Goal: Task Accomplishment & Management: Complete application form

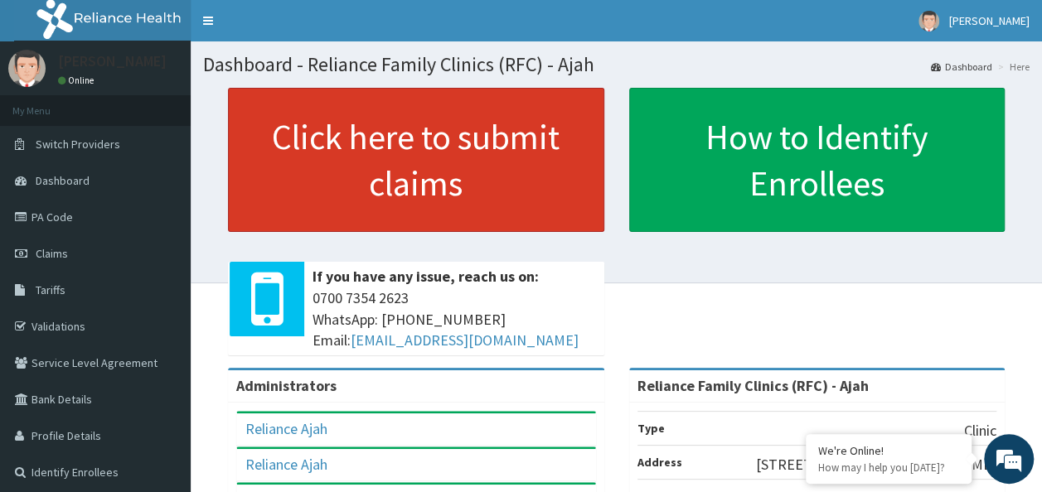
click at [506, 164] on link "Click here to submit claims" at bounding box center [416, 160] width 376 height 144
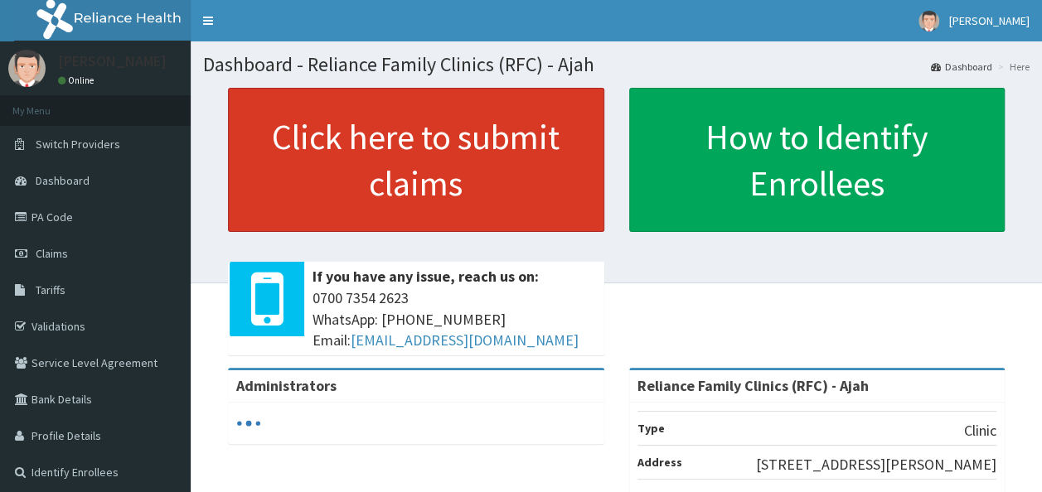
click at [476, 133] on link "Click here to submit claims" at bounding box center [416, 160] width 376 height 144
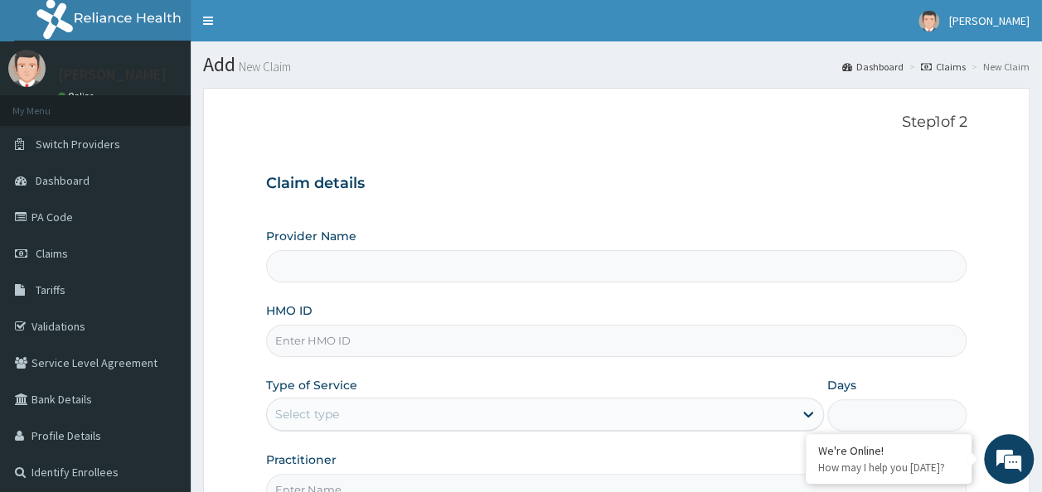
type input "Reliance Family Clinics (RFC) - Ajah"
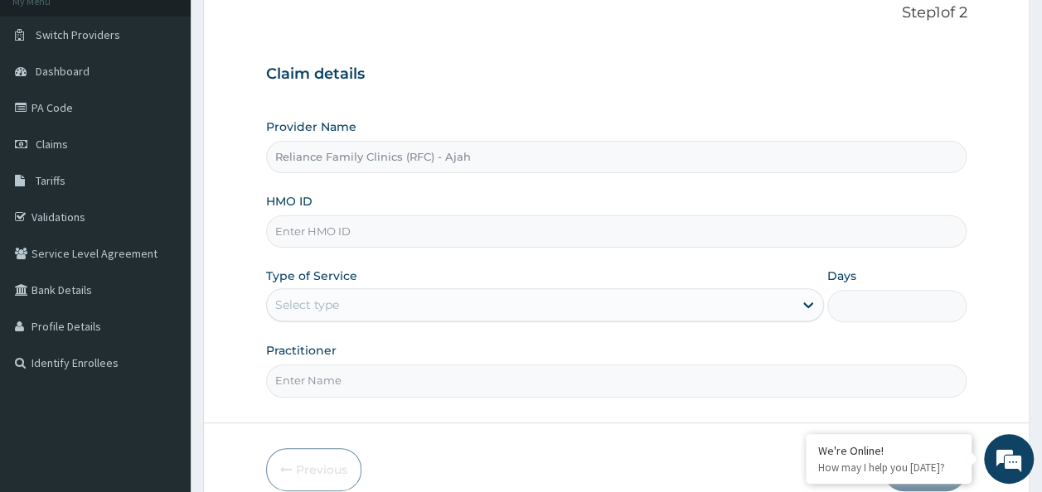
scroll to position [144, 0]
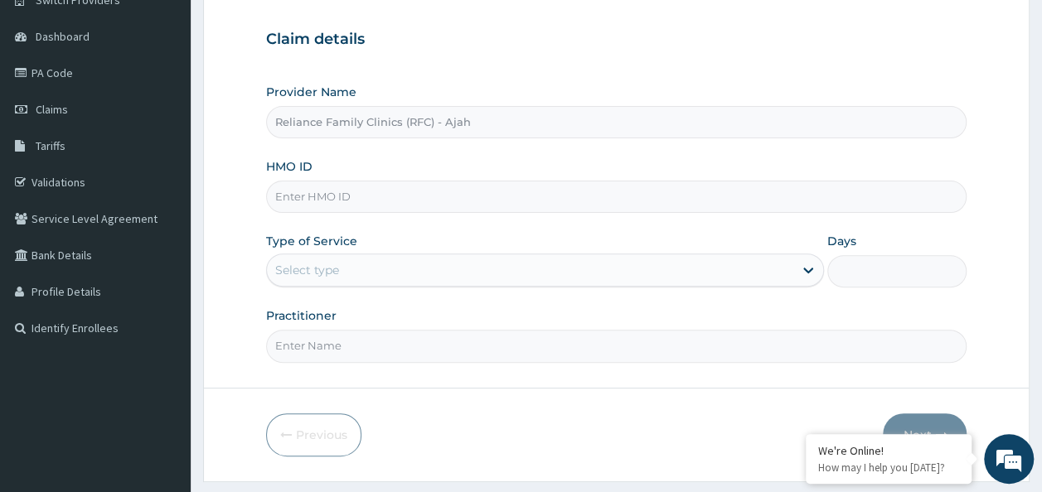
click at [434, 191] on input "HMO ID" at bounding box center [616, 197] width 701 height 32
paste input "TSM/10105/B"
type input "TSM/10105/B"
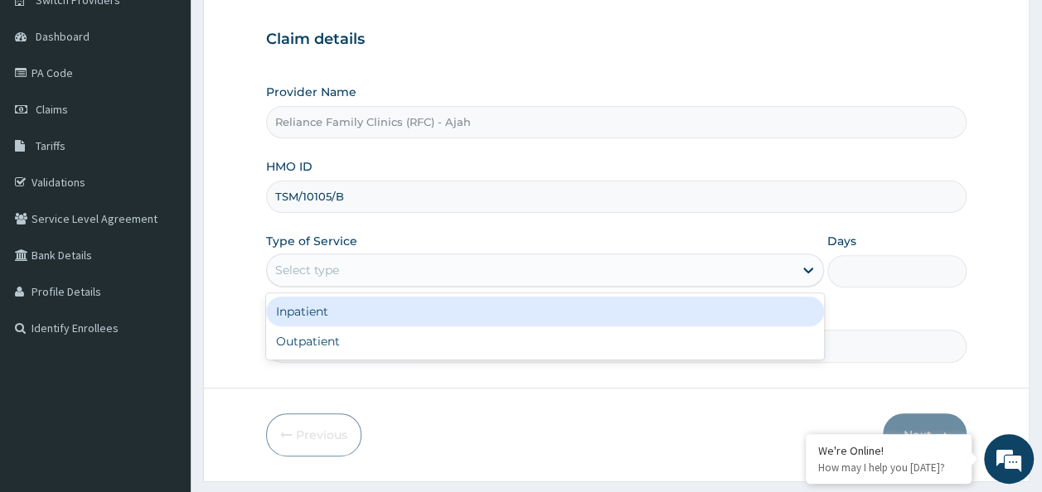
click at [504, 254] on div "Select type" at bounding box center [545, 270] width 558 height 33
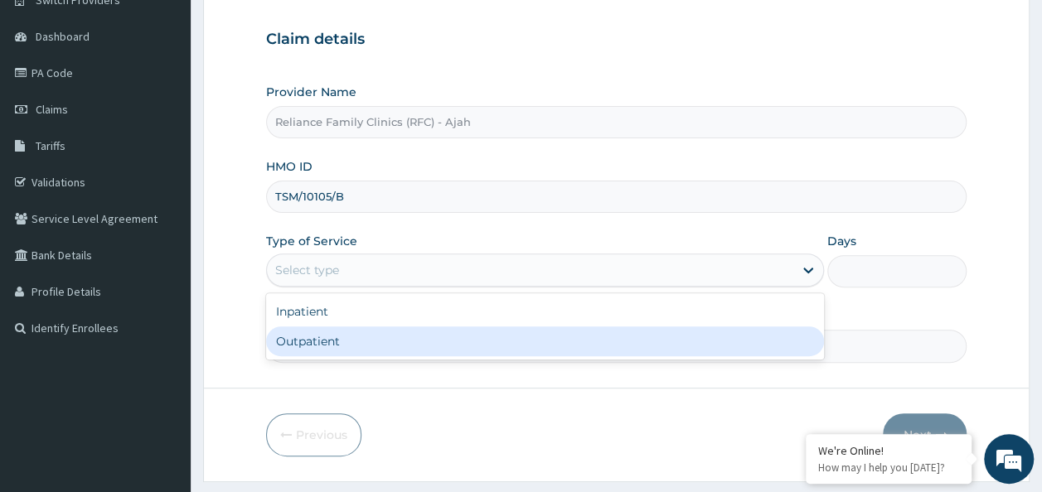
click at [436, 347] on div "Outpatient" at bounding box center [545, 342] width 558 height 30
type input "1"
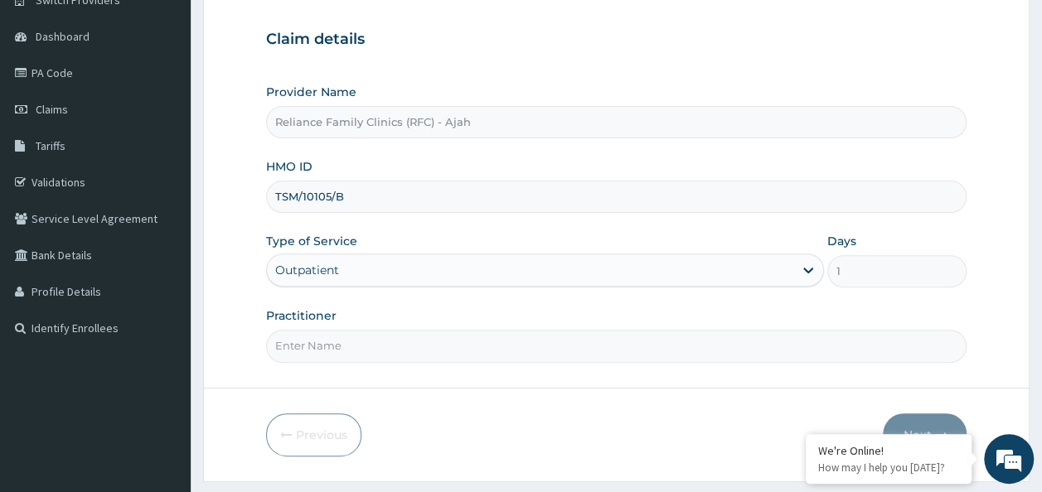
click at [366, 342] on input "Practitioner" at bounding box center [616, 346] width 701 height 32
type input "DR. LOCOM"
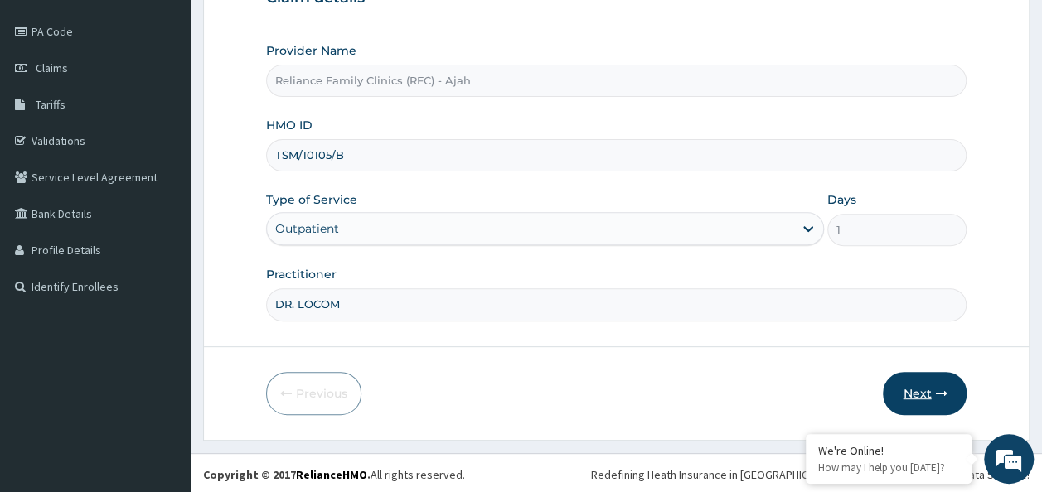
click at [941, 390] on icon "button" at bounding box center [941, 394] width 12 height 12
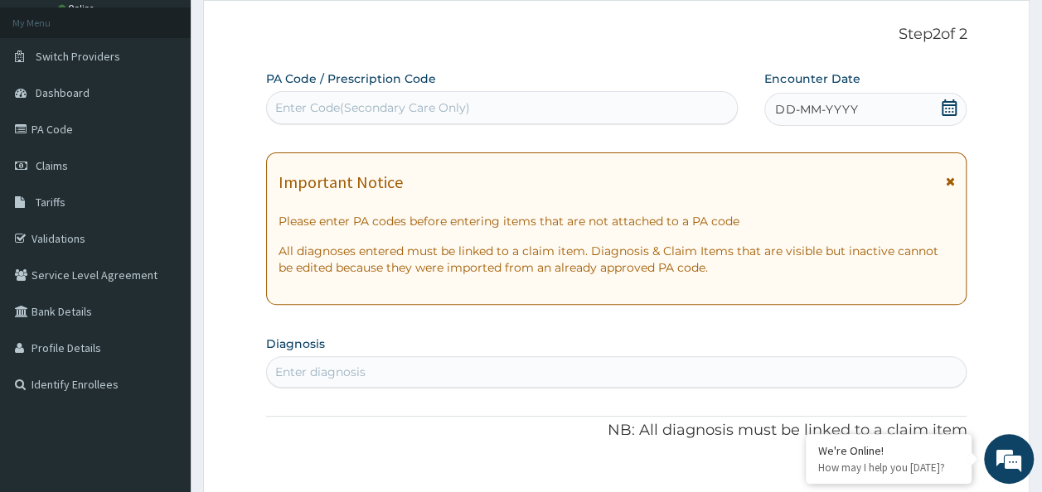
scroll to position [88, 0]
click at [867, 120] on div "DD-MM-YYYY" at bounding box center [865, 109] width 202 height 33
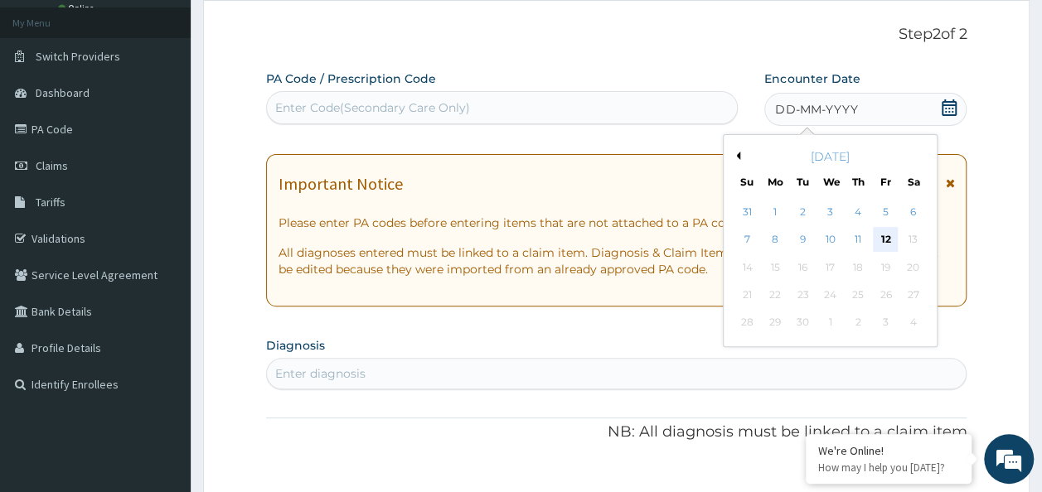
click at [888, 237] on div "12" at bounding box center [885, 240] width 25 height 25
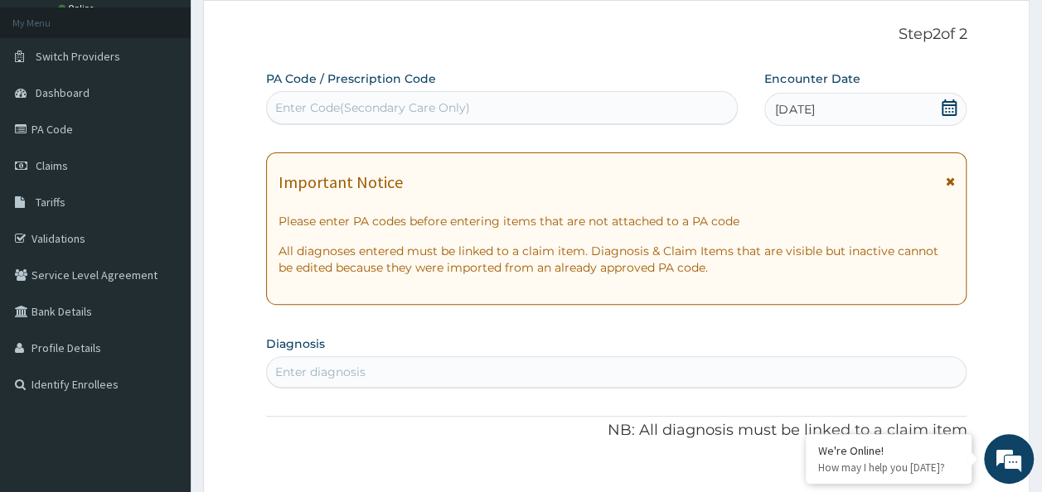
click at [366, 362] on div "Enter diagnosis" at bounding box center [617, 372] width 700 height 27
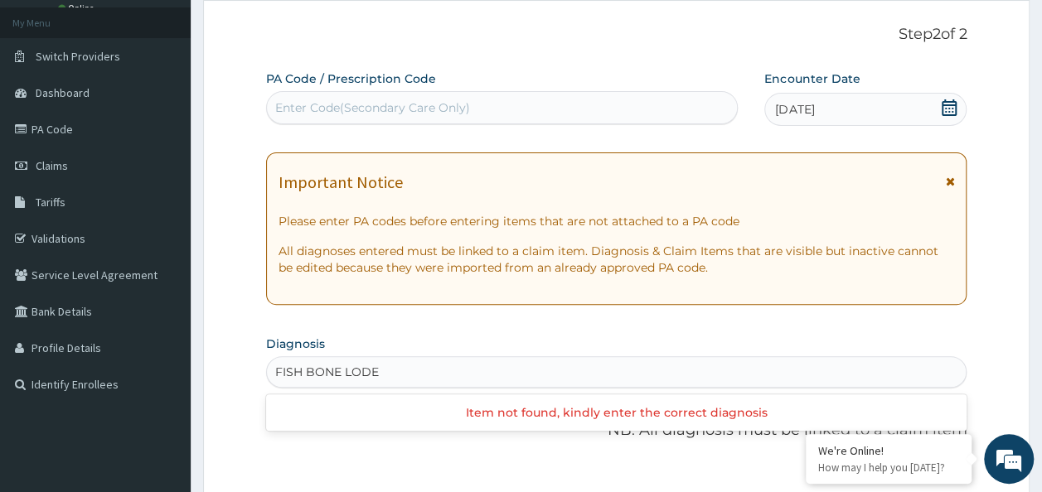
type input "FISH BONE LODE"
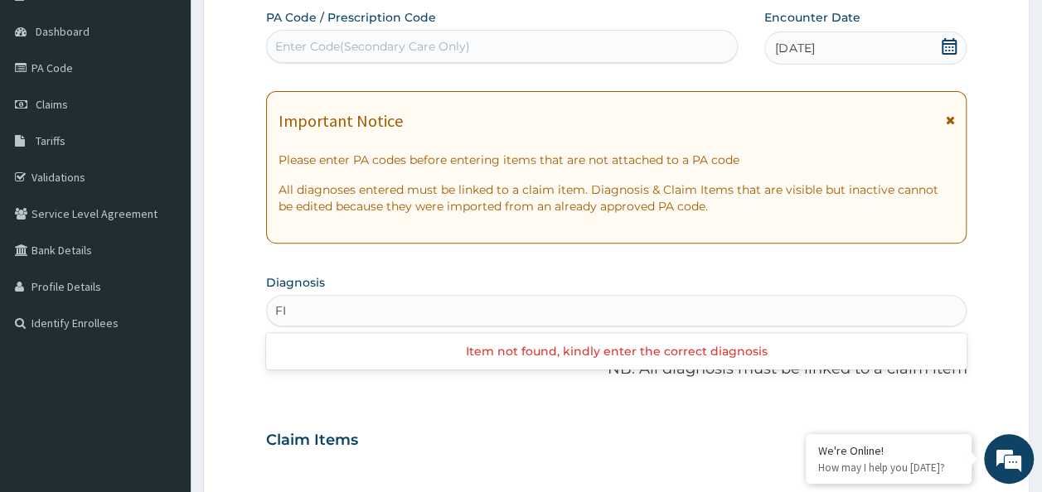
scroll to position [182, 0]
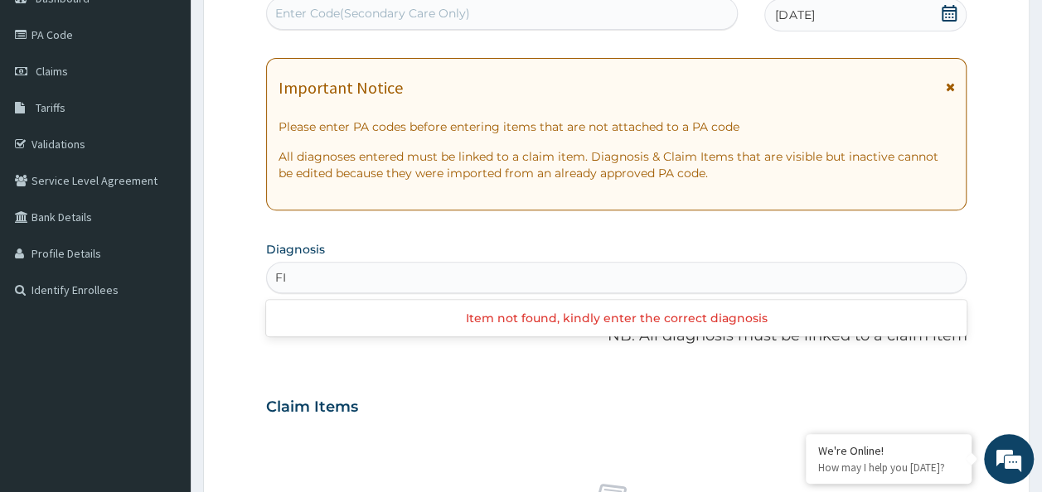
type input "F"
type input "BONE ON THE THROAT"
type input "O"
type input "f"
type input "t"
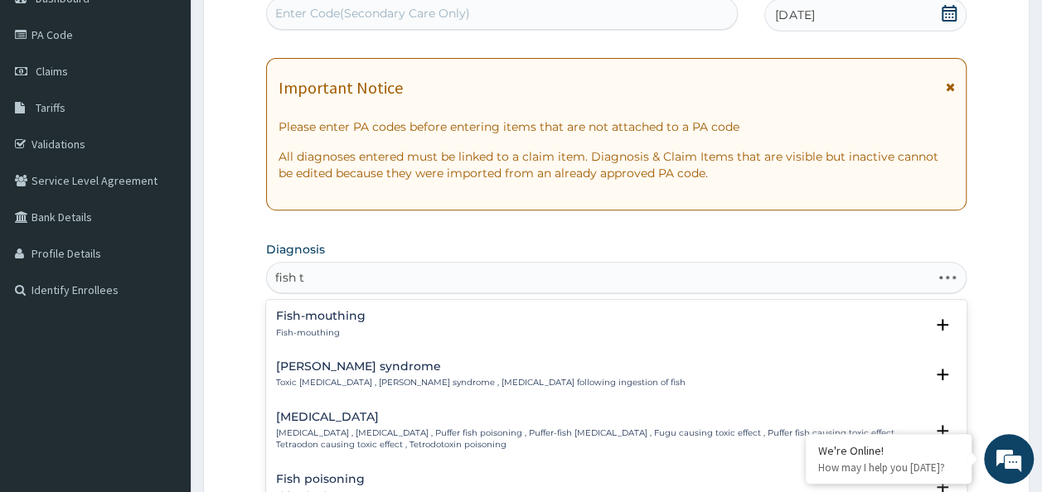
type input "fish th"
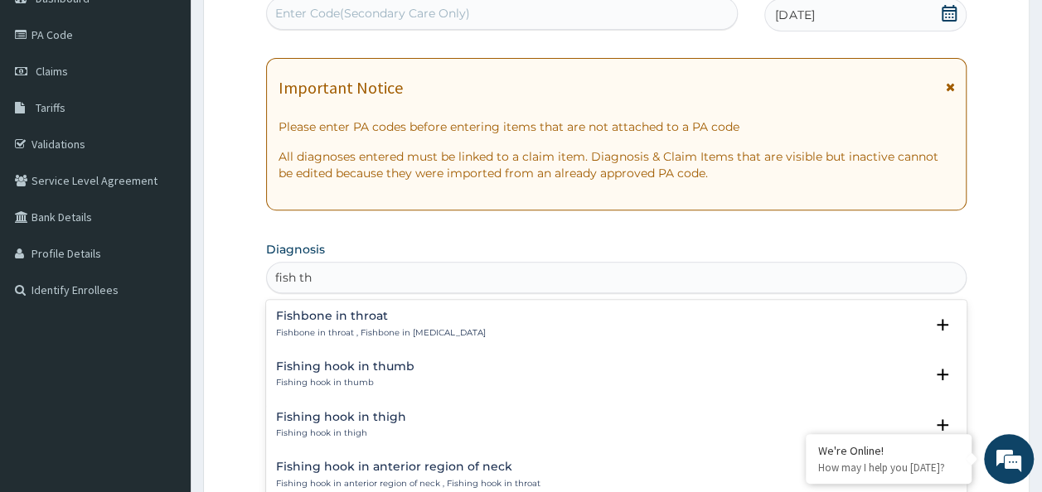
click at [373, 327] on p "Fishbone in throat , Fishbone in pharynx" at bounding box center [381, 333] width 210 height 12
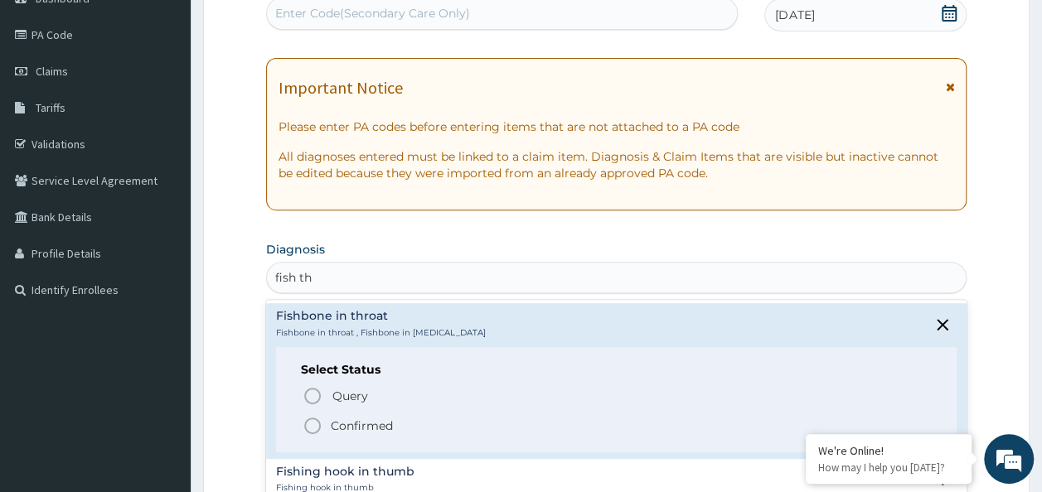
click at [320, 426] on icon "status option filled" at bounding box center [313, 426] width 20 height 20
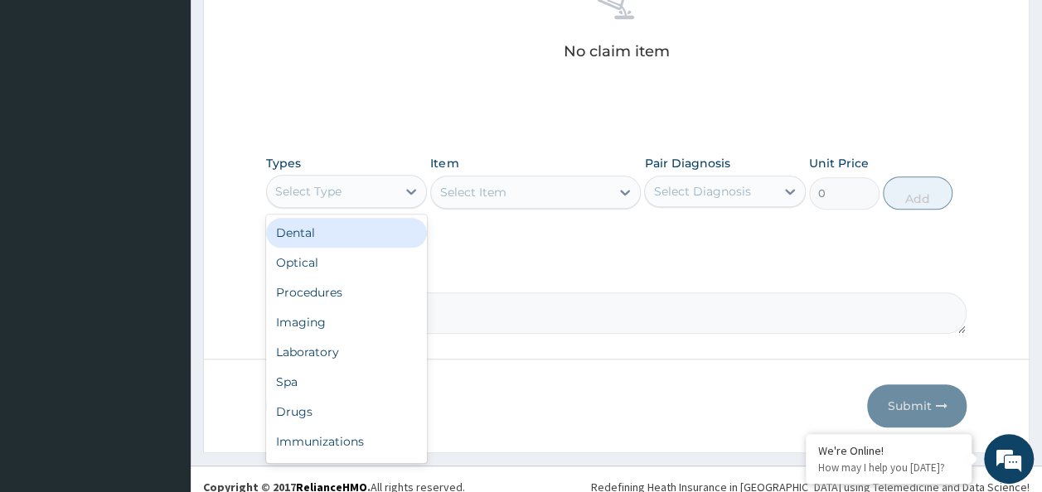
scroll to position [688, 0]
click at [322, 289] on div "Procedures" at bounding box center [347, 292] width 162 height 30
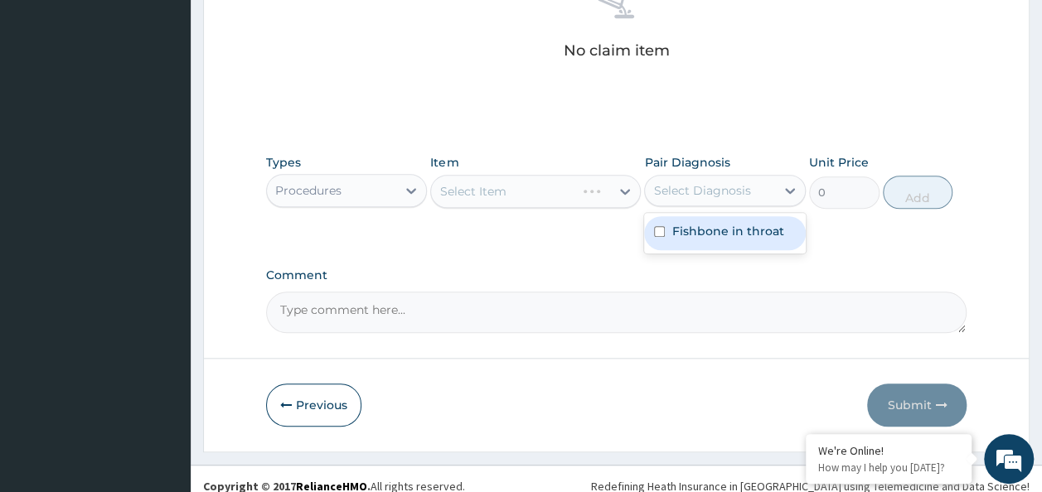
click at [661, 230] on input "checkbox" at bounding box center [659, 231] width 11 height 11
checkbox input "true"
click at [571, 192] on div "Select Item" at bounding box center [535, 191] width 211 height 33
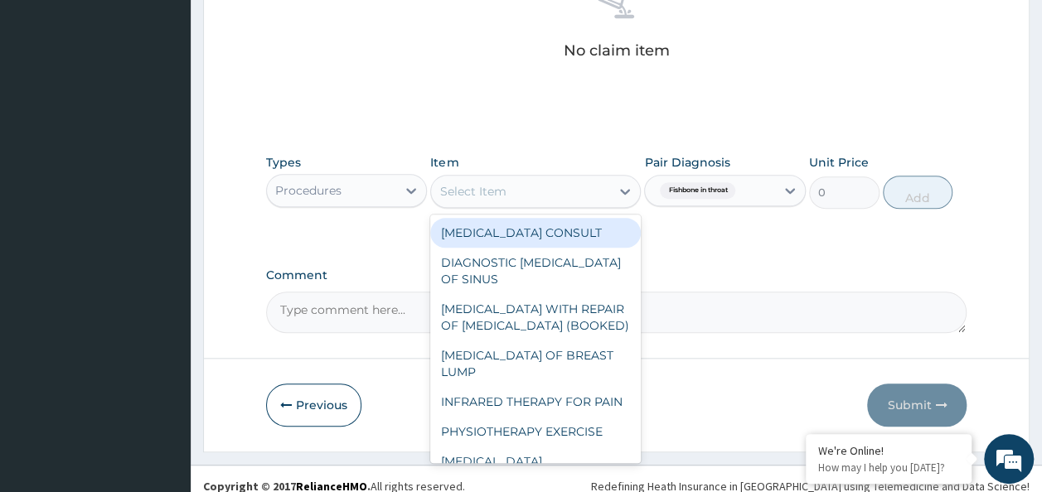
click at [449, 183] on div "Select Item" at bounding box center [472, 191] width 66 height 17
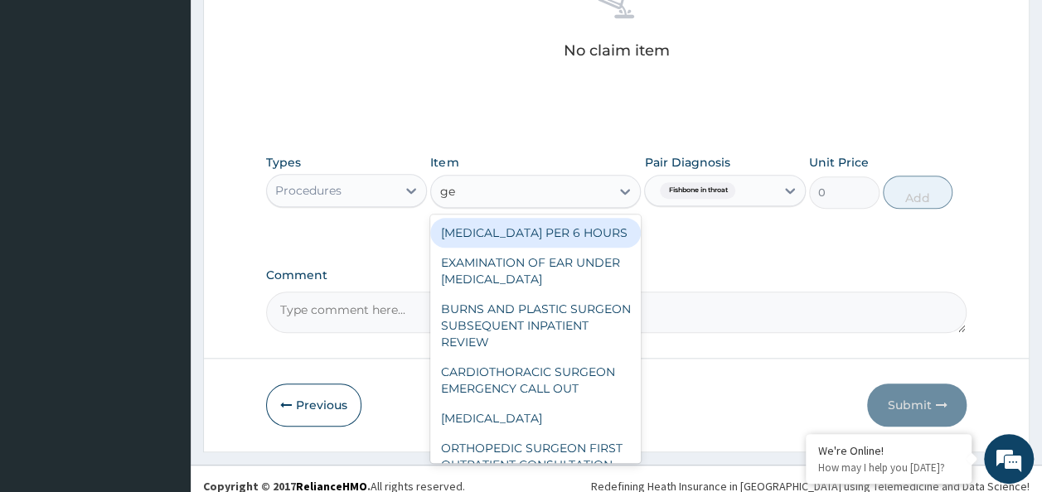
type input "gene"
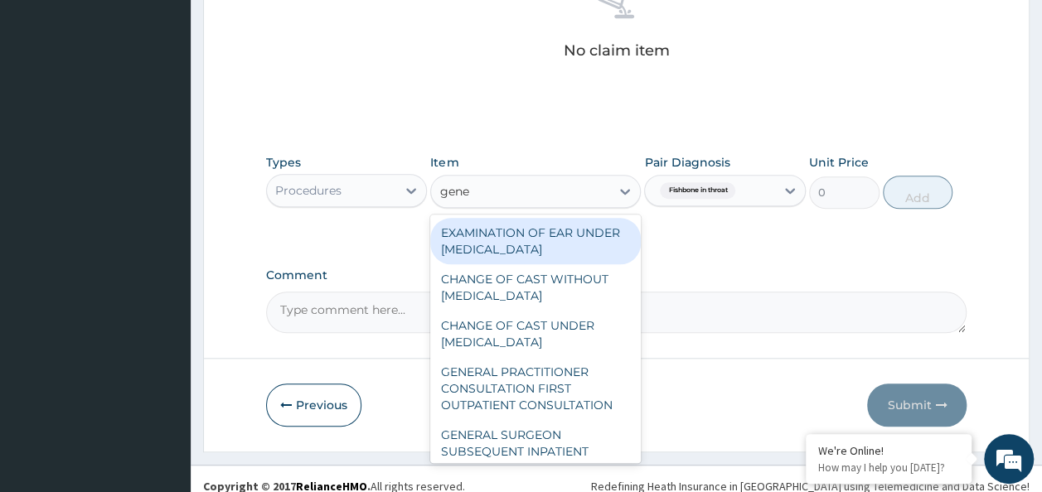
click at [565, 410] on div "GENERAL PRACTITIONER CONSULTATION FIRST OUTPATIENT CONSULTATION" at bounding box center [535, 388] width 211 height 63
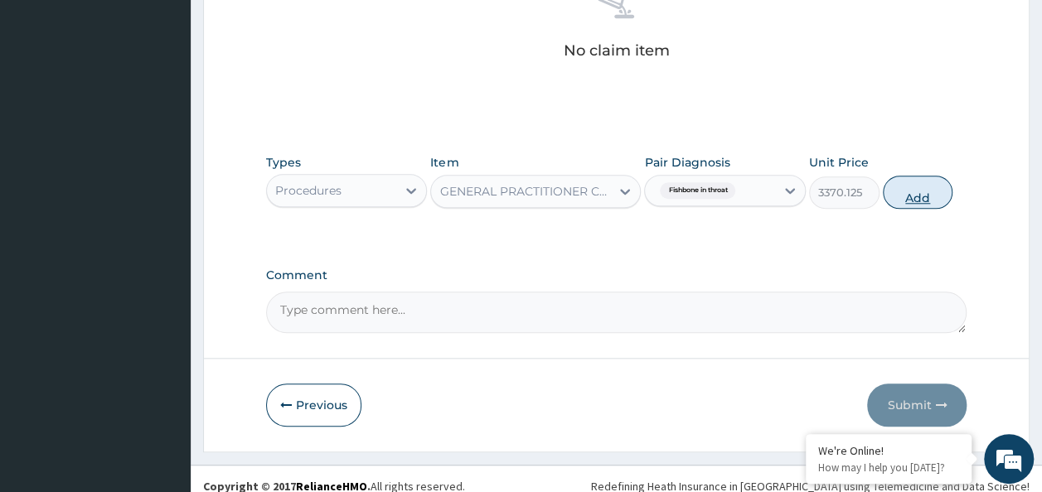
click at [920, 195] on button "Add" at bounding box center [918, 192] width 70 height 33
type input "0"
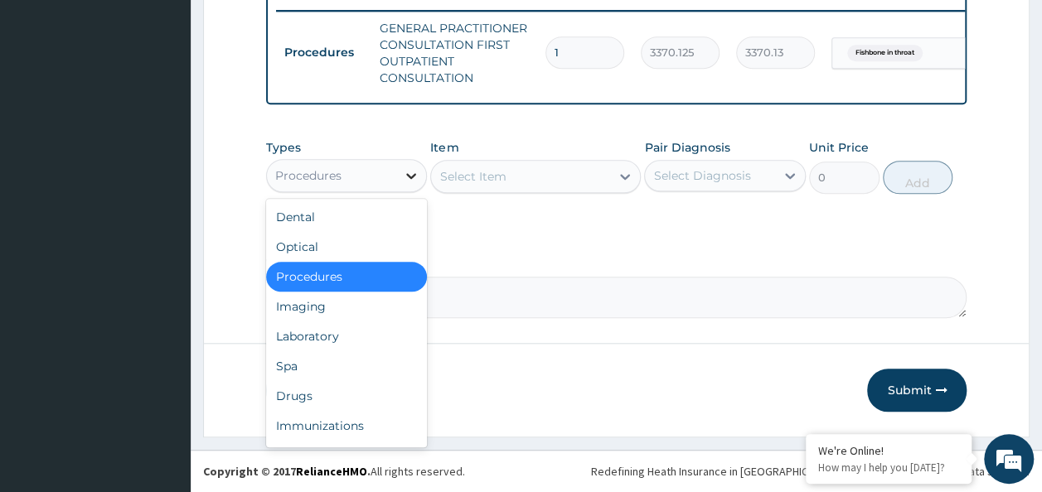
click at [408, 174] on icon at bounding box center [411, 175] width 17 height 17
click at [280, 385] on div "Drugs" at bounding box center [347, 396] width 162 height 30
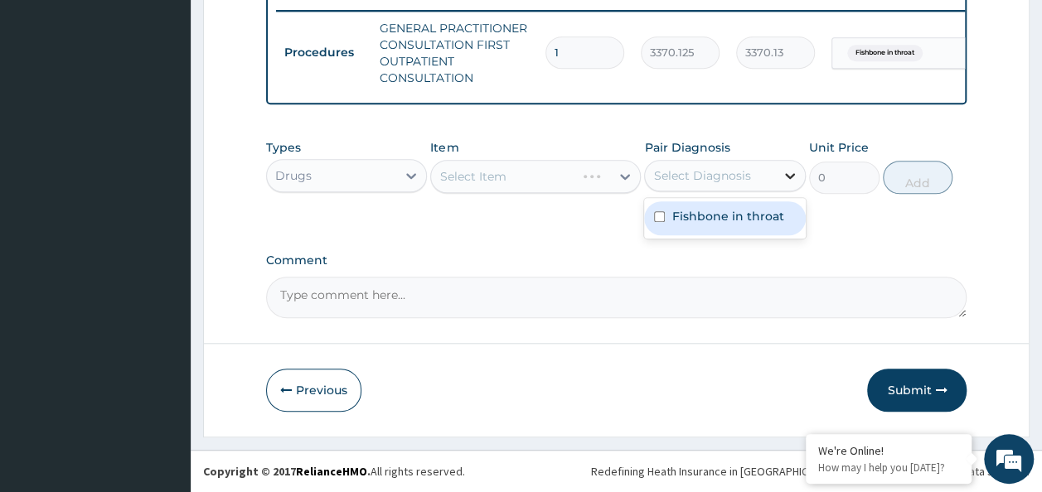
click at [783, 176] on icon at bounding box center [790, 175] width 17 height 17
click at [657, 221] on input "checkbox" at bounding box center [659, 216] width 11 height 11
checkbox input "true"
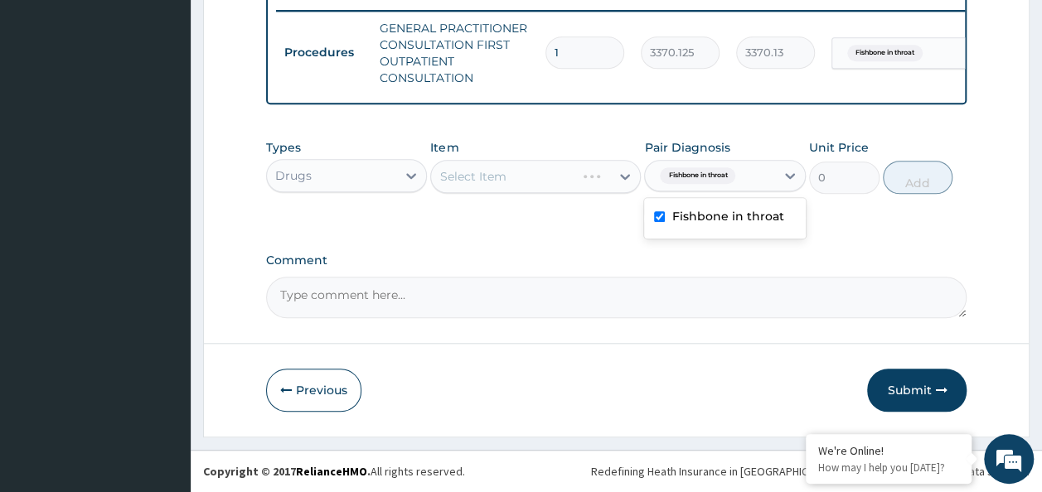
click at [528, 162] on div "Select Item" at bounding box center [535, 176] width 211 height 33
click at [511, 171] on div "Select Item" at bounding box center [535, 176] width 211 height 33
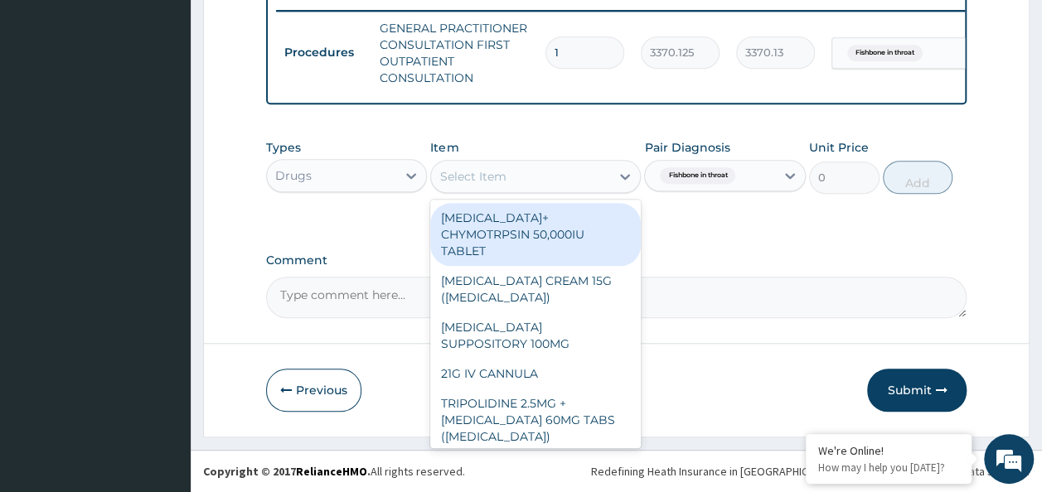
click at [511, 171] on div "Select Item" at bounding box center [520, 176] width 179 height 27
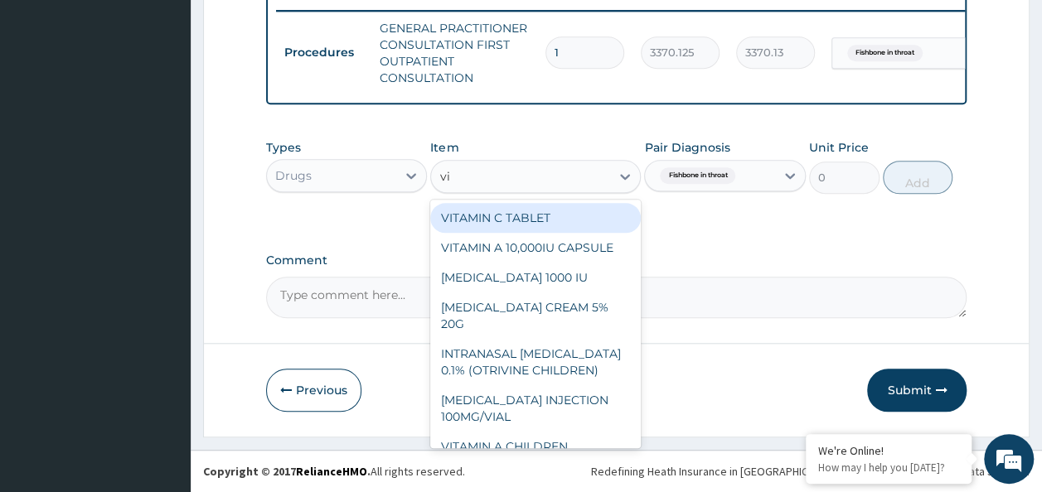
type input "vit"
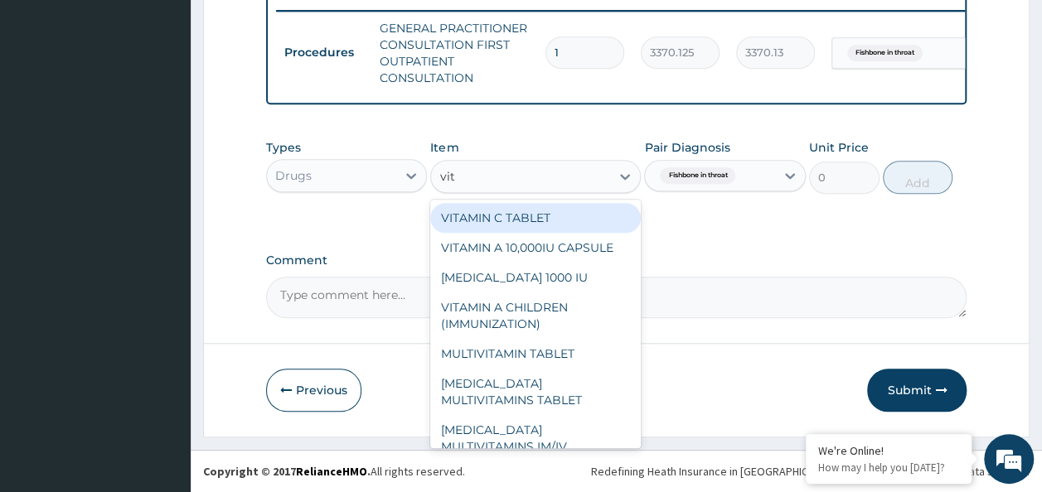
click at [501, 221] on div "VITAMIN C TABLET" at bounding box center [535, 218] width 211 height 30
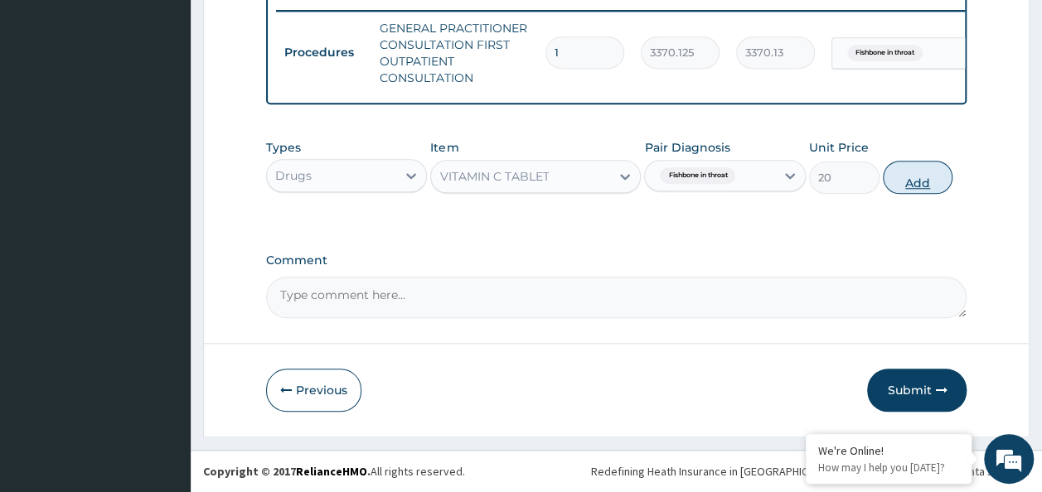
click at [920, 182] on button "Add" at bounding box center [918, 177] width 70 height 33
type input "0"
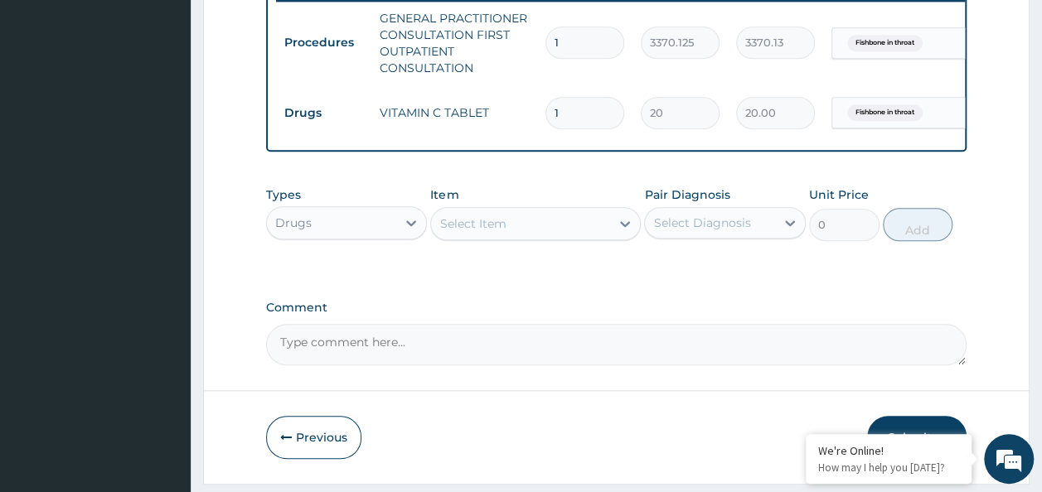
type input "0.00"
type input "4"
type input "80.00"
type input "42"
type input "840.00"
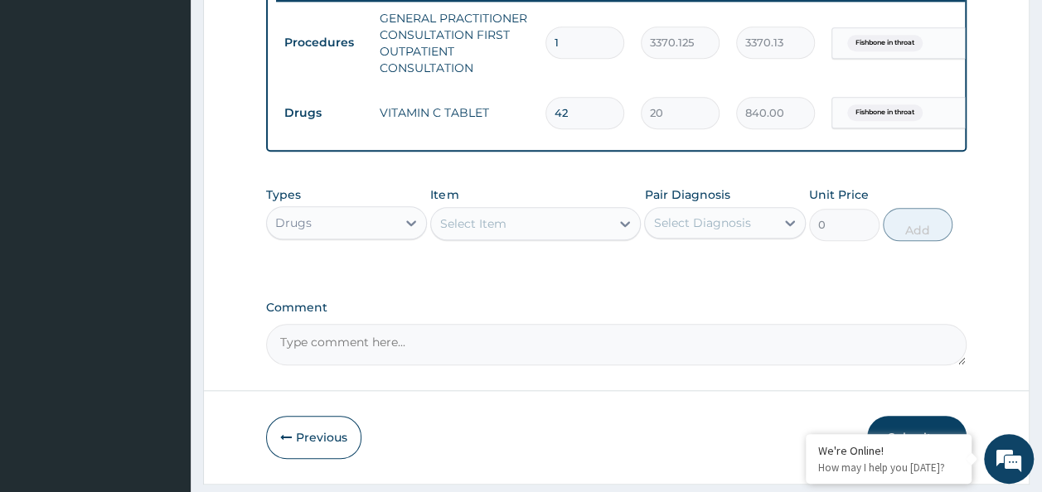
type input "42"
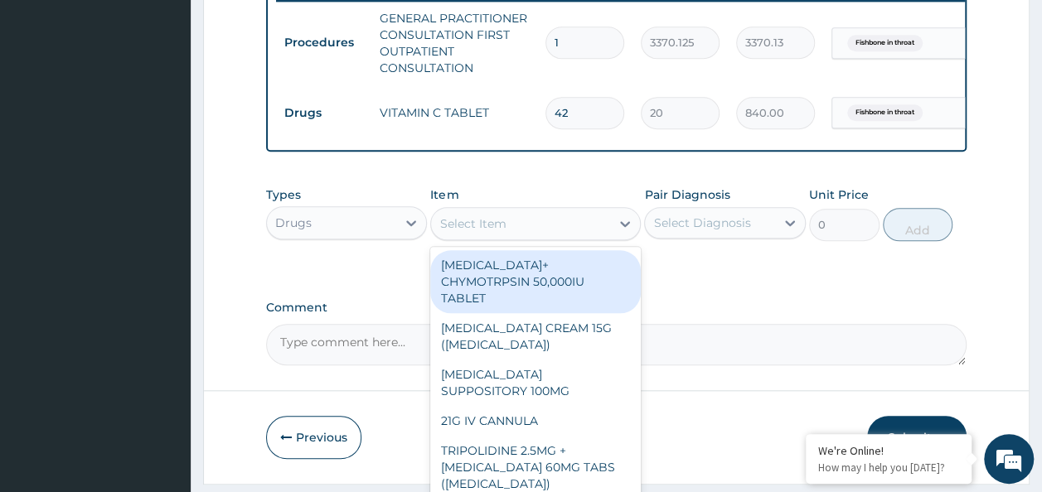
click at [451, 231] on div "Select Item" at bounding box center [472, 224] width 66 height 17
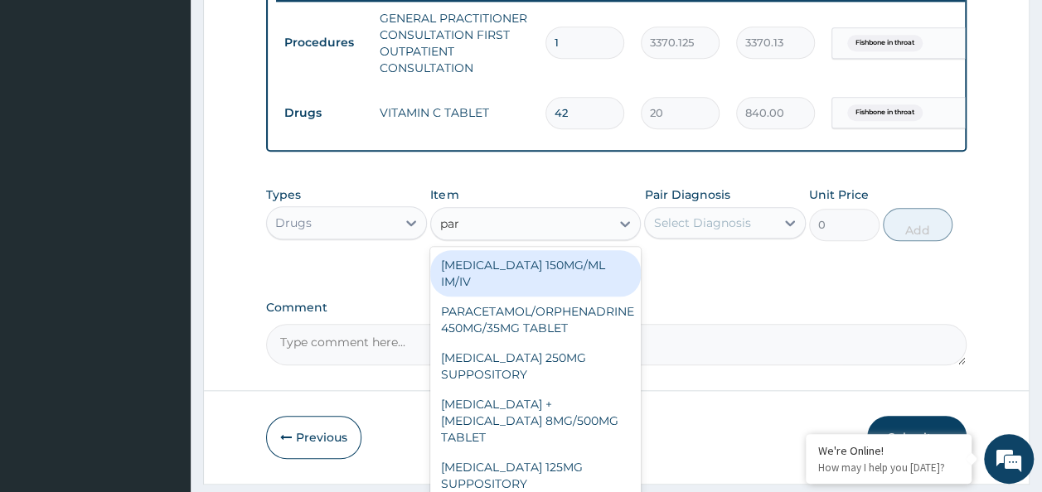
type input "para"
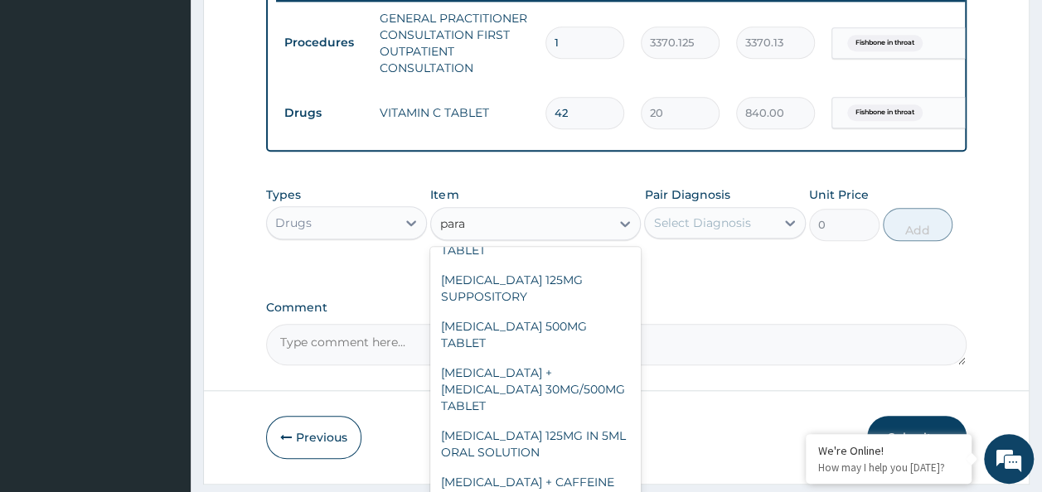
scroll to position [188, 0]
click at [550, 328] on div "[MEDICAL_DATA] 500MG TABLET" at bounding box center [535, 334] width 211 height 46
type input "30"
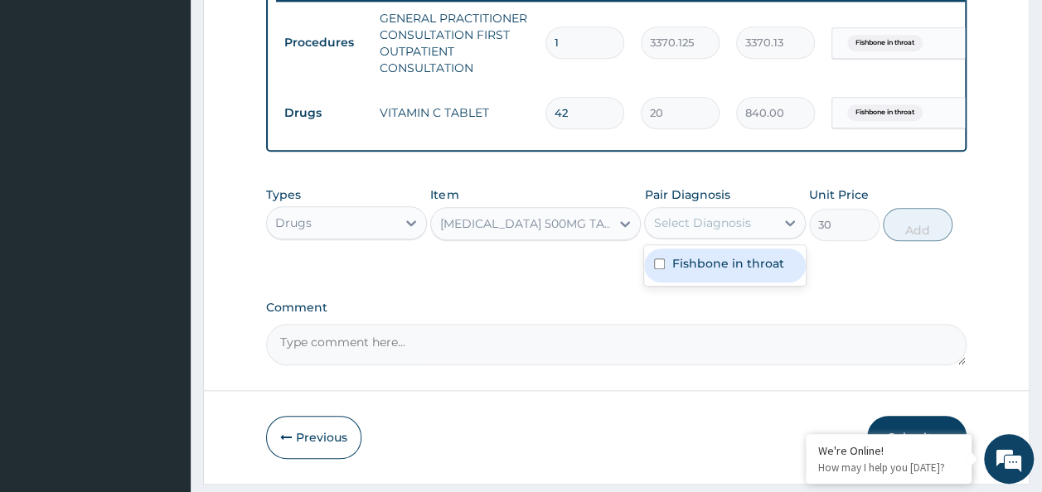
click at [663, 269] on input "checkbox" at bounding box center [659, 264] width 11 height 11
checkbox input "true"
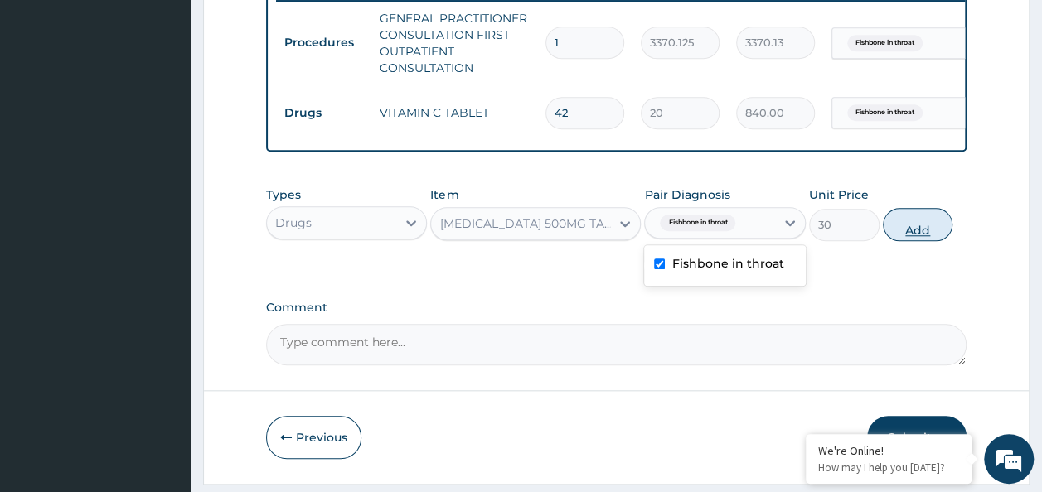
click at [930, 241] on button "Add" at bounding box center [918, 224] width 70 height 33
type input "0"
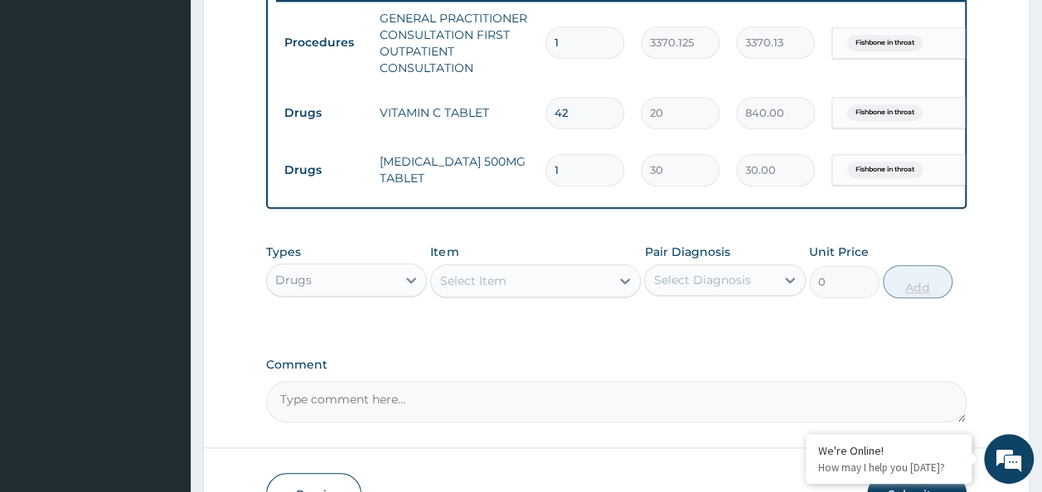
type input "18"
type input "540.00"
type input "18"
click at [483, 289] on div "Select Item" at bounding box center [472, 281] width 66 height 17
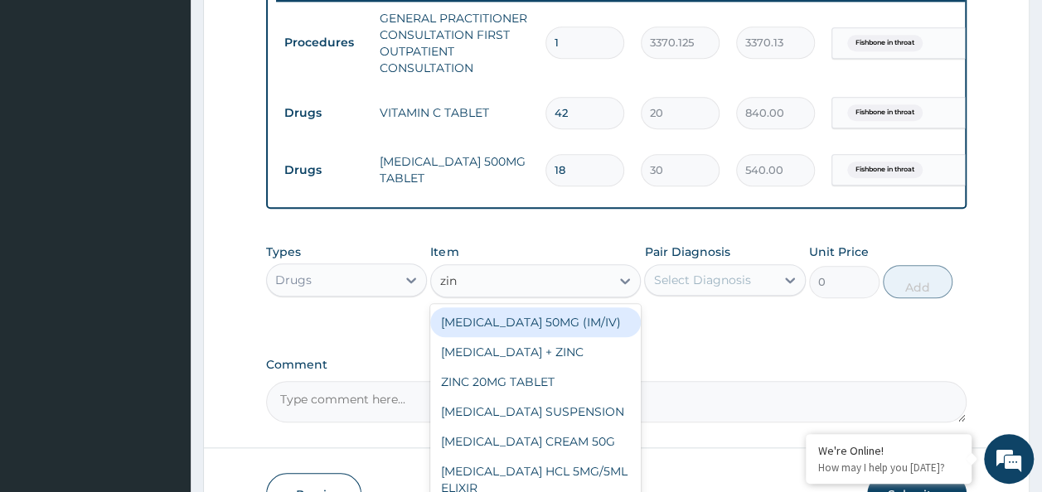
type input "zinc"
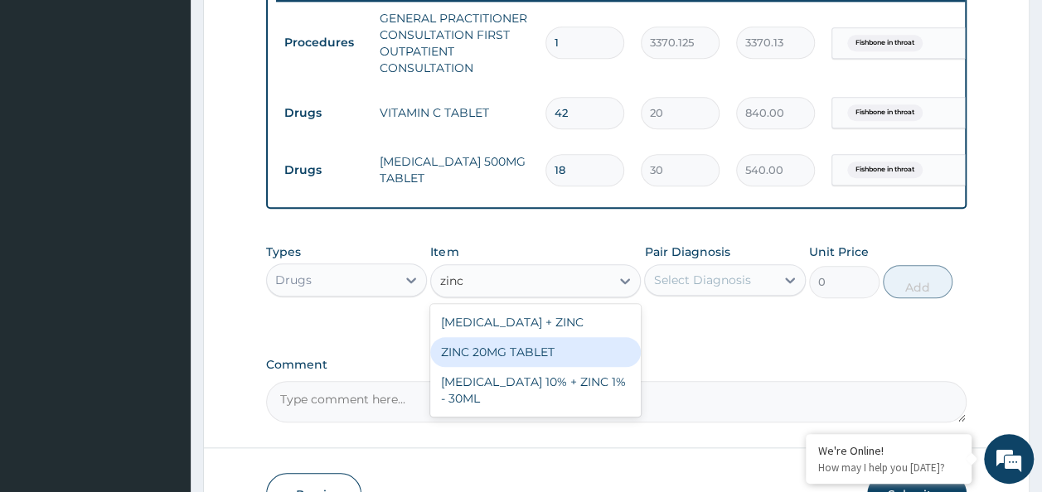
click at [527, 367] on div "ZINC 20MG TABLET" at bounding box center [535, 352] width 211 height 30
type input "50"
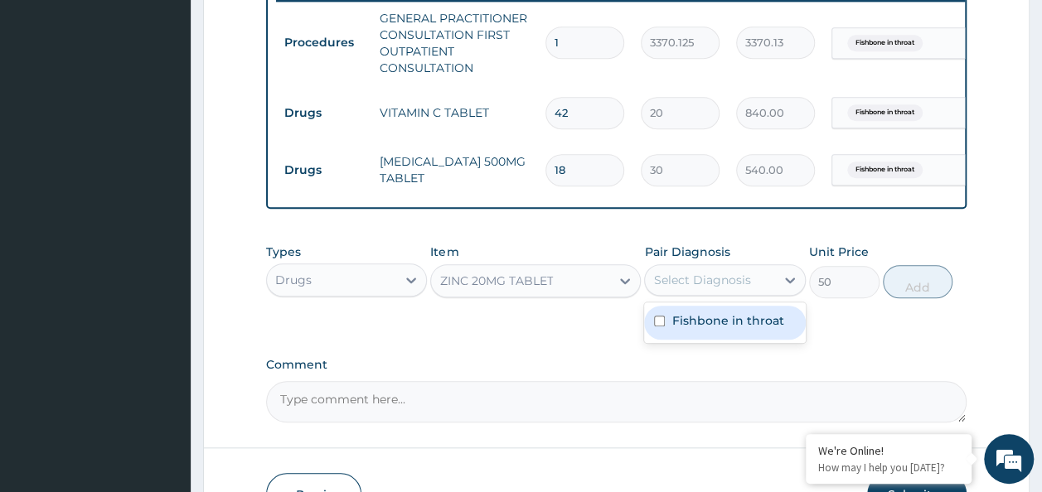
drag, startPoint x: 785, startPoint y: 298, endPoint x: 661, endPoint y: 327, distance: 127.7
click at [661, 296] on div "option Fishbone in throat, selected. option Fishbone in throat focused, 1 of 1.…" at bounding box center [725, 280] width 162 height 32
click at [661, 327] on div "Fishbone in throat" at bounding box center [725, 323] width 162 height 34
checkbox input "true"
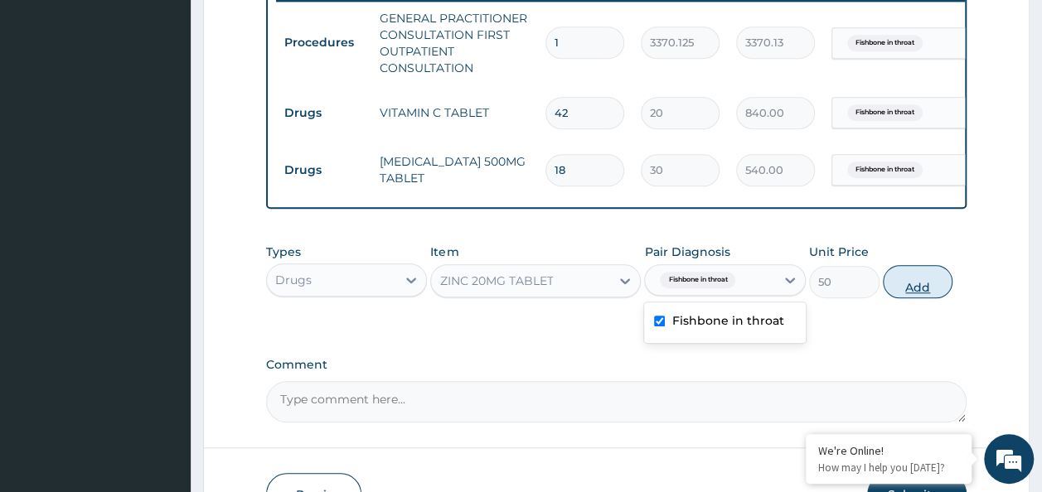
click at [919, 290] on button "Add" at bounding box center [918, 281] width 70 height 33
type input "0"
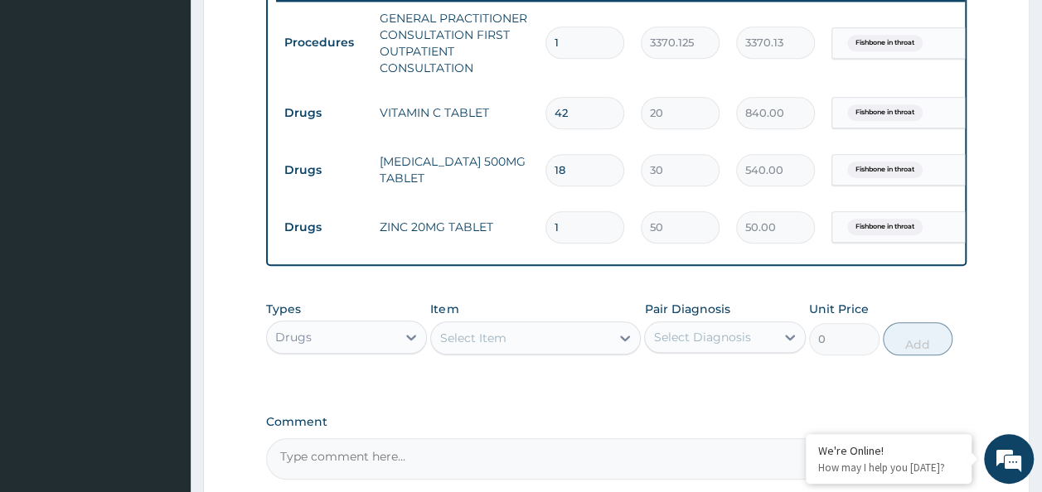
type input "0.00"
type input "5"
type input "250.00"
type input "5"
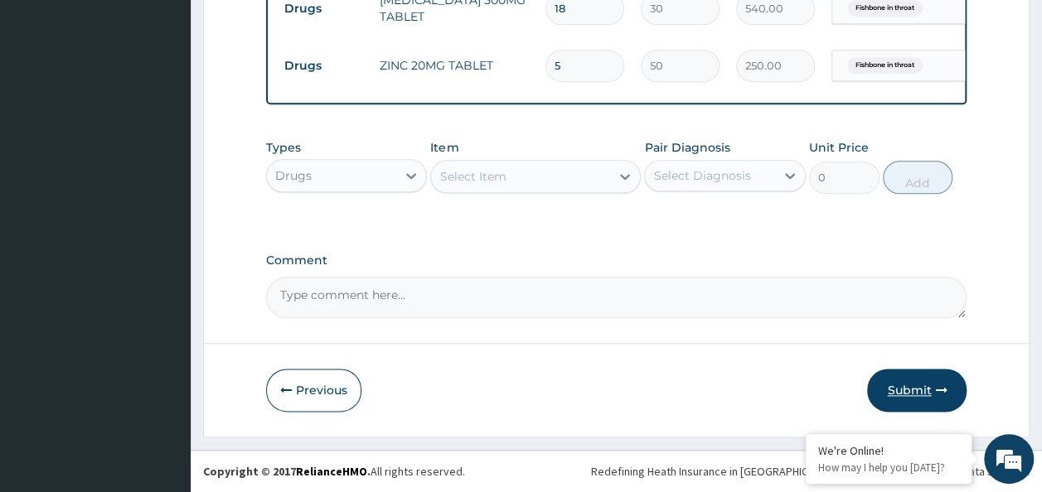
click at [922, 396] on button "Submit" at bounding box center [916, 390] width 99 height 43
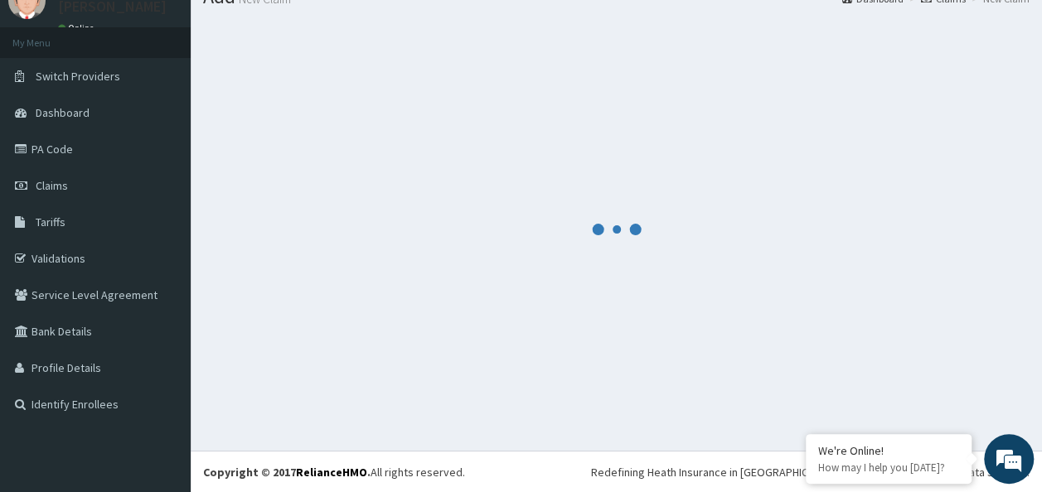
scroll to position [832, 0]
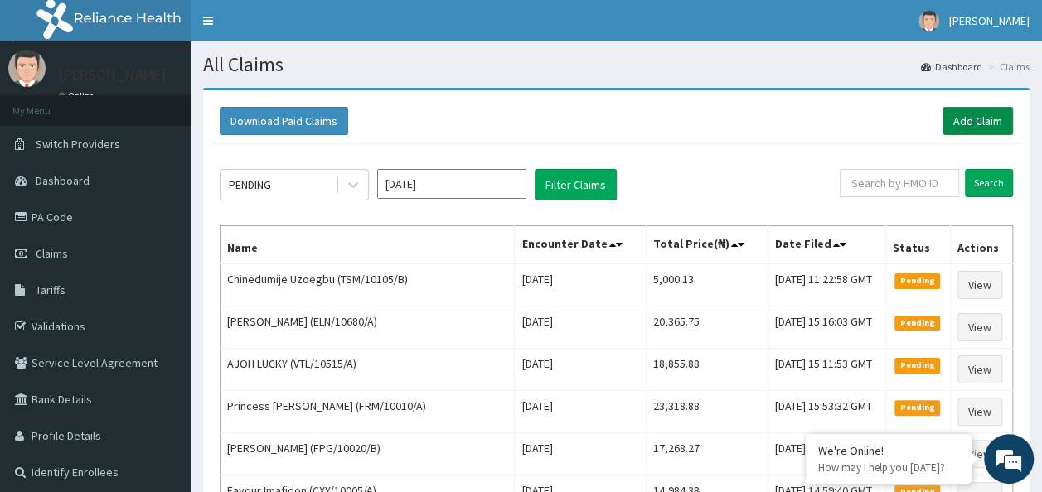
click at [958, 128] on link "Add Claim" at bounding box center [978, 121] width 70 height 28
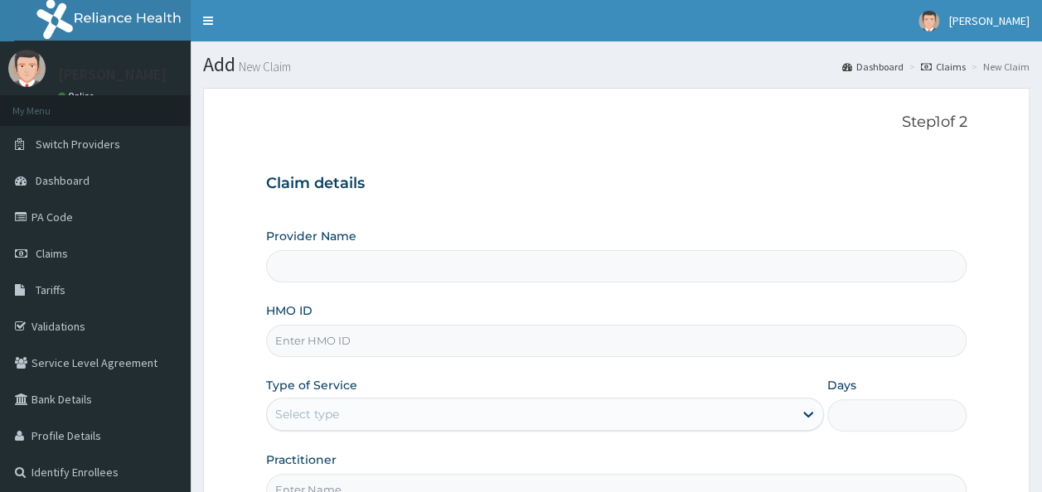
click at [464, 269] on input "Provider Name" at bounding box center [616, 266] width 701 height 32
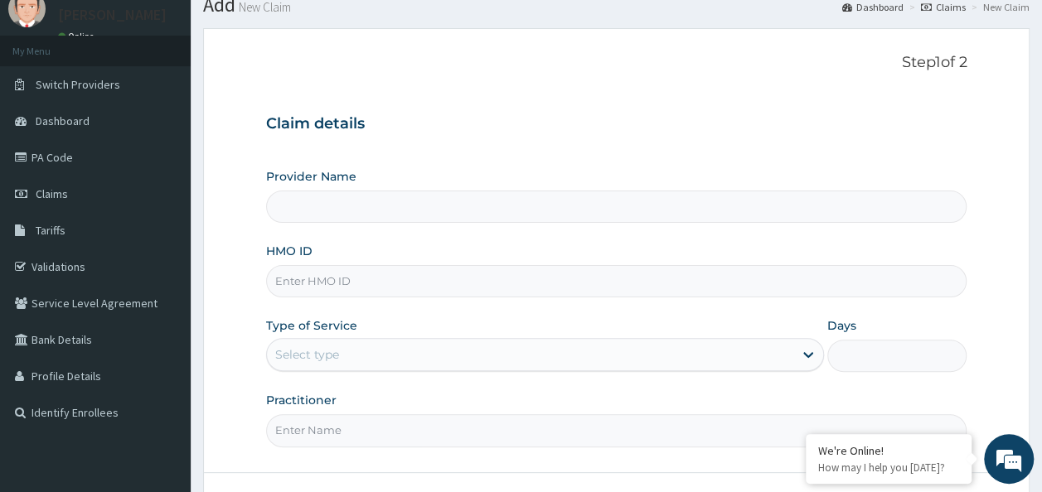
type input "Reliance Family Clinics (RFC) - Ajah"
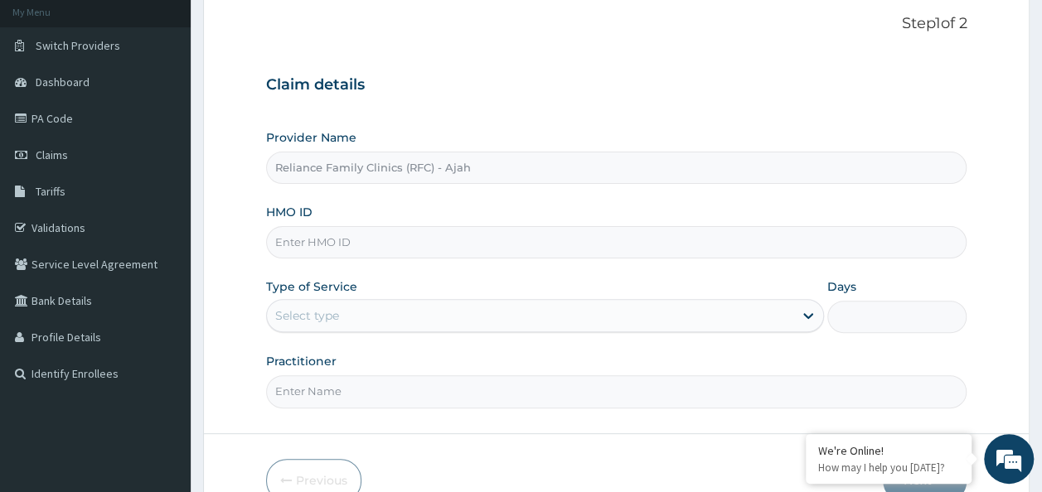
click at [401, 235] on input "HMO ID" at bounding box center [616, 242] width 701 height 32
paste input "TDP/10749/A"
type input "TDP/10749/A"
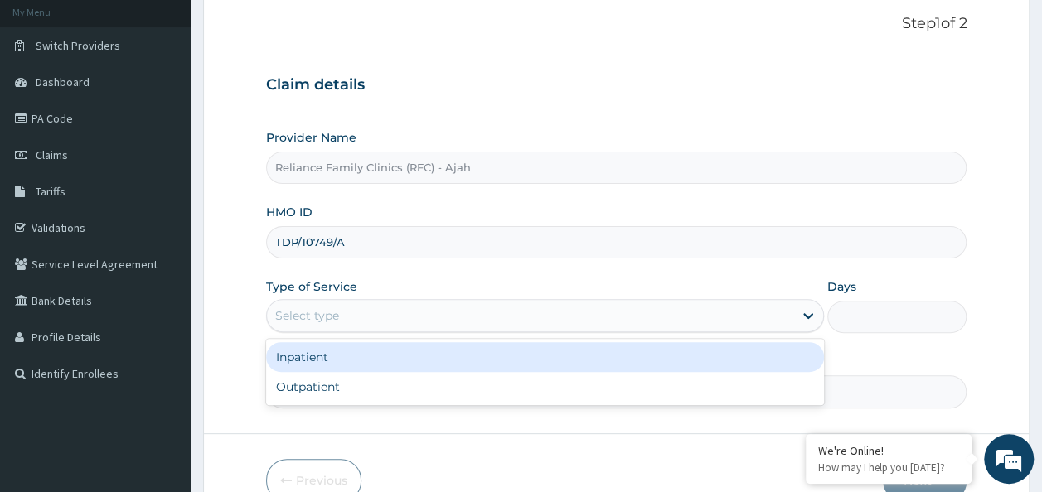
click at [360, 299] on div "Select type" at bounding box center [545, 315] width 558 height 33
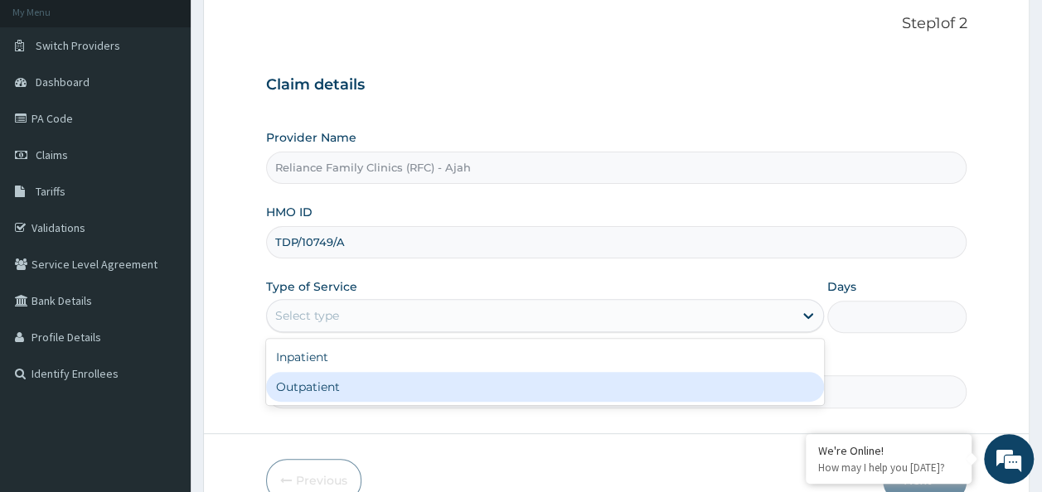
click at [340, 383] on div "Outpatient" at bounding box center [545, 387] width 558 height 30
type input "1"
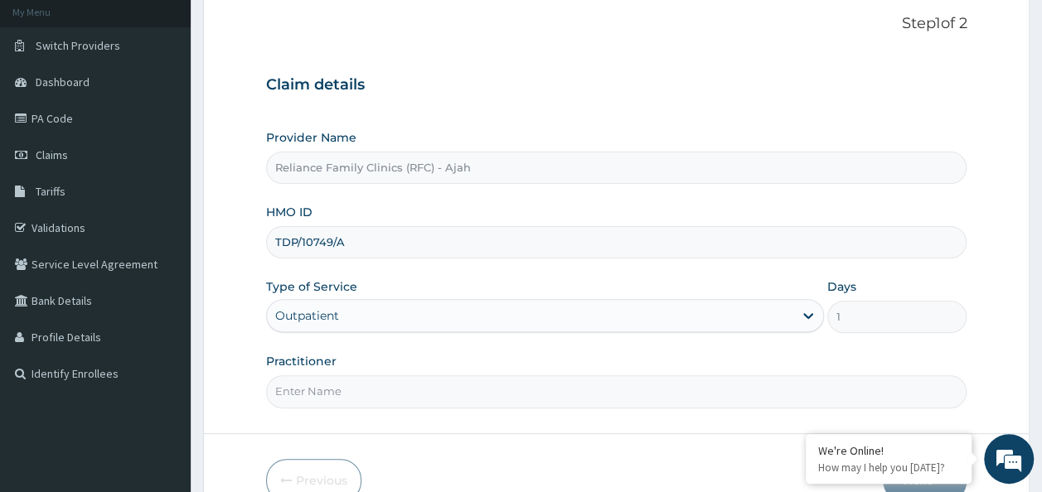
click at [332, 386] on input "Practitioner" at bounding box center [616, 392] width 701 height 32
type input "DR. LOCUM"
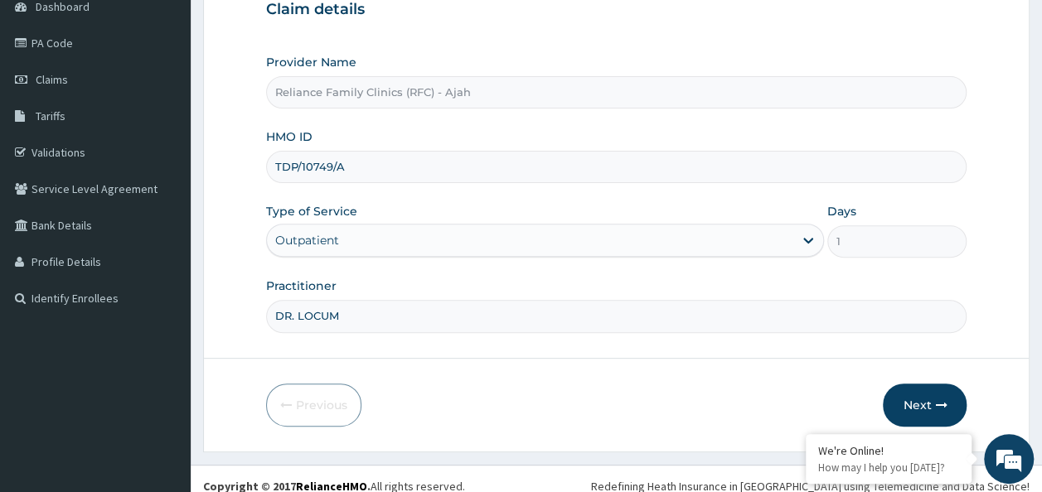
scroll to position [186, 0]
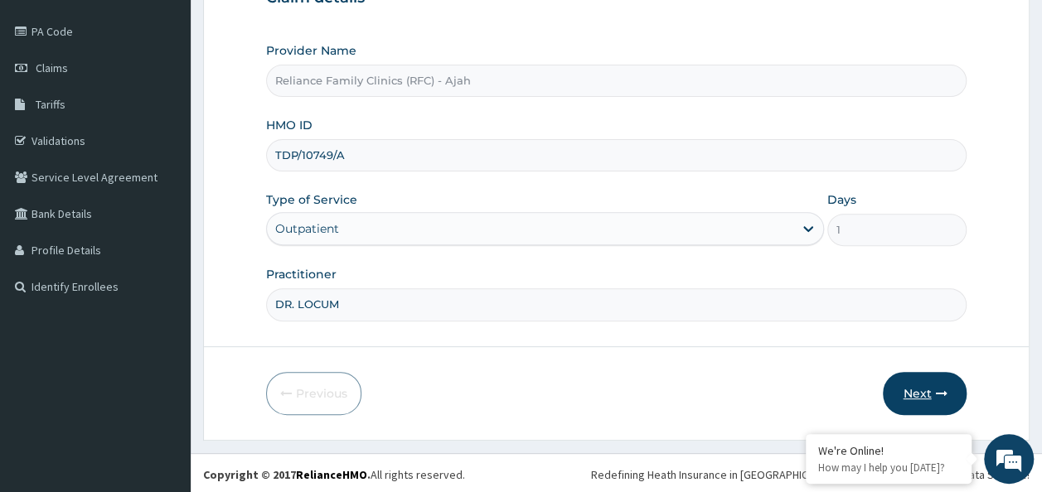
click at [929, 395] on button "Next" at bounding box center [925, 393] width 84 height 43
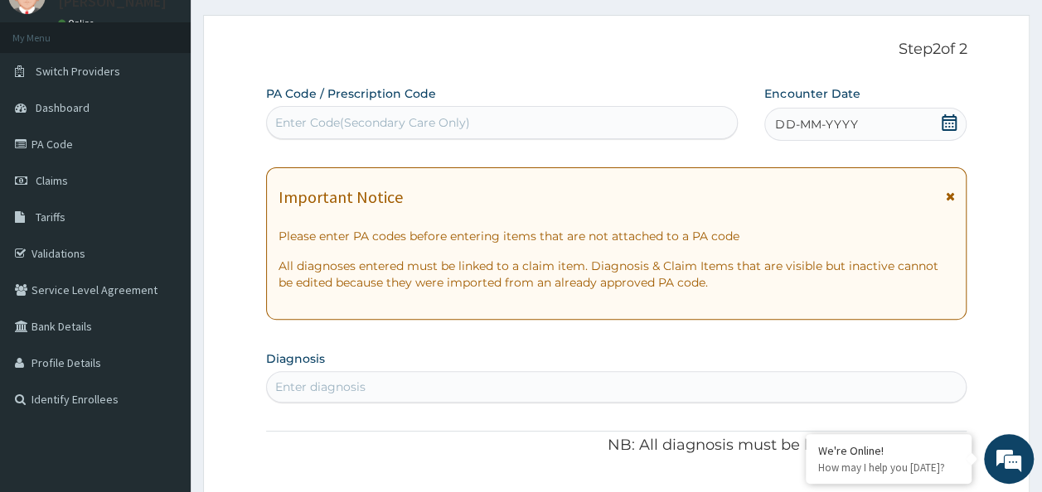
scroll to position [74, 0]
click at [857, 114] on div "DD-MM-YYYY" at bounding box center [865, 123] width 202 height 33
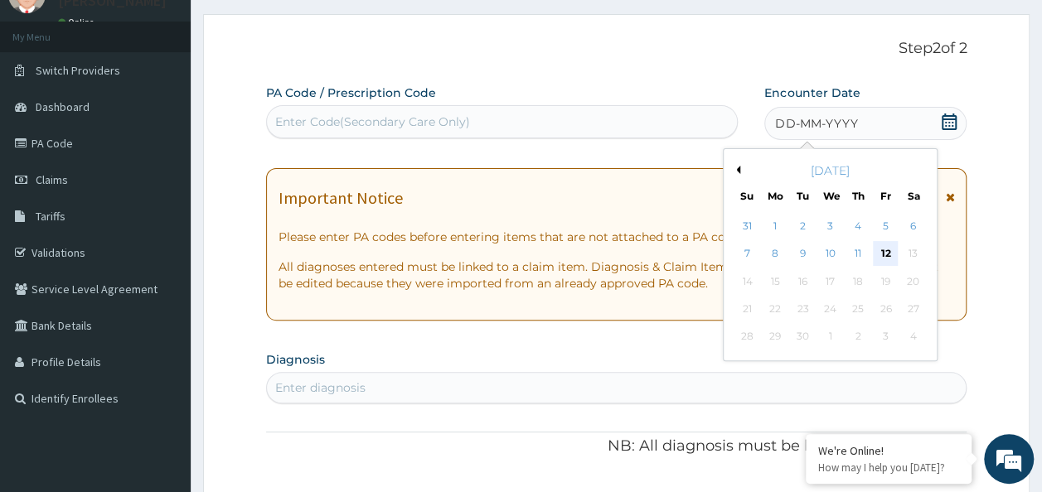
click at [885, 252] on div "12" at bounding box center [885, 254] width 25 height 25
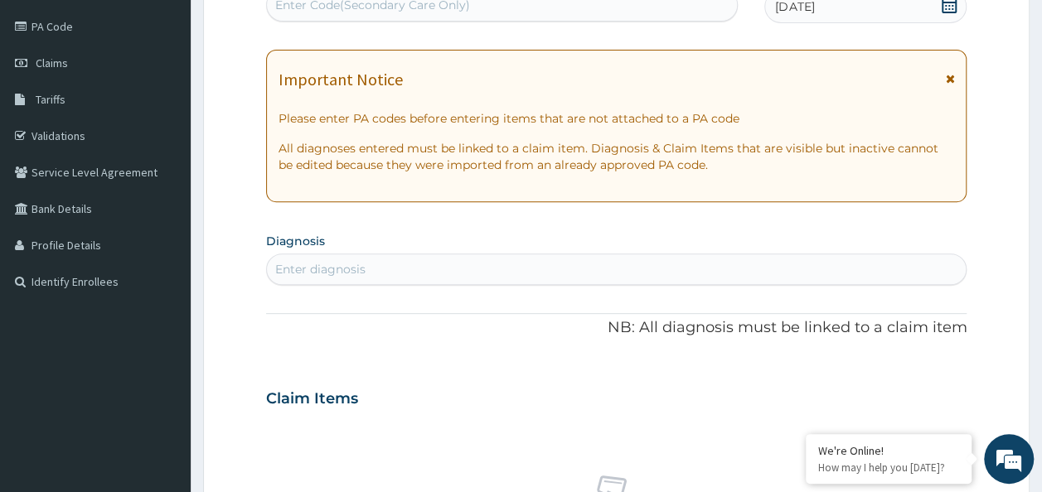
scroll to position [193, 0]
click at [329, 264] on div "Enter diagnosis" at bounding box center [320, 267] width 90 height 17
type input "R"
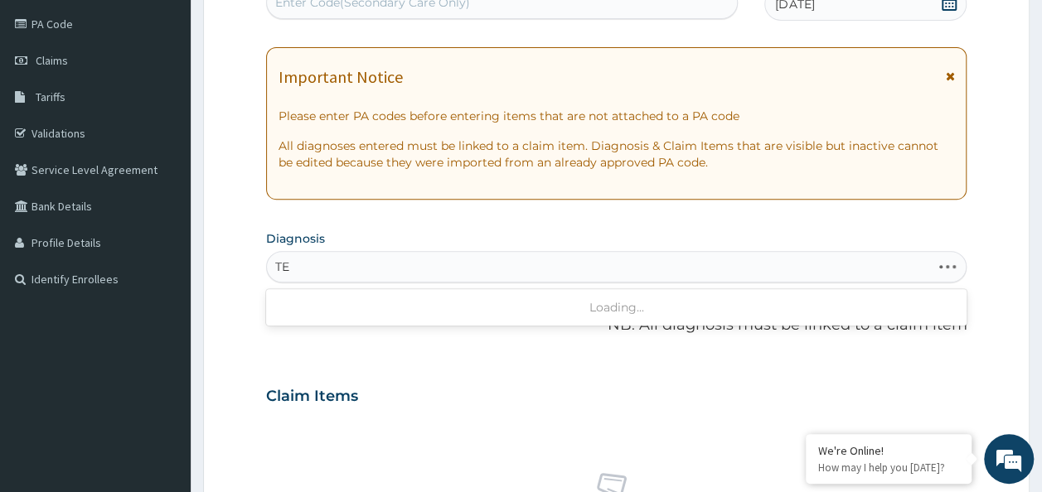
type input "T"
type input "FOLLOW U"
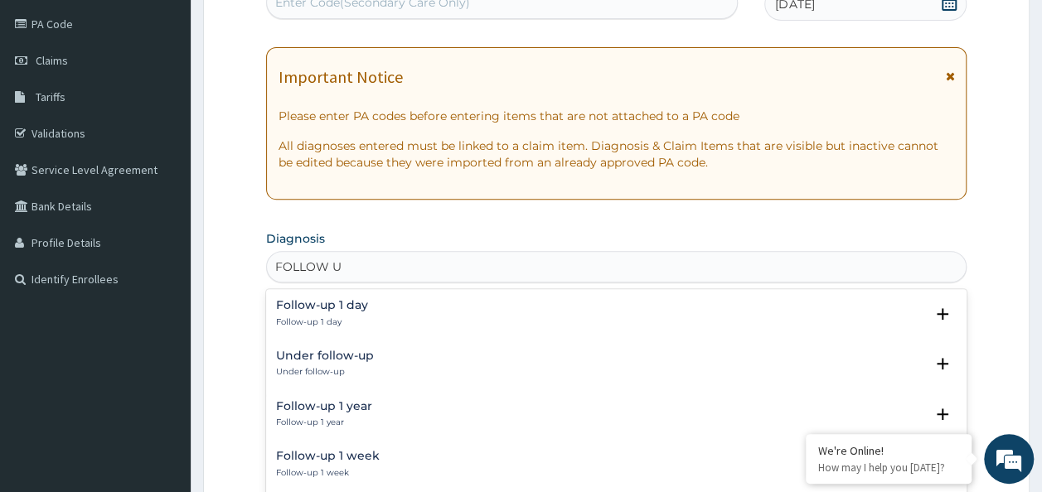
click at [343, 308] on h4 "Follow-up 1 day" at bounding box center [322, 305] width 92 height 12
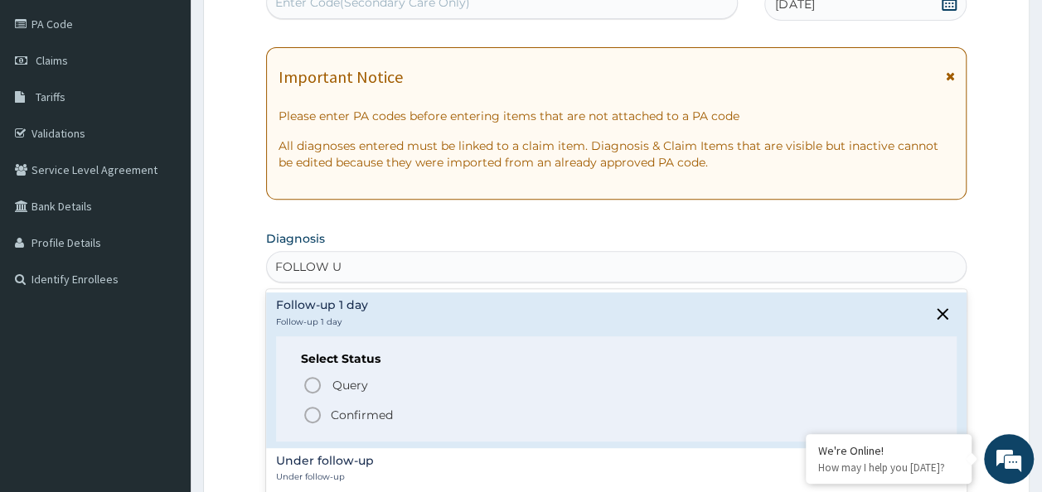
click at [325, 411] on span "Confirmed" at bounding box center [618, 415] width 630 height 20
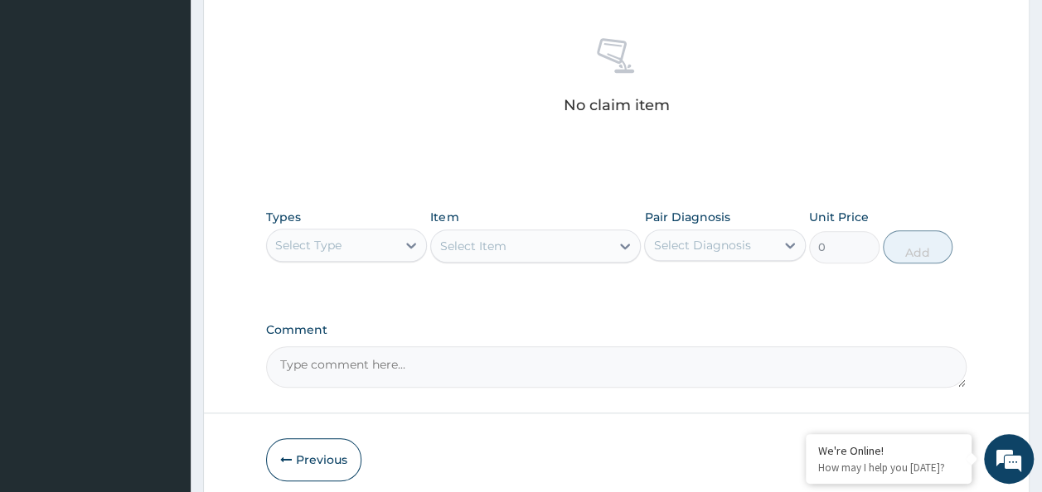
scroll to position [700, 0]
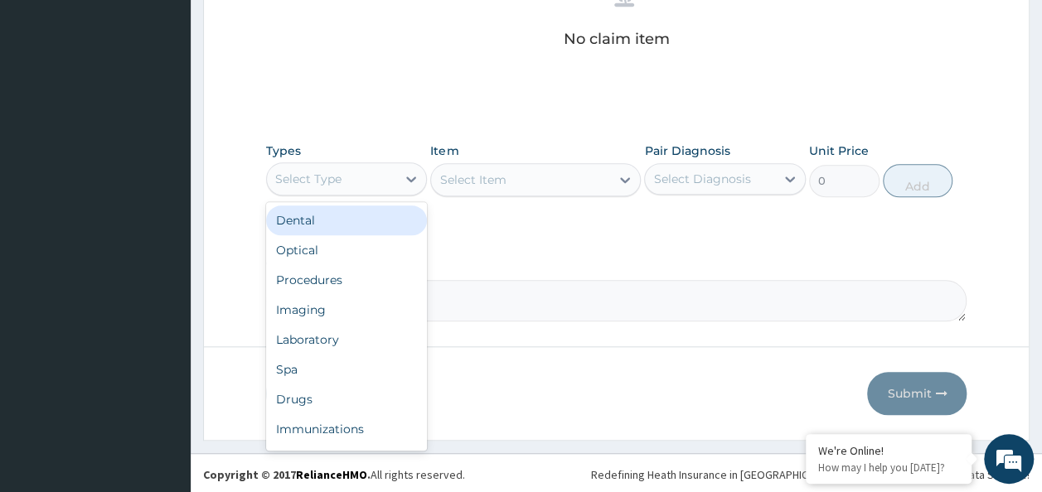
click at [330, 281] on div "Procedures" at bounding box center [347, 280] width 162 height 30
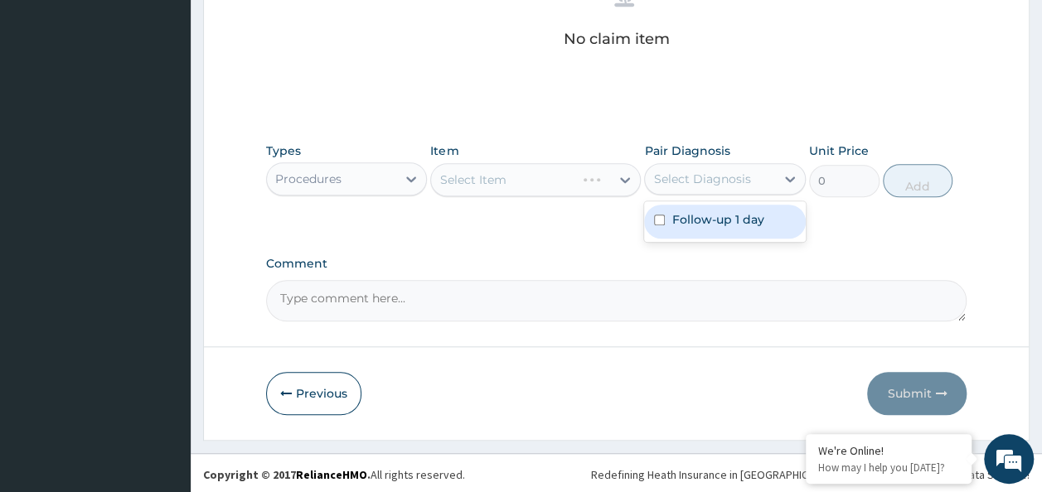
click at [693, 221] on label "Follow-up 1 day" at bounding box center [718, 219] width 92 height 17
checkbox input "true"
click at [561, 185] on div "Select Item" at bounding box center [535, 179] width 211 height 33
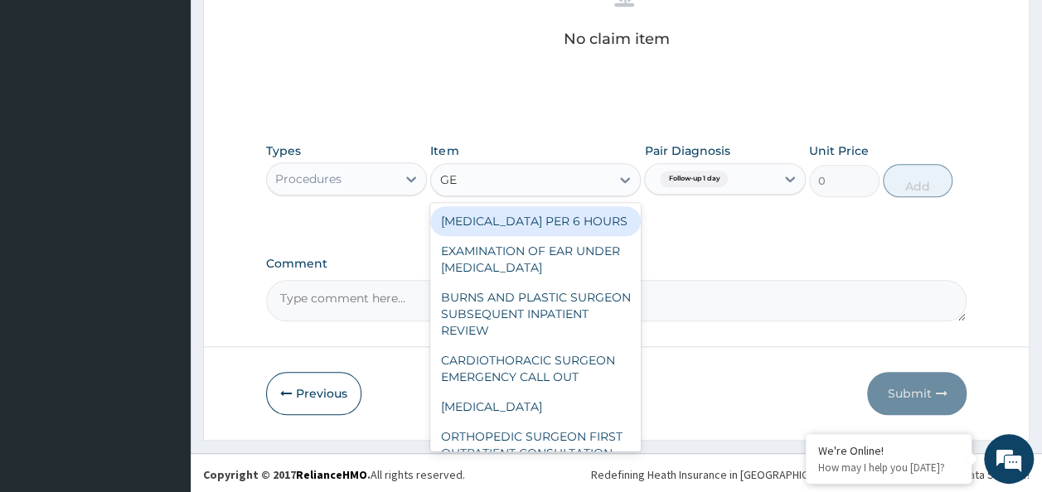
type input "GENE"
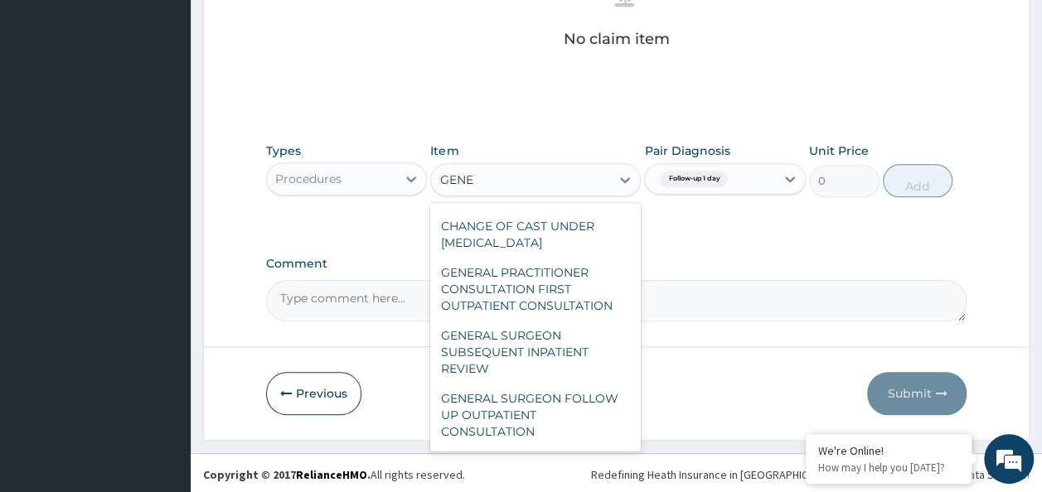
scroll to position [272, 0]
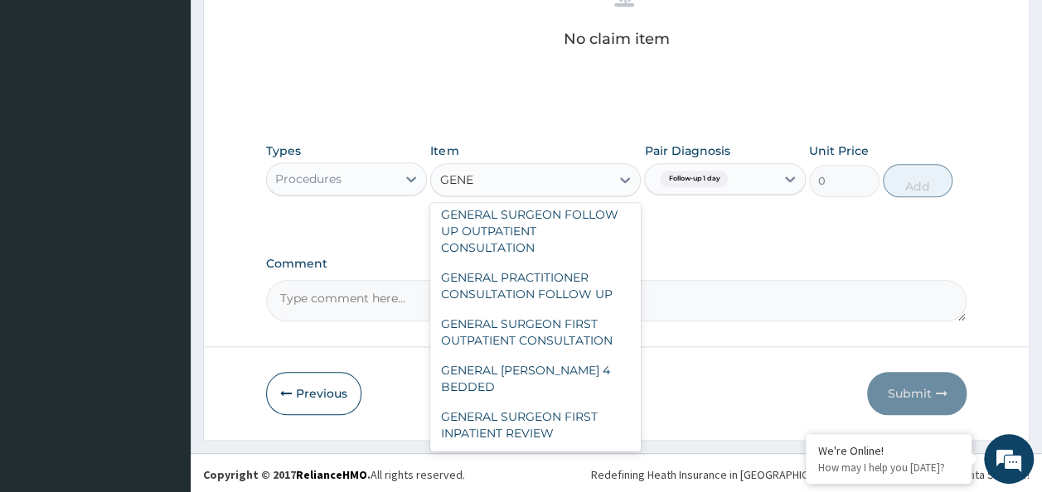
click at [565, 309] on div "GENERAL PRACTITIONER CONSULTATION FOLLOW UP" at bounding box center [535, 286] width 211 height 46
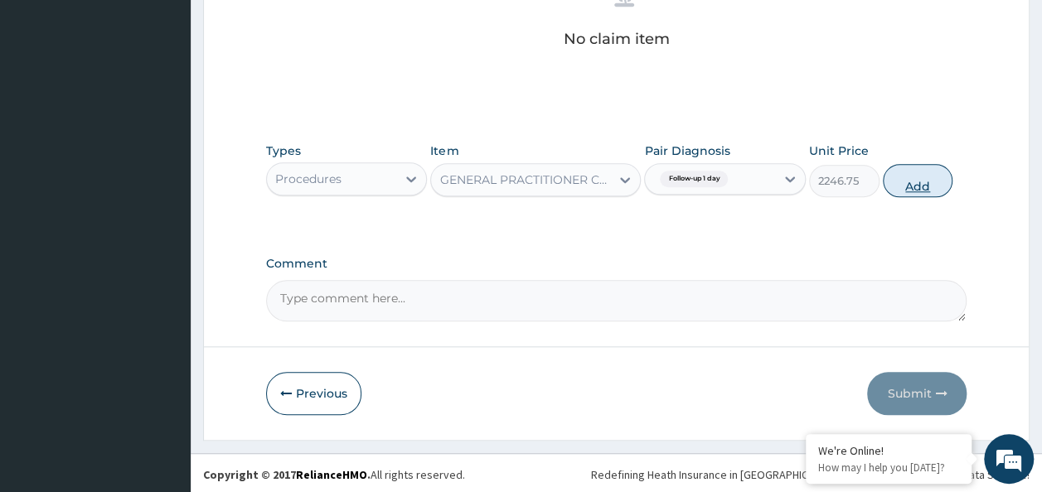
click at [919, 184] on button "Add" at bounding box center [918, 180] width 70 height 33
type input "0"
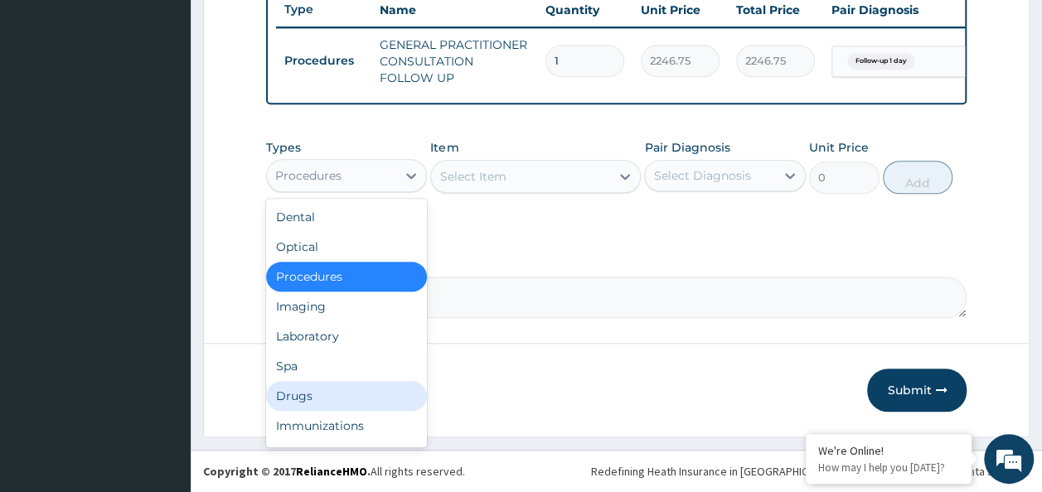
drag, startPoint x: 408, startPoint y: 177, endPoint x: 318, endPoint y: 390, distance: 231.4
click at [318, 192] on div "option Procedures, selected. option Drugs focused, 7 of 10. 10 results availabl…" at bounding box center [347, 175] width 162 height 33
click at [318, 390] on div "Drugs" at bounding box center [347, 396] width 162 height 30
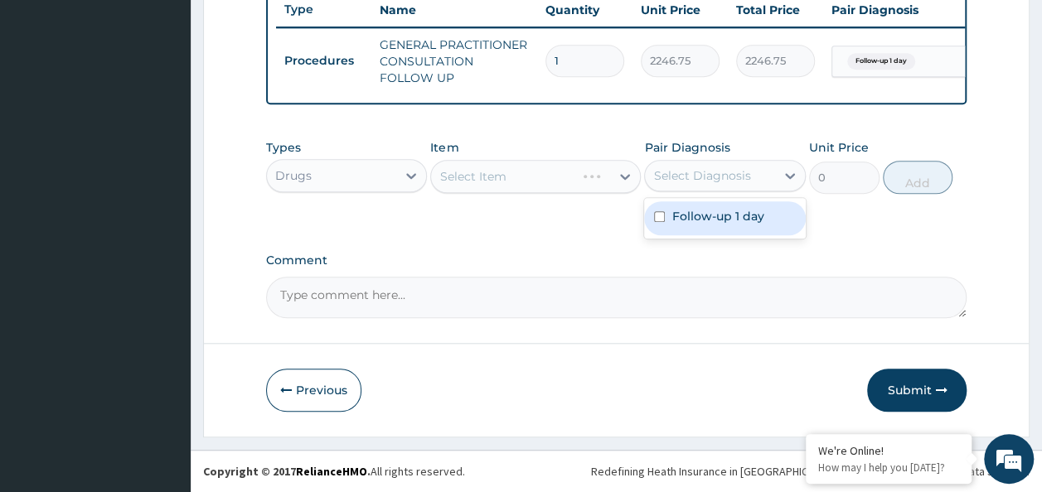
drag, startPoint x: 787, startPoint y: 179, endPoint x: 673, endPoint y: 221, distance: 120.9
click at [673, 192] on div "option Follow-up 1 day, selected. option Follow-up 1 day focused, 1 of 1. 1 res…" at bounding box center [725, 176] width 162 height 32
click at [673, 221] on label "Follow-up 1 day" at bounding box center [718, 216] width 92 height 17
checkbox input "true"
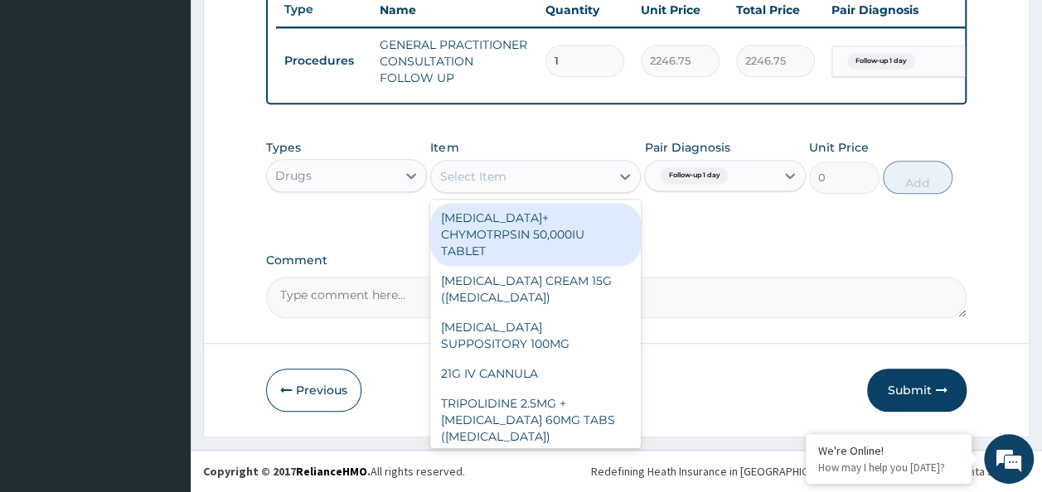
click at [479, 176] on div "Select Item" at bounding box center [472, 176] width 66 height 17
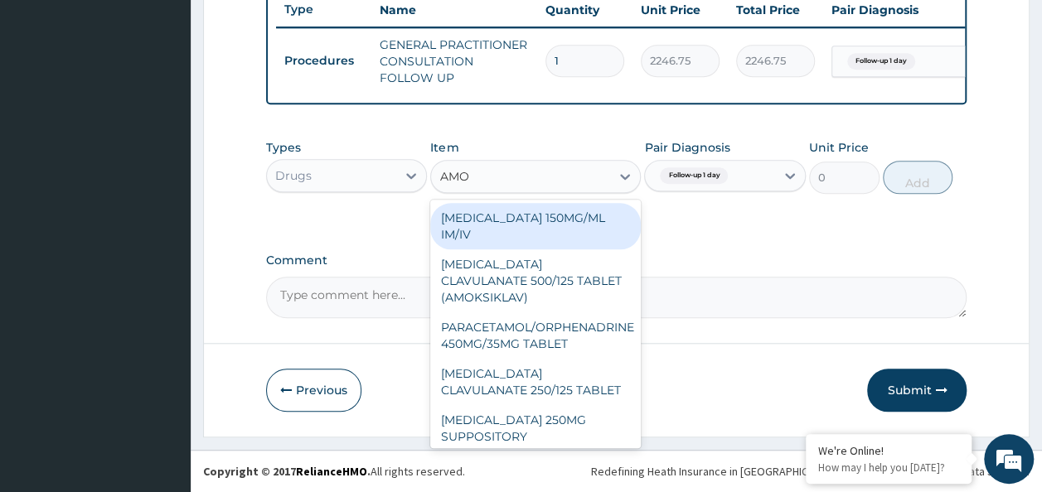
type input "AMOX"
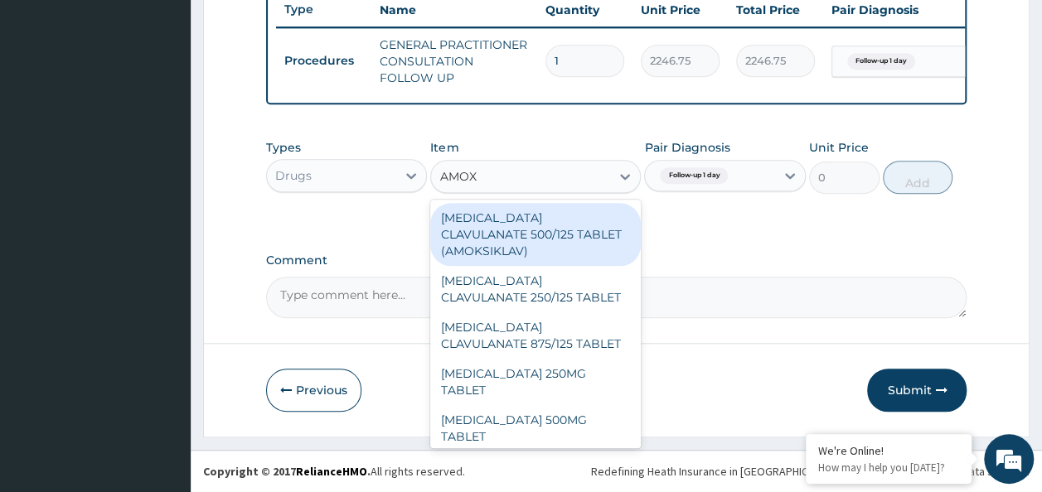
click at [585, 411] on div "[MEDICAL_DATA] 500MG TABLET" at bounding box center [535, 428] width 211 height 46
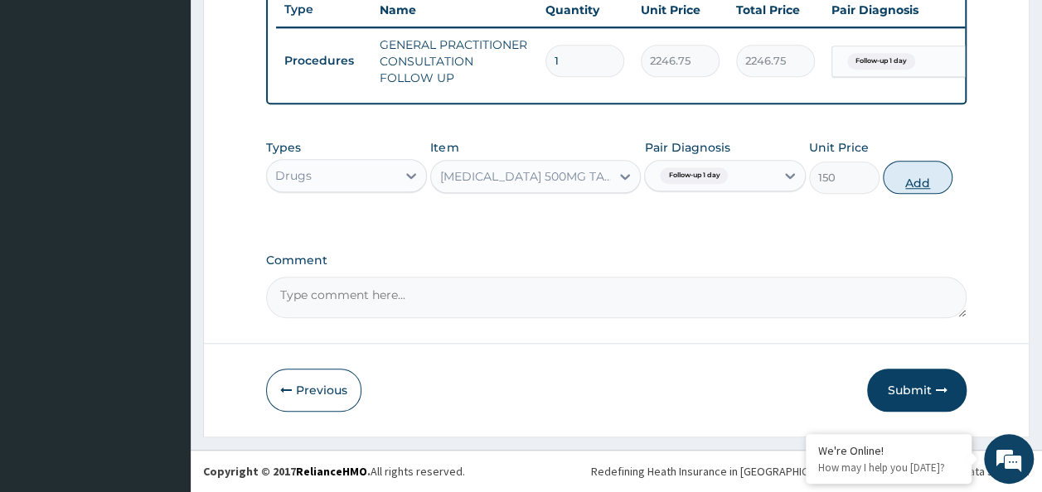
click at [925, 181] on button "Add" at bounding box center [918, 177] width 70 height 33
type input "0"
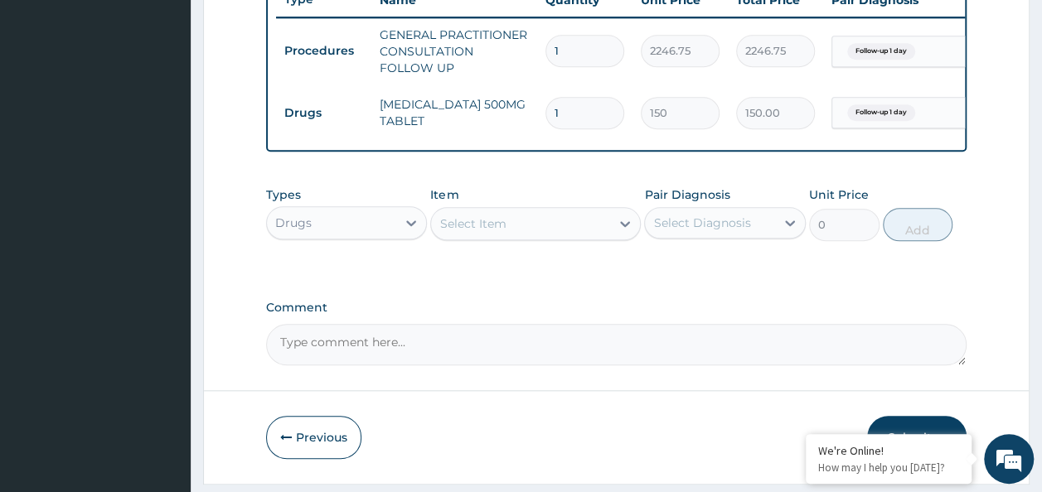
type input "0.00"
type input "2"
type input "300.00"
type input "0.00"
type input "4"
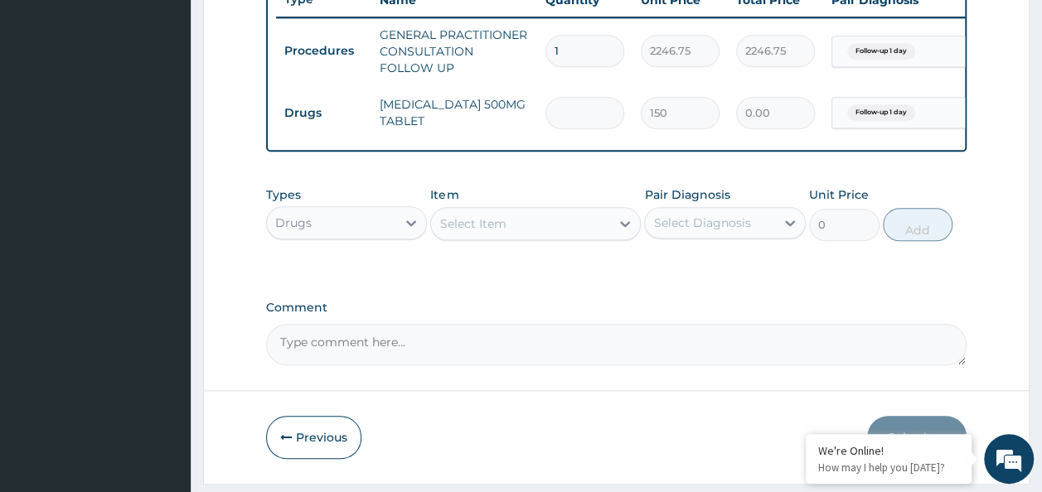
type input "600.00"
type input "42"
type input "6300.00"
type input "42"
click at [469, 232] on div "Select Item" at bounding box center [472, 224] width 66 height 17
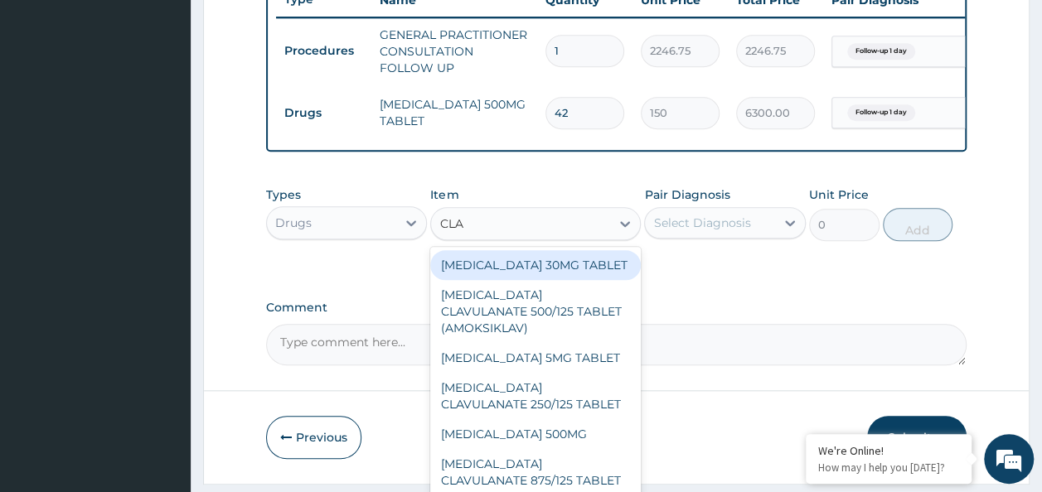
type input "CLAR"
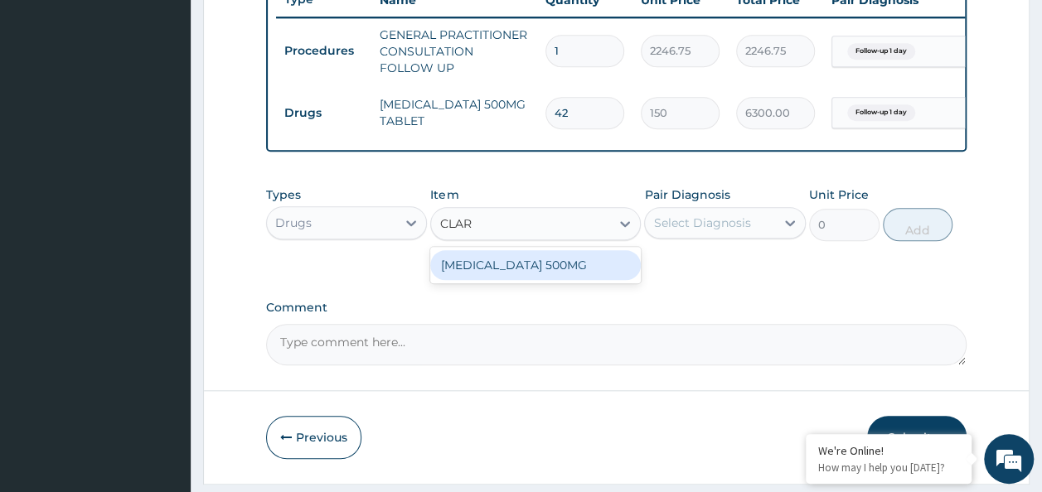
click at [588, 266] on div "[MEDICAL_DATA] 500MG" at bounding box center [535, 265] width 211 height 30
type input "431.25"
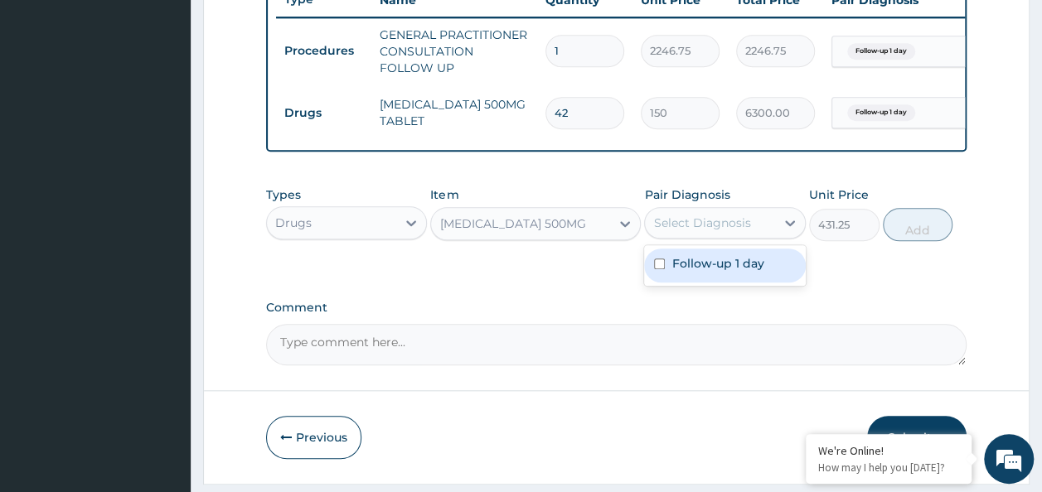
drag, startPoint x: 788, startPoint y: 227, endPoint x: 746, endPoint y: 270, distance: 59.8
click at [746, 239] on div "option Follow-up 1 day, selected. option Follow-up 1 day focused, 1 of 1. 1 res…" at bounding box center [725, 223] width 162 height 32
click at [746, 270] on label "Follow-up 1 day" at bounding box center [718, 263] width 92 height 17
checkbox input "true"
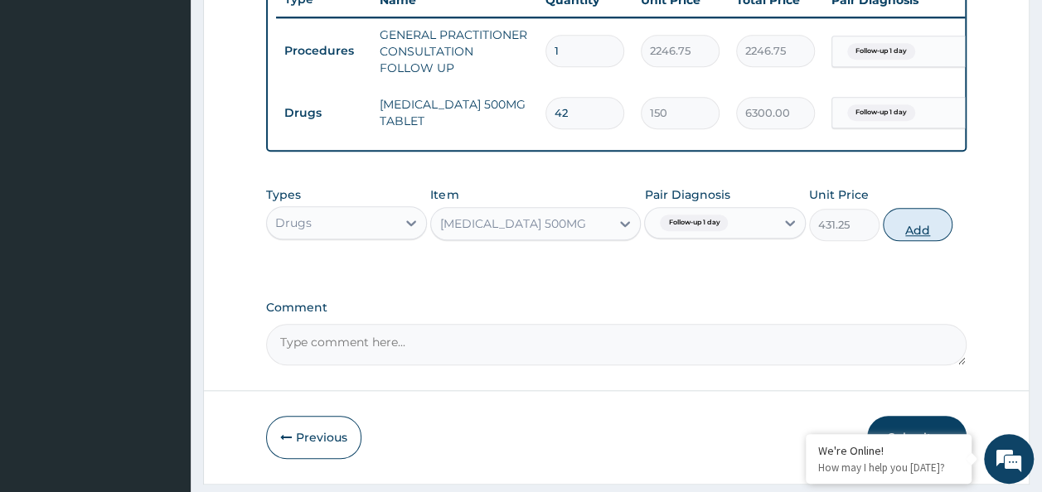
click at [921, 235] on button "Add" at bounding box center [918, 224] width 70 height 33
type input "0"
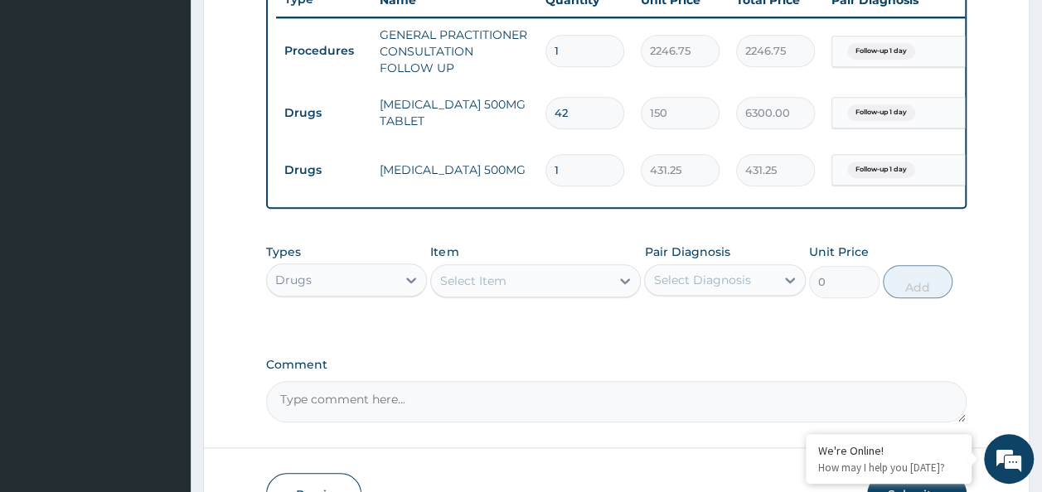
type input "0.00"
type input "2"
type input "862.50"
type input "28"
type input "12075.00"
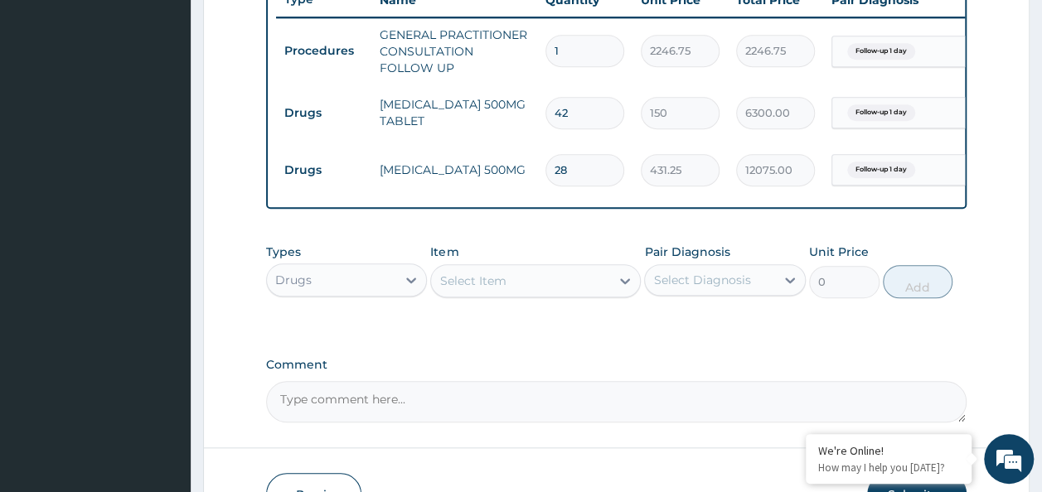
type input "28"
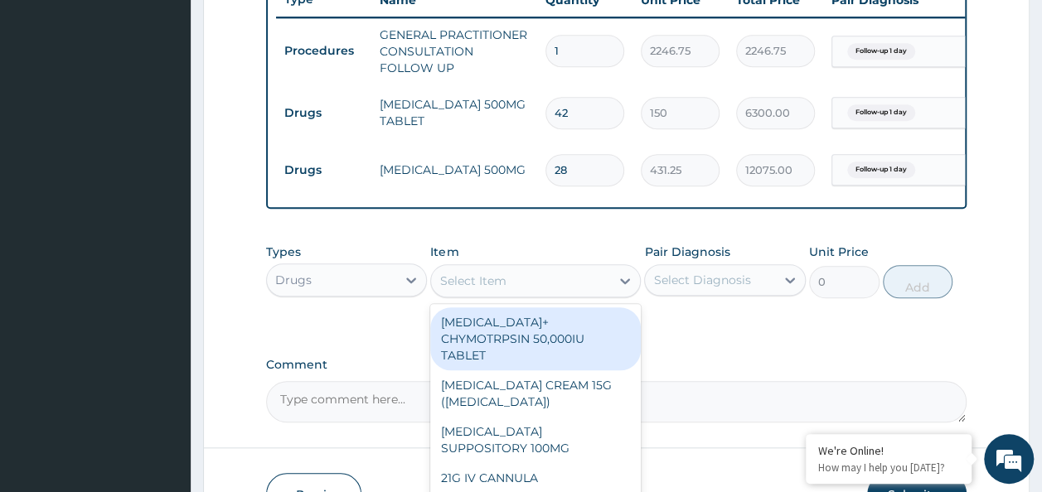
click at [468, 284] on div "Select Item" at bounding box center [520, 281] width 179 height 27
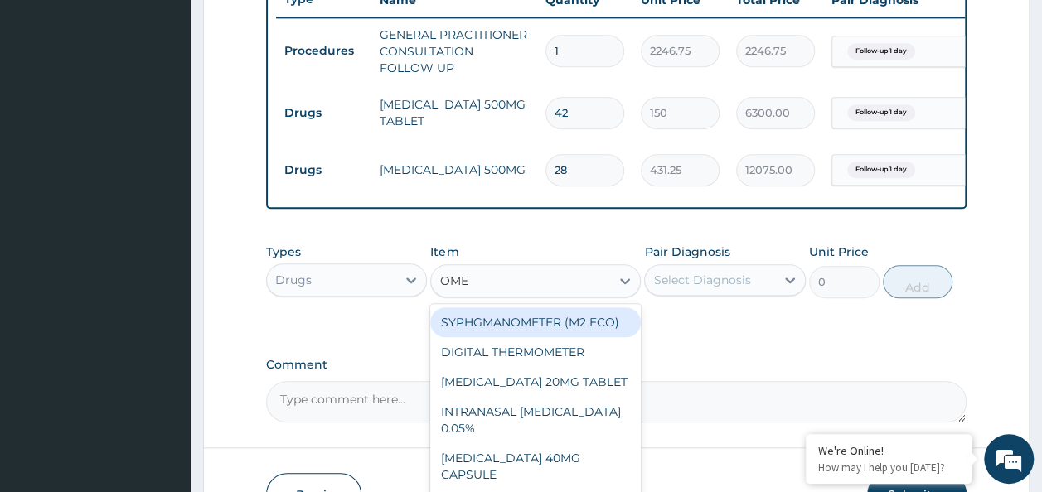
type input "OMEP"
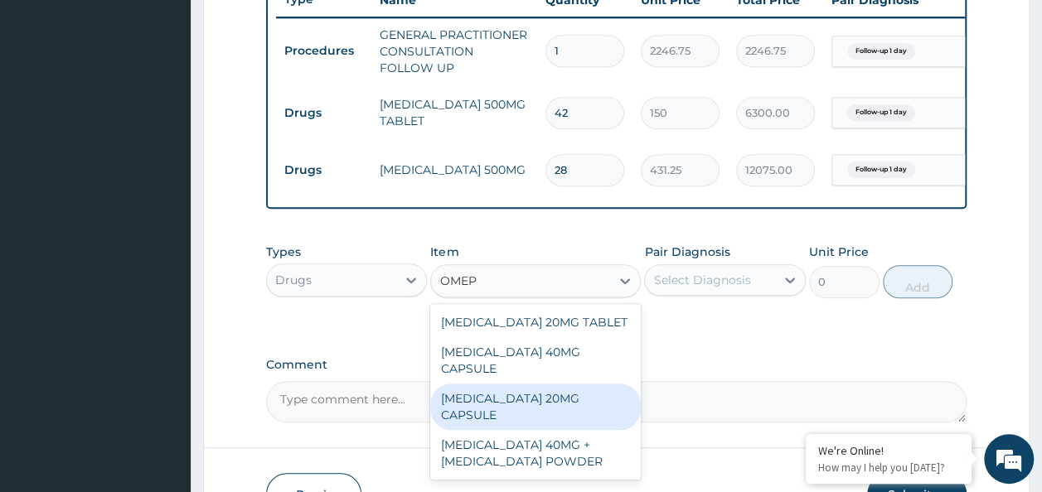
click at [572, 388] on div "[MEDICAL_DATA] 20MG CAPSULE" at bounding box center [535, 407] width 211 height 46
type input "100"
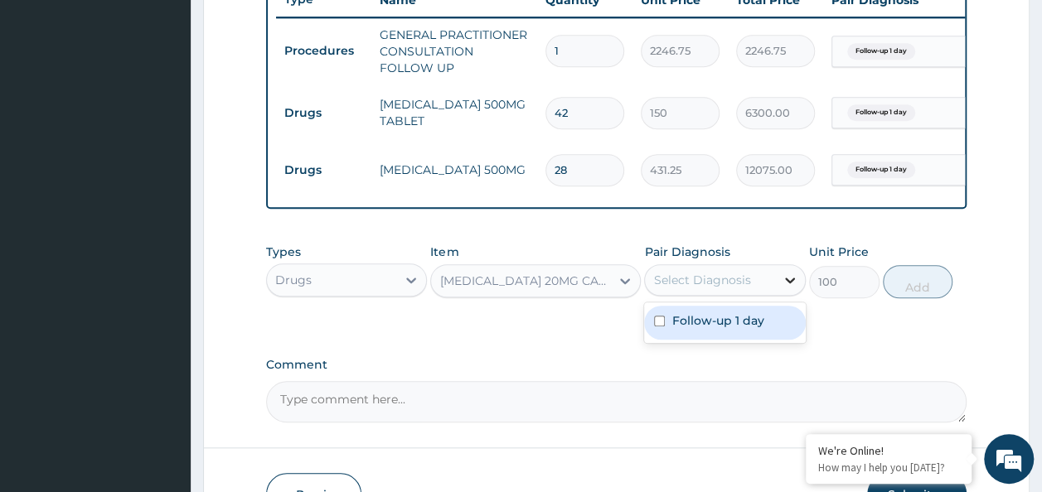
click at [791, 286] on icon at bounding box center [790, 280] width 17 height 17
click at [655, 327] on input "checkbox" at bounding box center [659, 321] width 11 height 11
checkbox input "true"
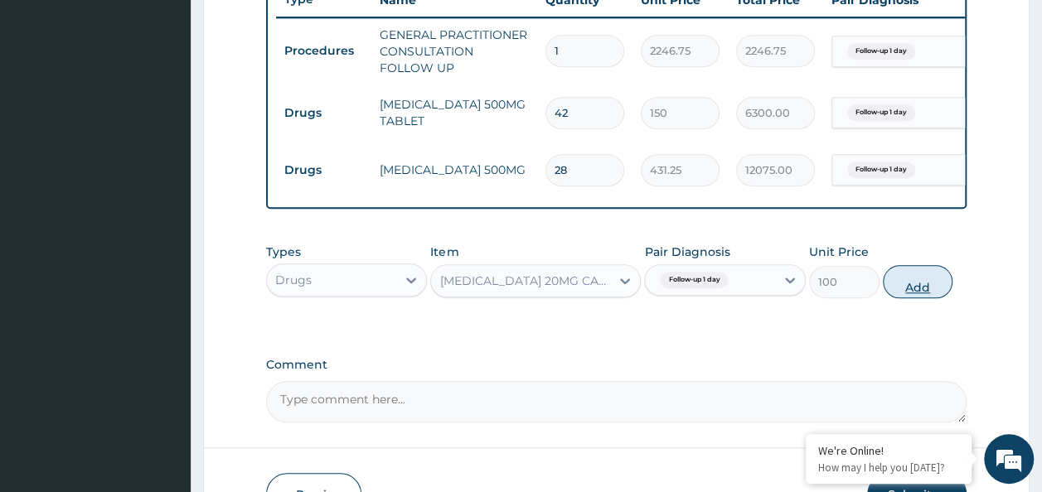
click at [924, 286] on button "Add" at bounding box center [918, 281] width 70 height 33
type input "0"
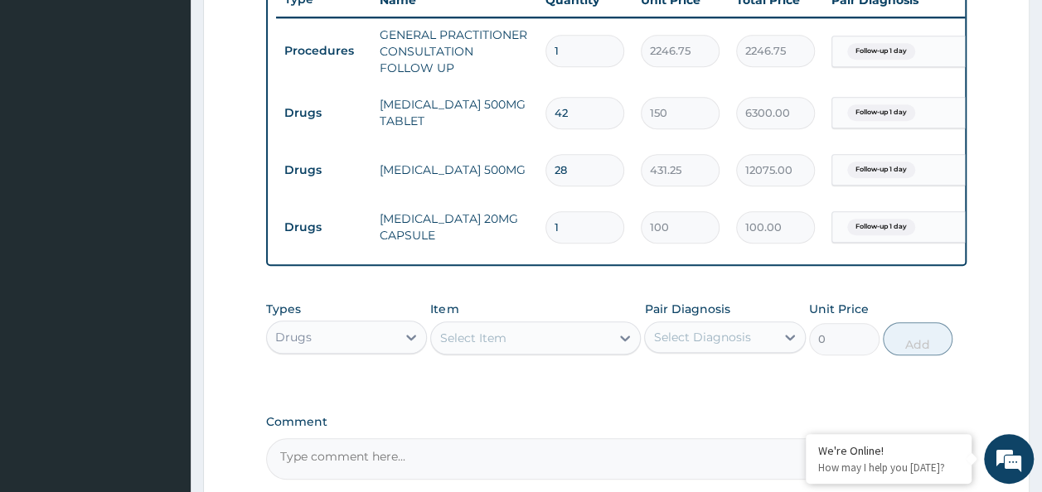
type input "0.00"
type input "2"
type input "200.00"
type input "28"
type input "2800.00"
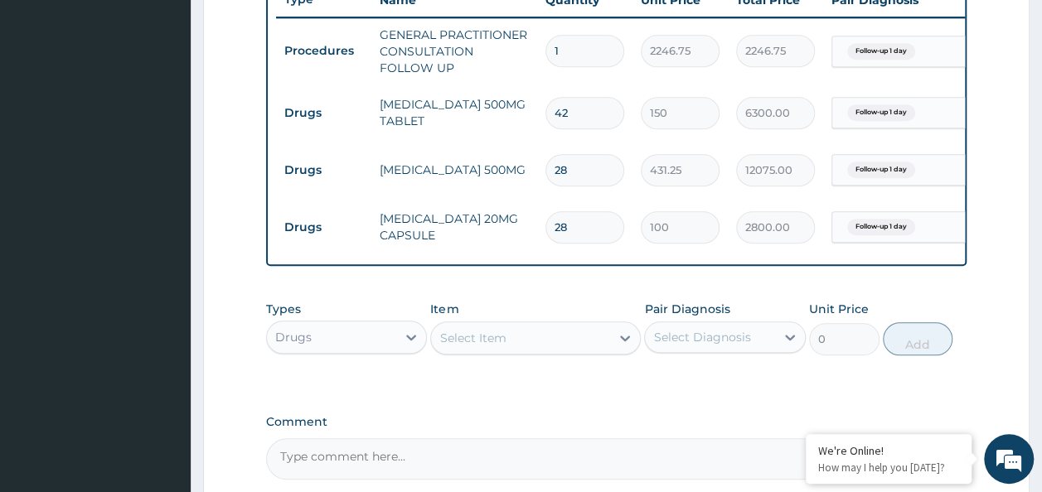
type input "28"
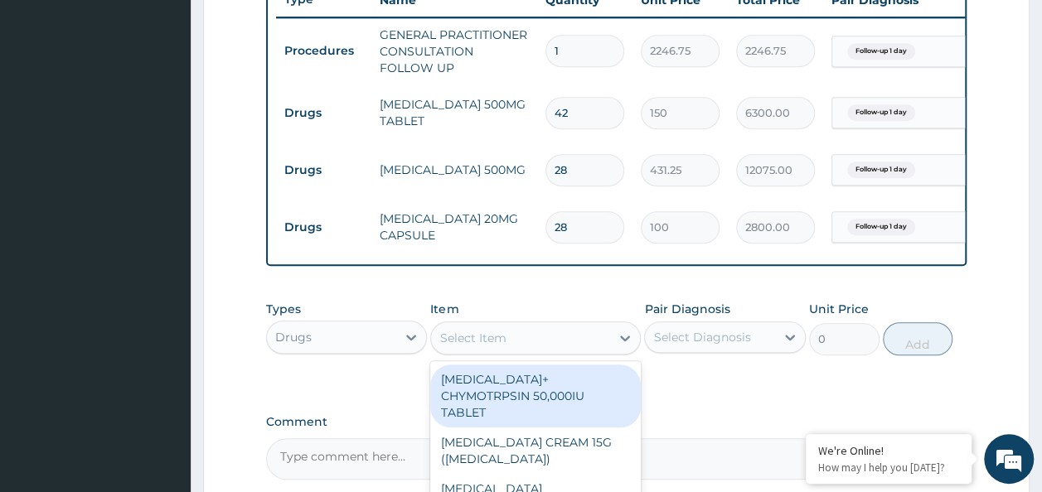
click at [522, 352] on div "Select Item" at bounding box center [520, 338] width 179 height 27
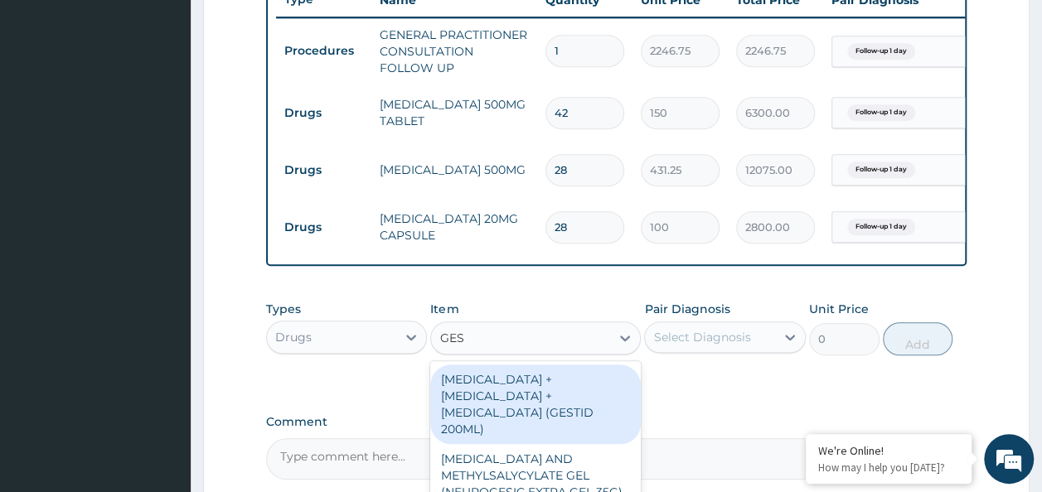
type input "GEST"
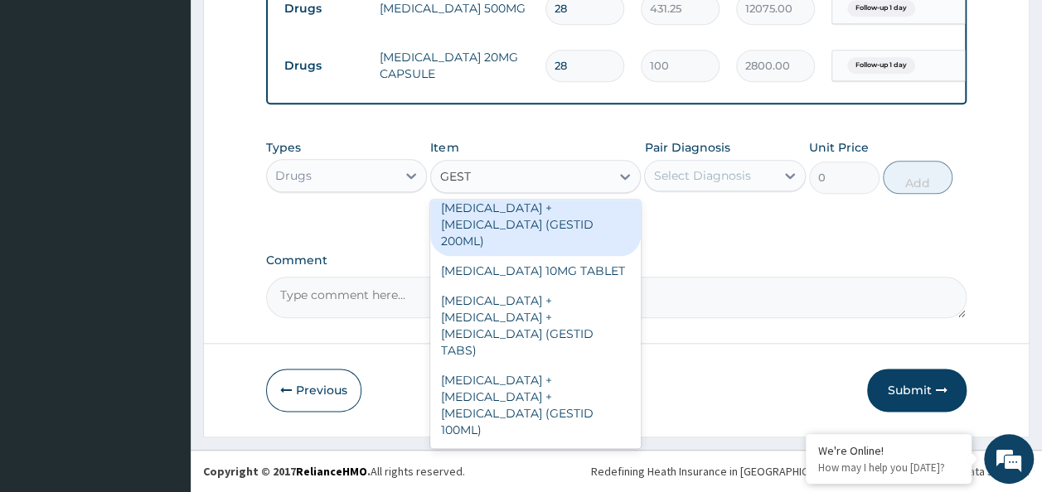
scroll to position [0, 0]
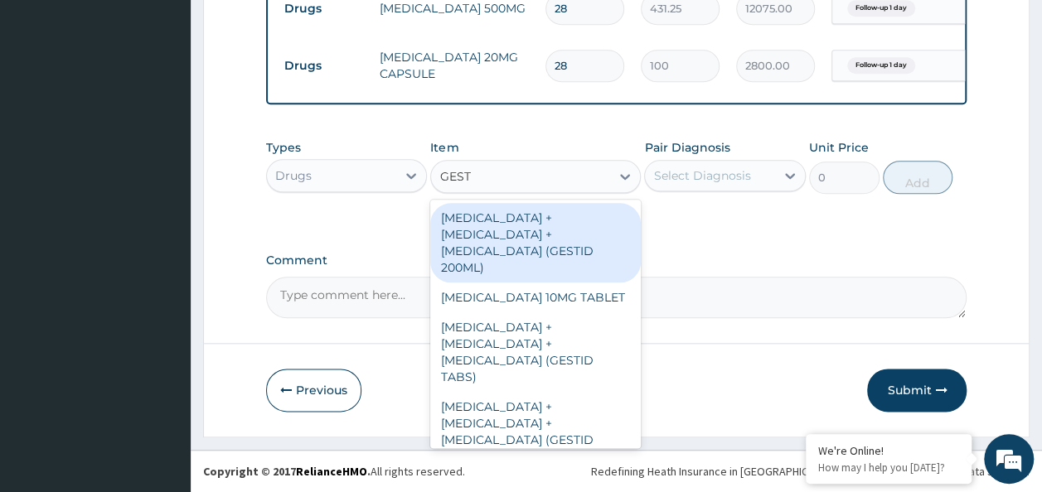
click at [559, 262] on div "ALUMINUM HYDROXIDE + MAGNESIUM HYDROXIDE + SIMETHICONE (GESTID 200ML)" at bounding box center [535, 243] width 211 height 80
type input "2530"
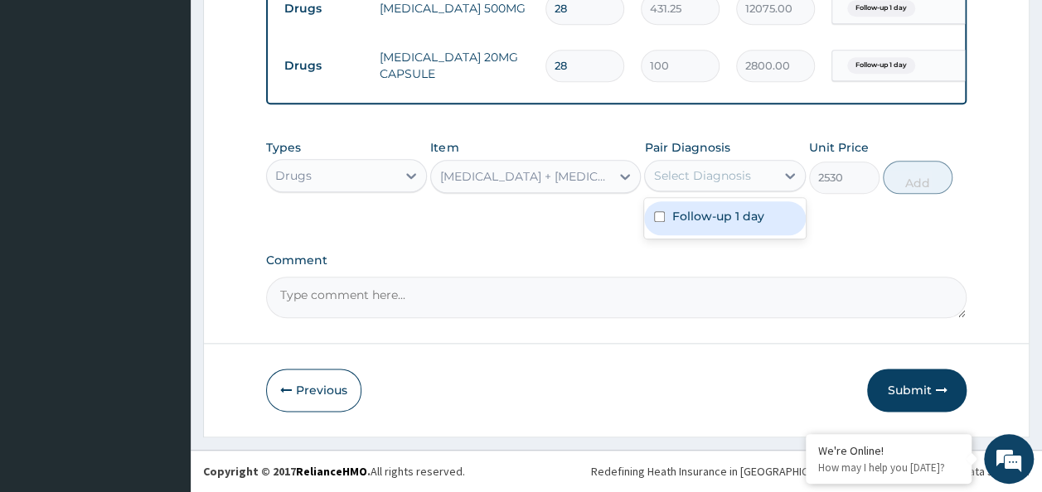
click at [709, 224] on label "Follow-up 1 day" at bounding box center [718, 216] width 92 height 17
checkbox input "true"
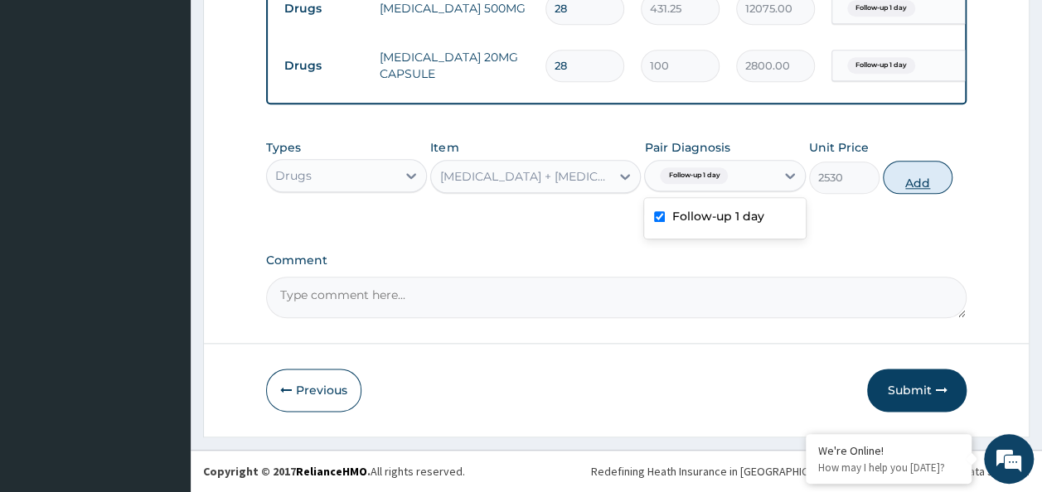
click at [931, 188] on button "Add" at bounding box center [918, 177] width 70 height 33
type input "0"
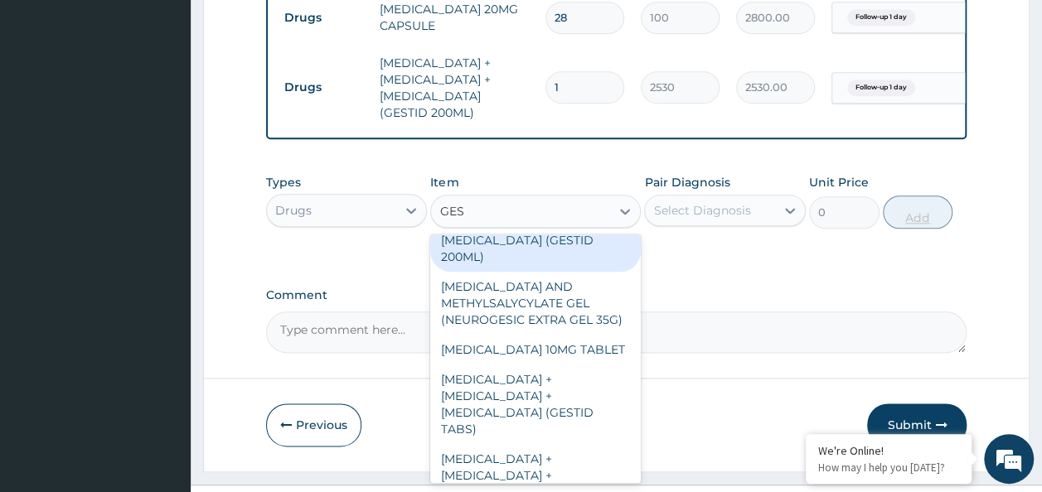
scroll to position [106, 0]
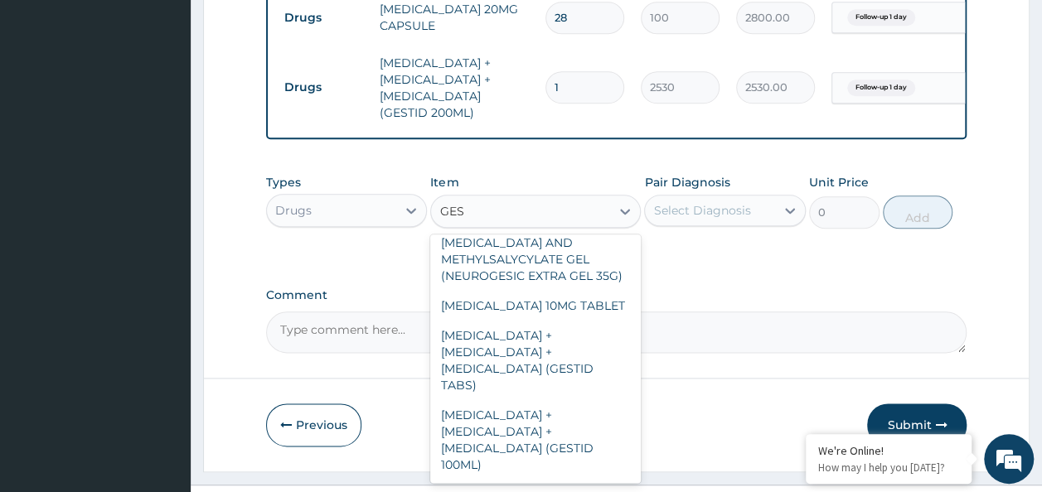
type input "GES"
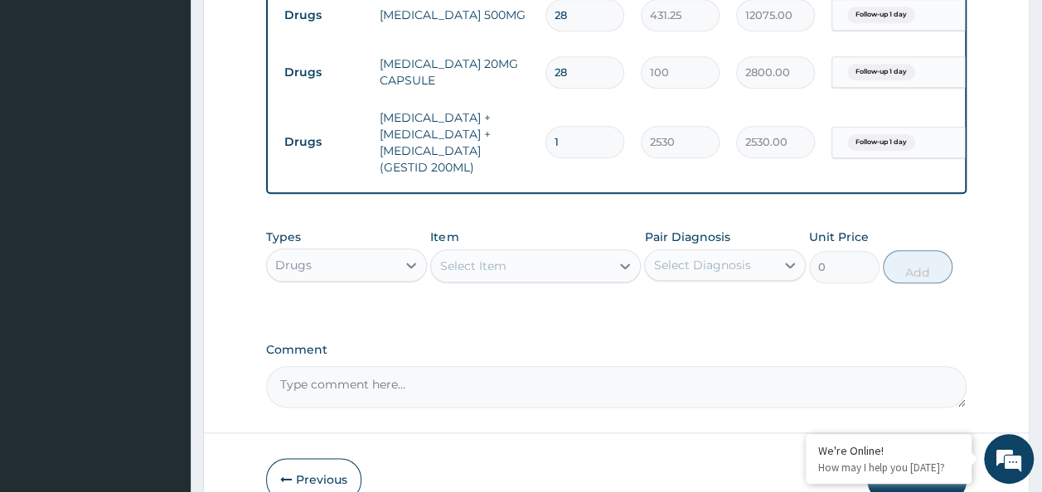
scroll to position [807, 0]
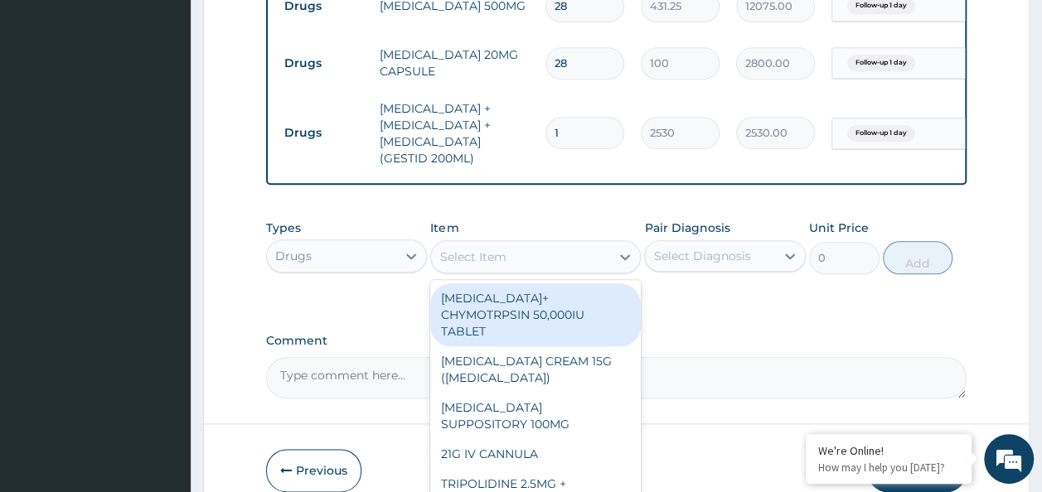
click at [522, 270] on div "Select Item" at bounding box center [520, 257] width 179 height 27
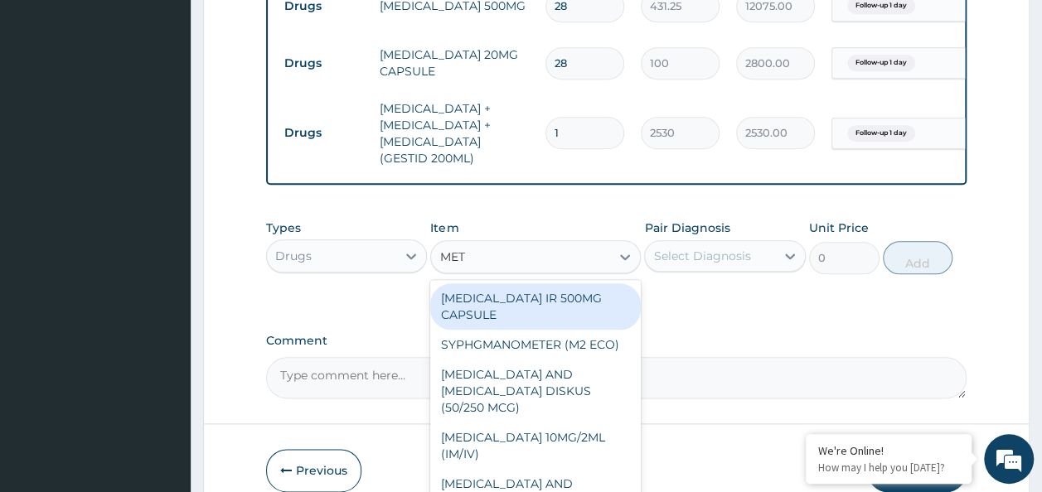
type input "METO"
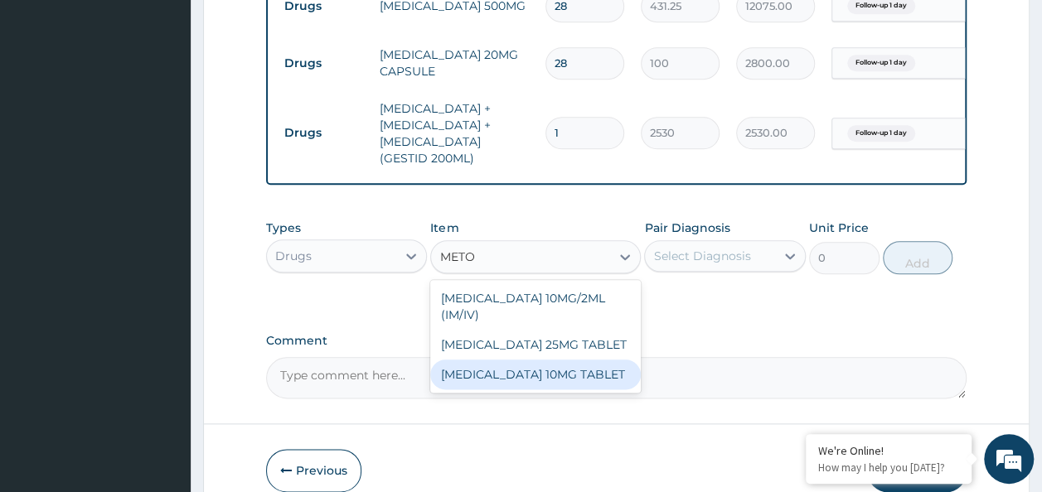
click at [541, 390] on div "METOCLOPRAMIDE 10MG TABLET" at bounding box center [535, 375] width 211 height 30
type input "80"
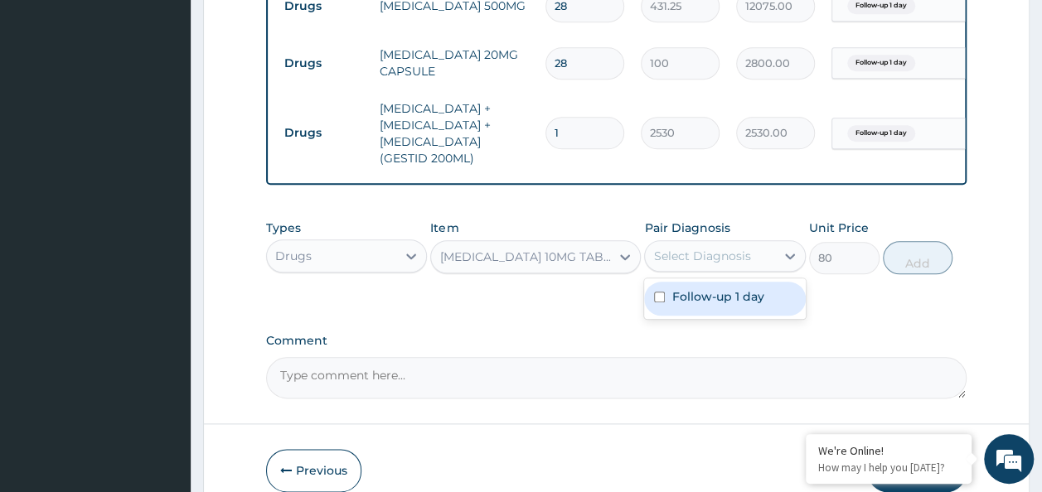
click at [756, 269] on div "Select Diagnosis" at bounding box center [710, 256] width 130 height 27
click at [662, 303] on input "checkbox" at bounding box center [659, 297] width 11 height 11
checkbox input "true"
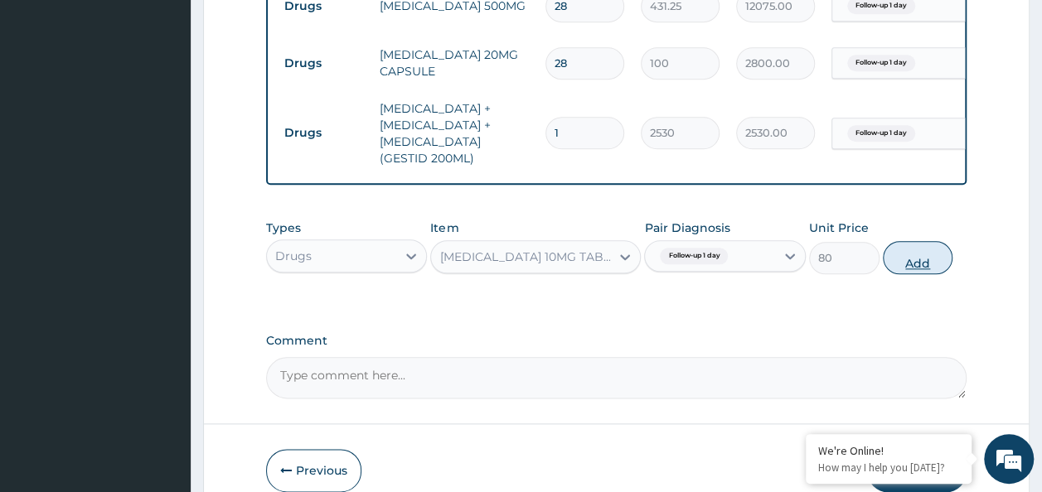
click at [929, 274] on button "Add" at bounding box center [918, 257] width 70 height 33
type input "0"
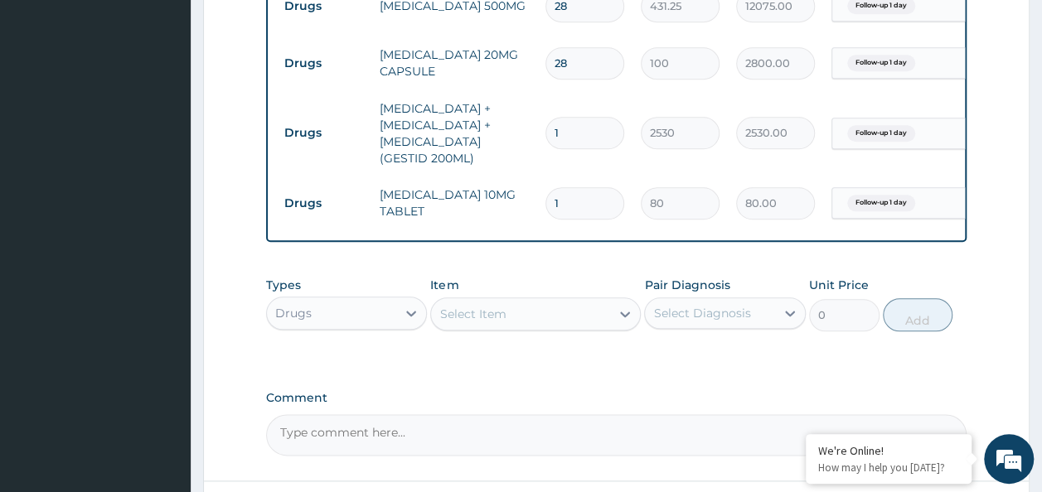
type input "0.00"
type input "6"
type input "480.00"
type input "6"
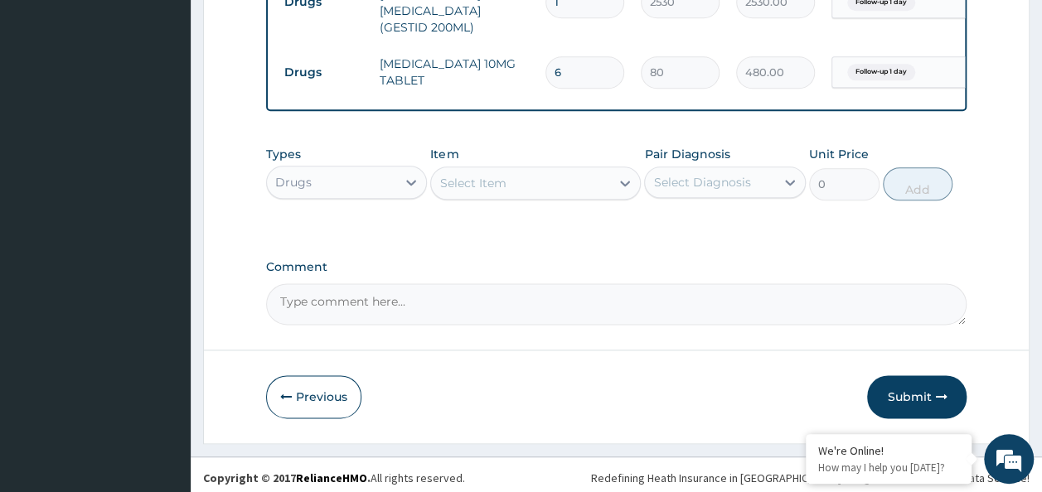
scroll to position [972, 0]
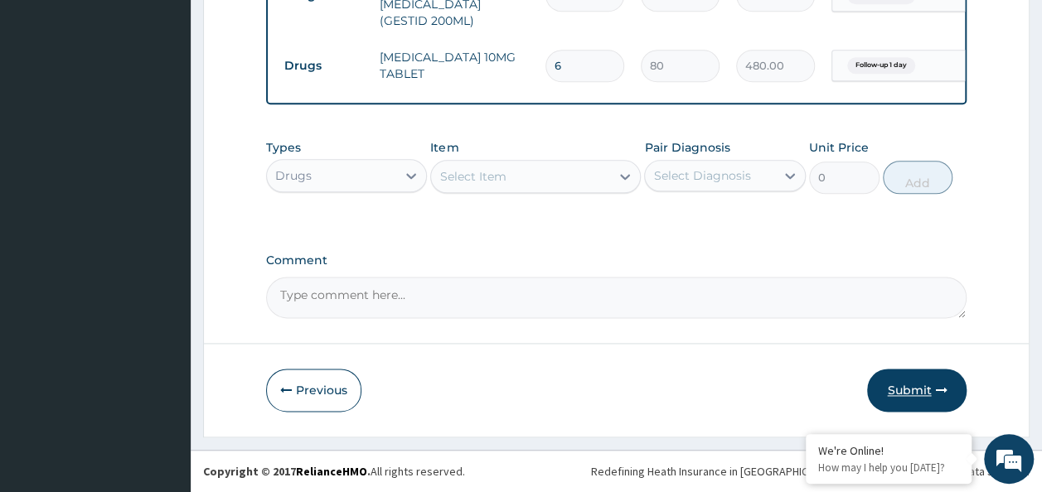
click at [924, 395] on button "Submit" at bounding box center [916, 390] width 99 height 43
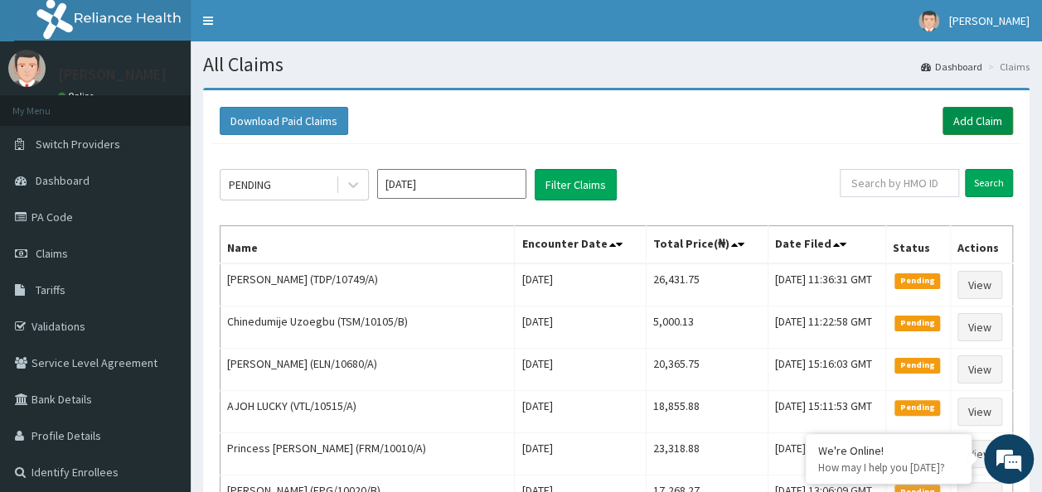
click at [969, 131] on link "Add Claim" at bounding box center [978, 121] width 70 height 28
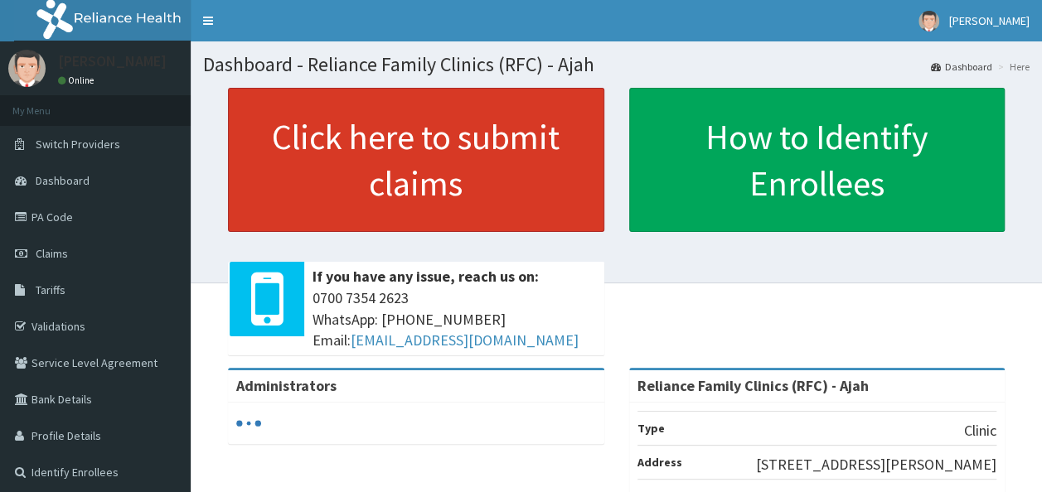
click at [559, 196] on link "Click here to submit claims" at bounding box center [416, 160] width 376 height 144
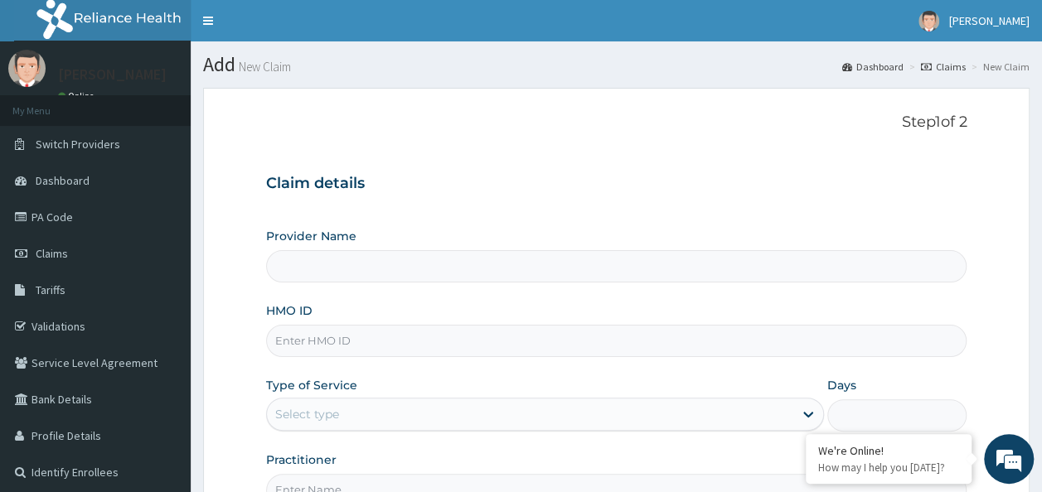
type input "Reliance Family Clinics (RFC) - Ajah"
click at [415, 342] on input "HMO ID" at bounding box center [616, 341] width 701 height 32
paste input "MHG/10413/B"
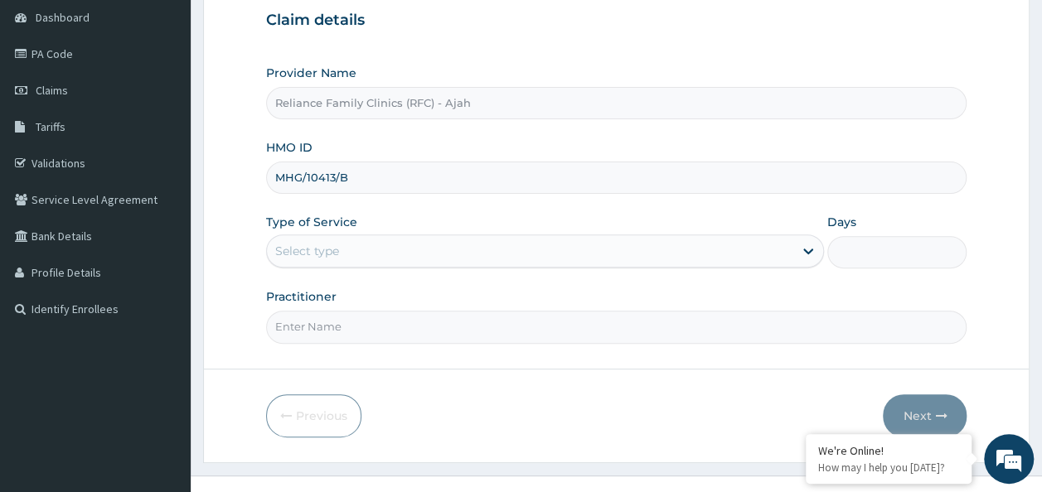
scroll to position [164, 0]
type input "MHG/10413/B"
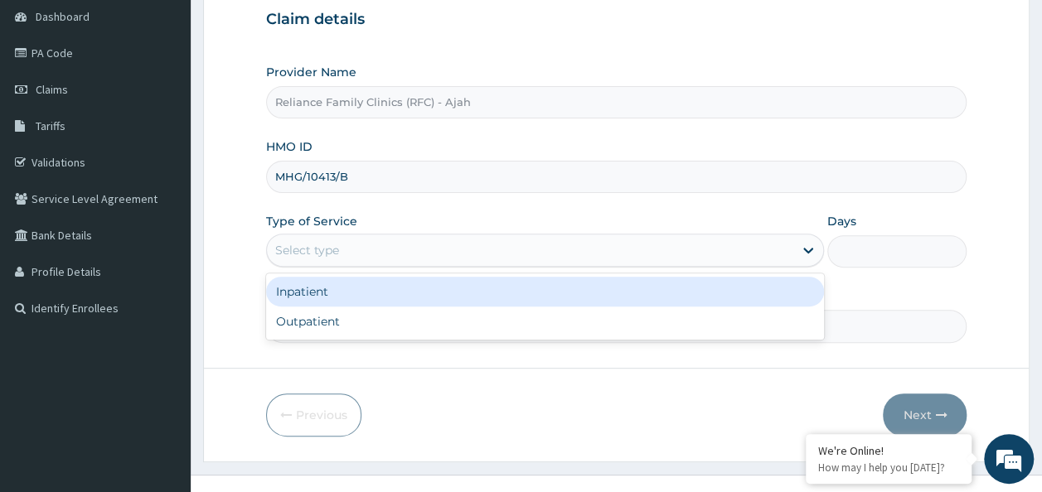
click at [634, 326] on div "Outpatient" at bounding box center [545, 322] width 558 height 30
type input "1"
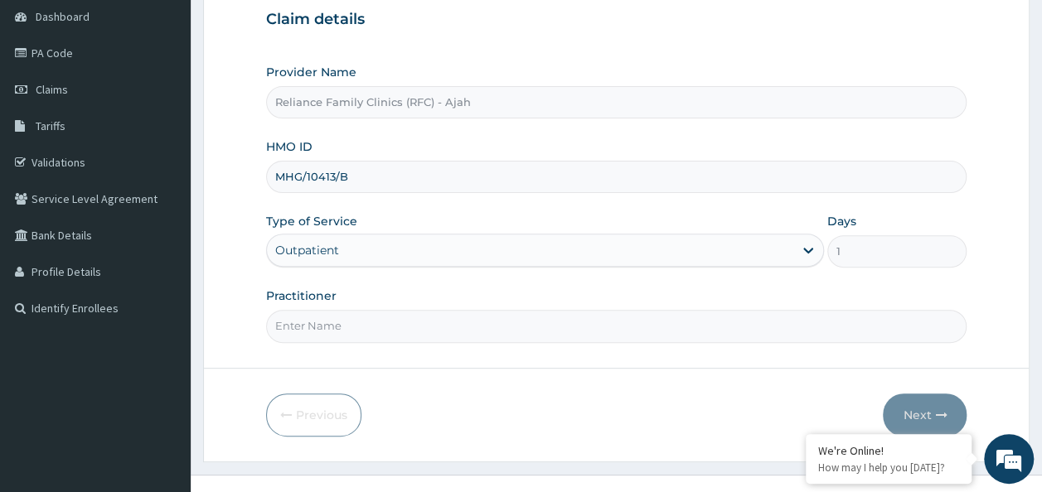
click at [600, 330] on input "Practitioner" at bounding box center [616, 326] width 701 height 32
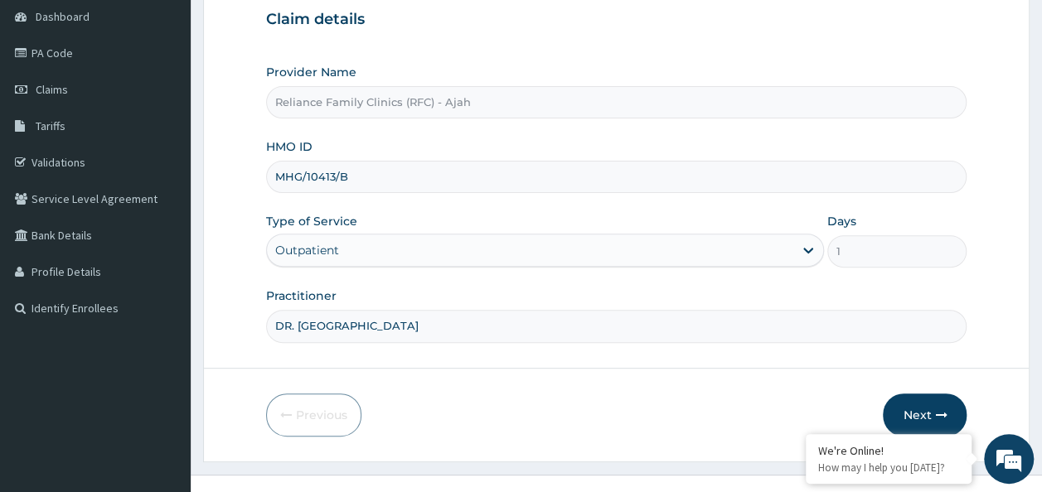
type input "DR. LOCUM"
click at [926, 415] on button "Next" at bounding box center [925, 415] width 84 height 43
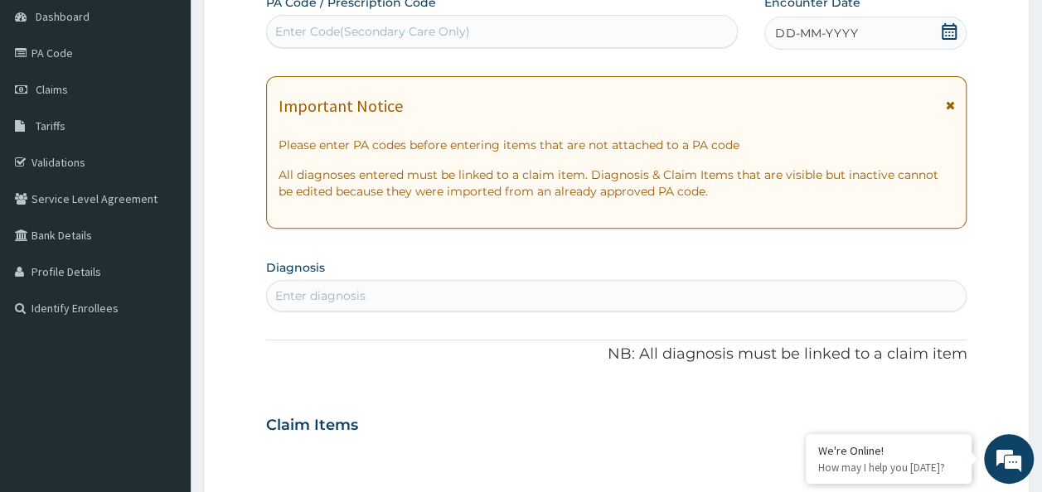
click at [930, 44] on div "DD-MM-YYYY" at bounding box center [865, 33] width 202 height 33
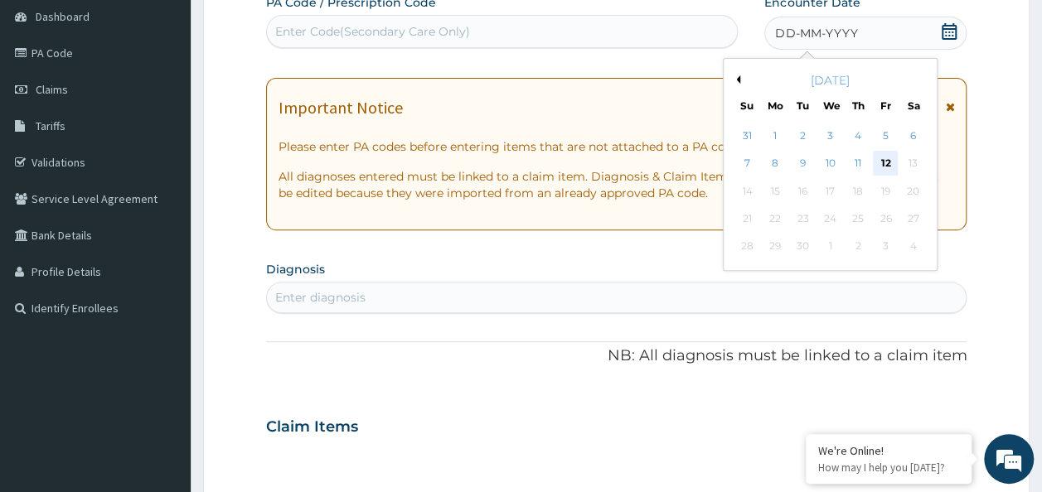
click at [885, 162] on div "12" at bounding box center [885, 164] width 25 height 25
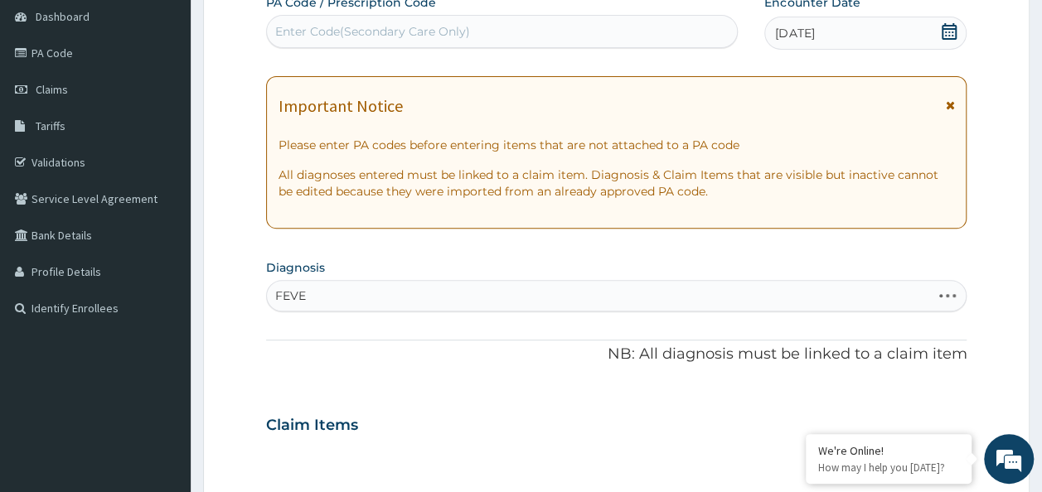
type input "FEVER"
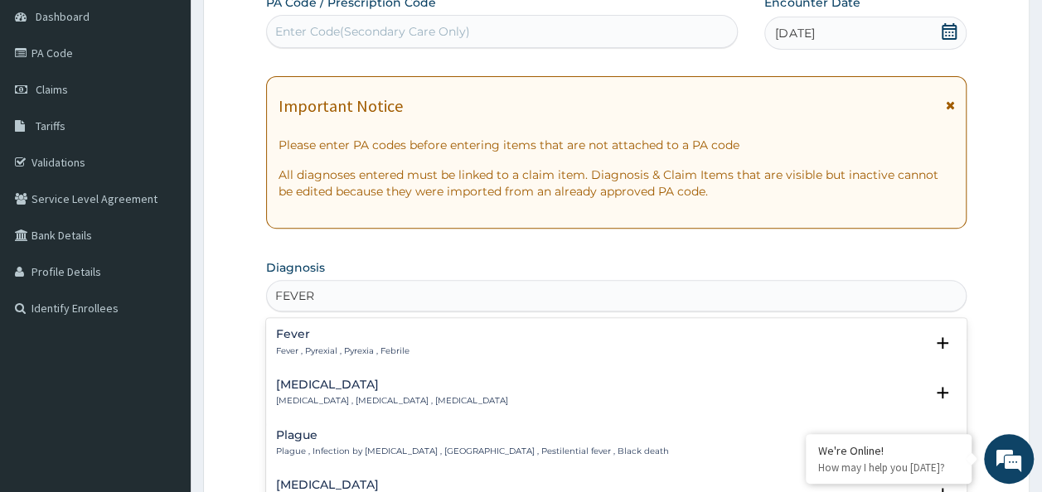
click at [297, 328] on h4 "Fever" at bounding box center [342, 334] width 133 height 12
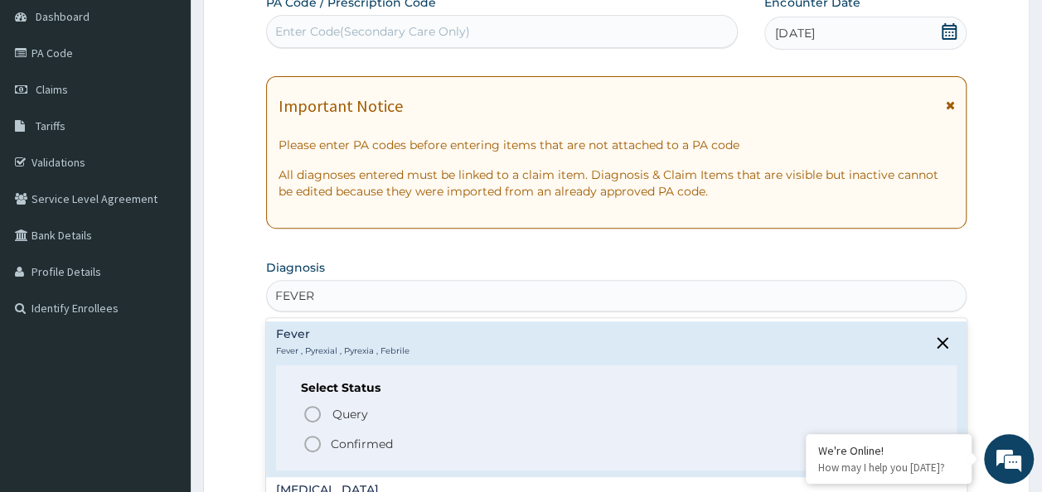
click at [327, 443] on span "Confirmed" at bounding box center [618, 444] width 630 height 20
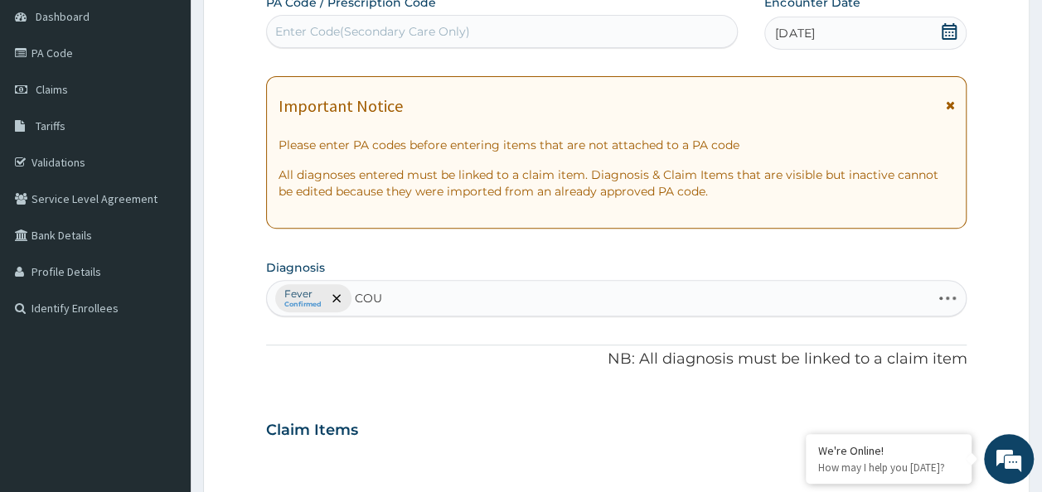
type input "COUG"
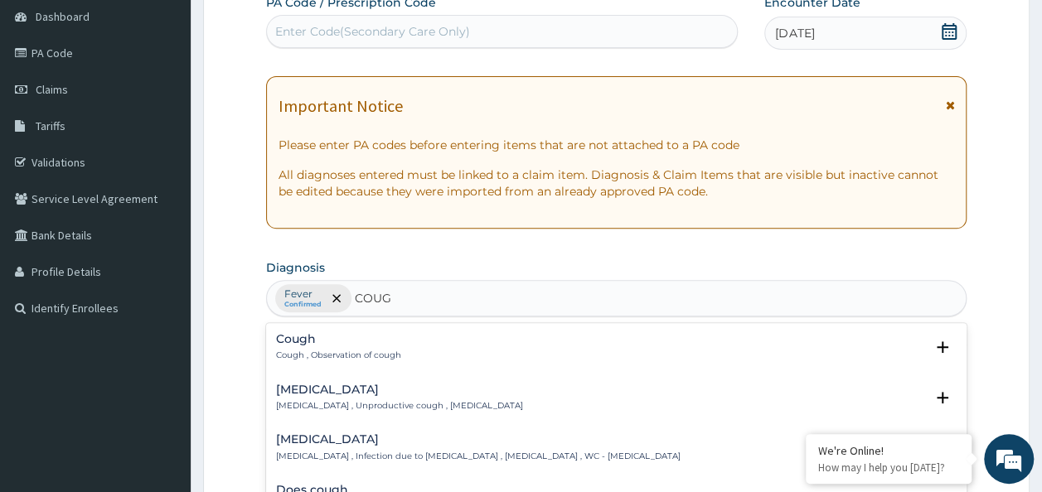
click at [318, 333] on h4 "Cough" at bounding box center [338, 339] width 125 height 12
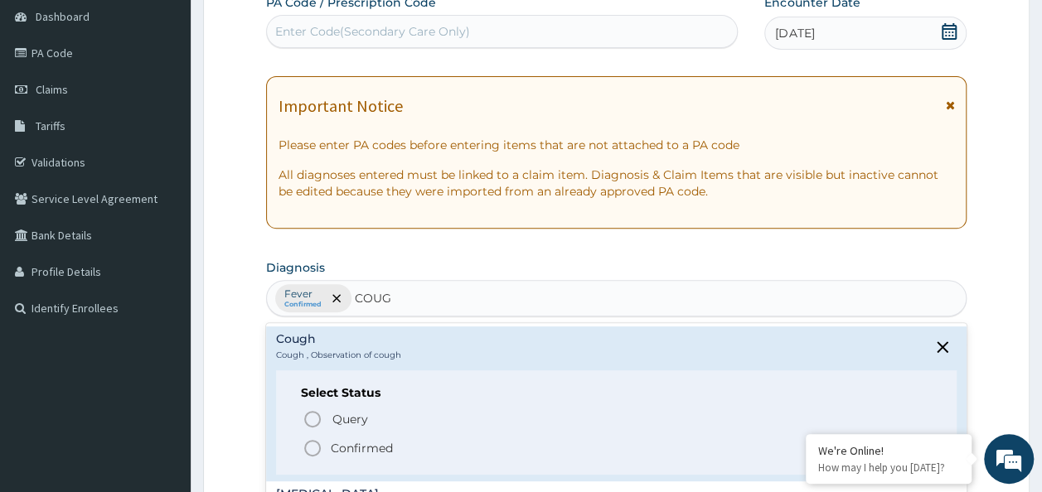
click at [309, 439] on icon "status option filled" at bounding box center [313, 449] width 20 height 20
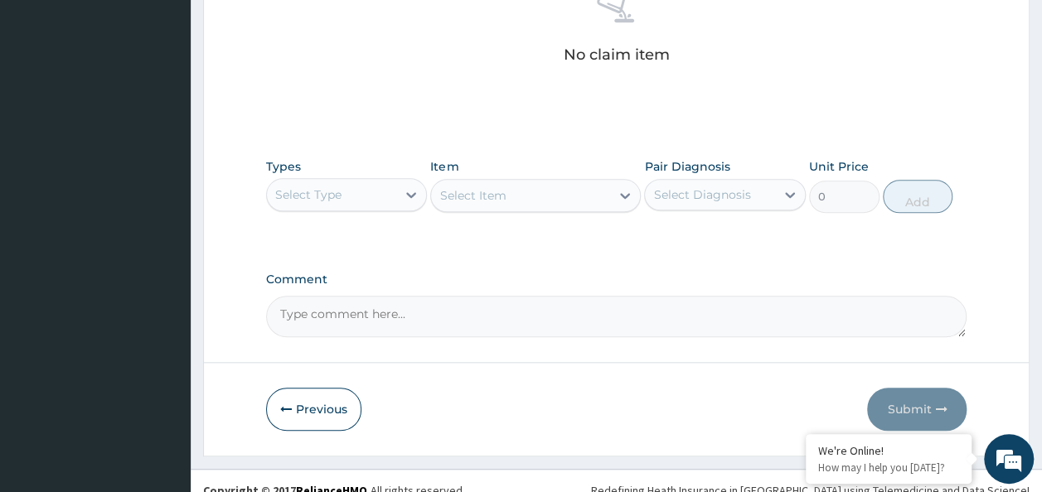
scroll to position [685, 0]
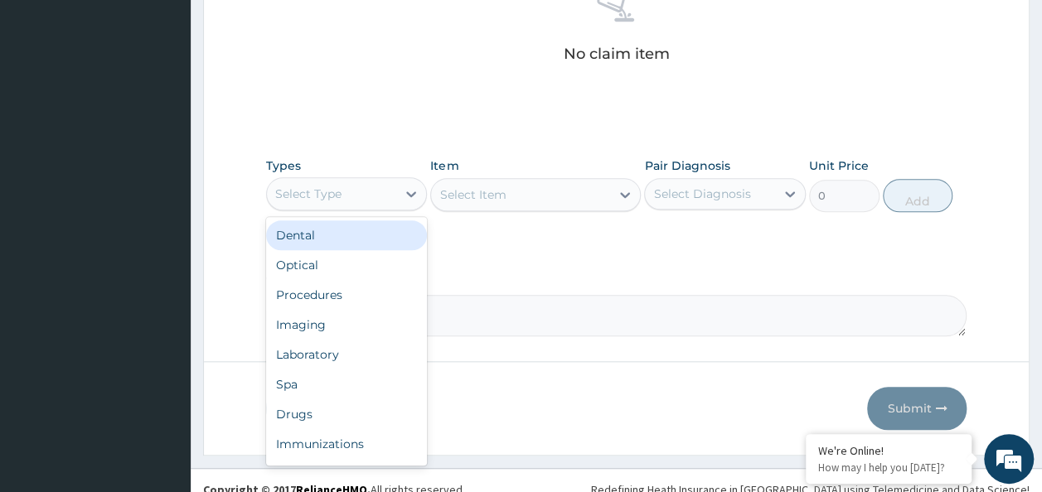
click at [323, 296] on div "Procedures" at bounding box center [347, 295] width 162 height 30
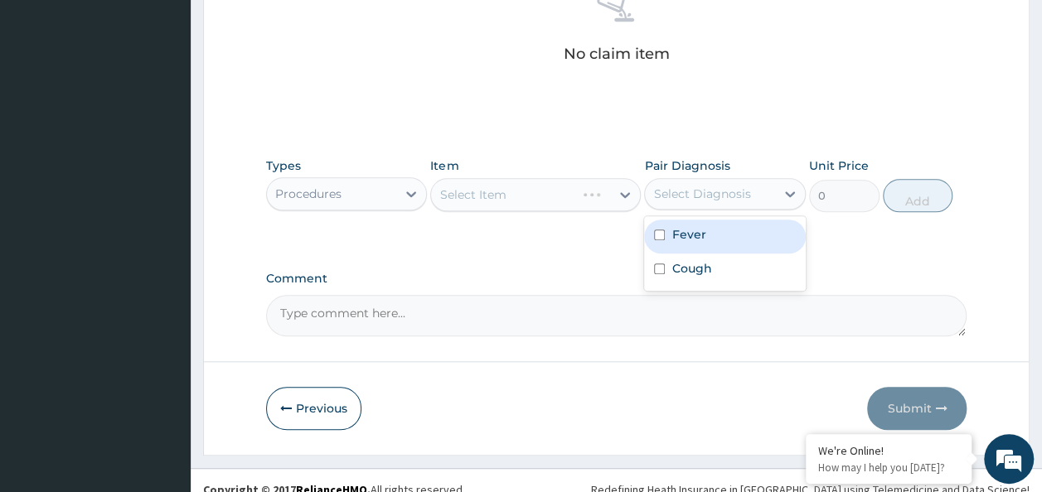
click at [660, 234] on input "checkbox" at bounding box center [659, 235] width 11 height 11
checkbox input "true"
click at [660, 267] on input "checkbox" at bounding box center [659, 269] width 11 height 11
checkbox input "true"
click at [550, 201] on div "Select Item" at bounding box center [535, 194] width 211 height 33
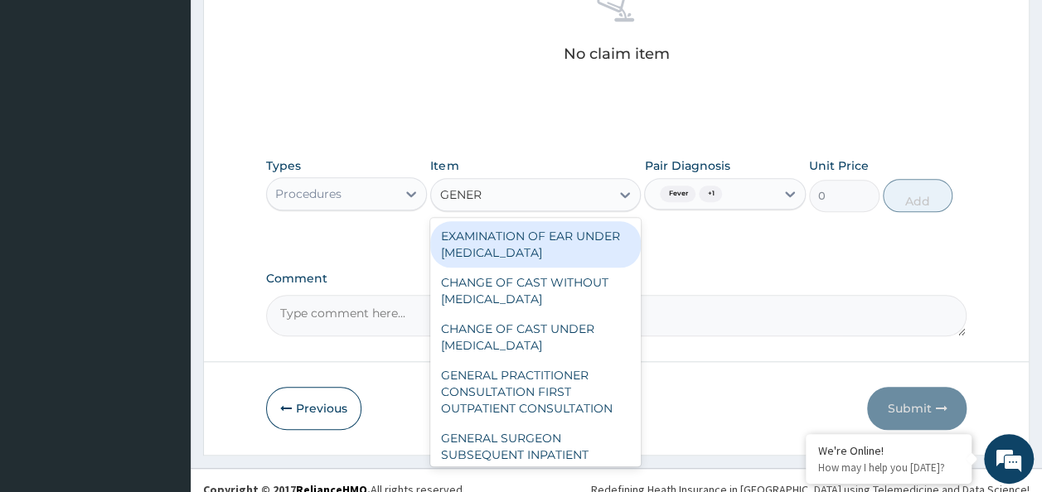
type input "GENERA"
click at [557, 410] on div "GENERAL PRACTITIONER CONSULTATION FIRST OUTPATIENT CONSULTATION" at bounding box center [535, 392] width 211 height 63
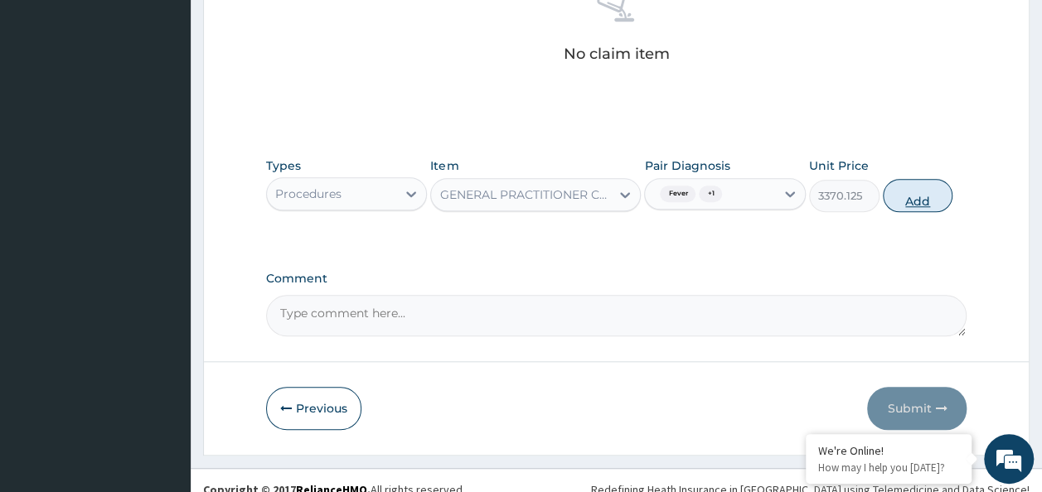
click at [927, 206] on button "Add" at bounding box center [918, 195] width 70 height 33
type input "0"
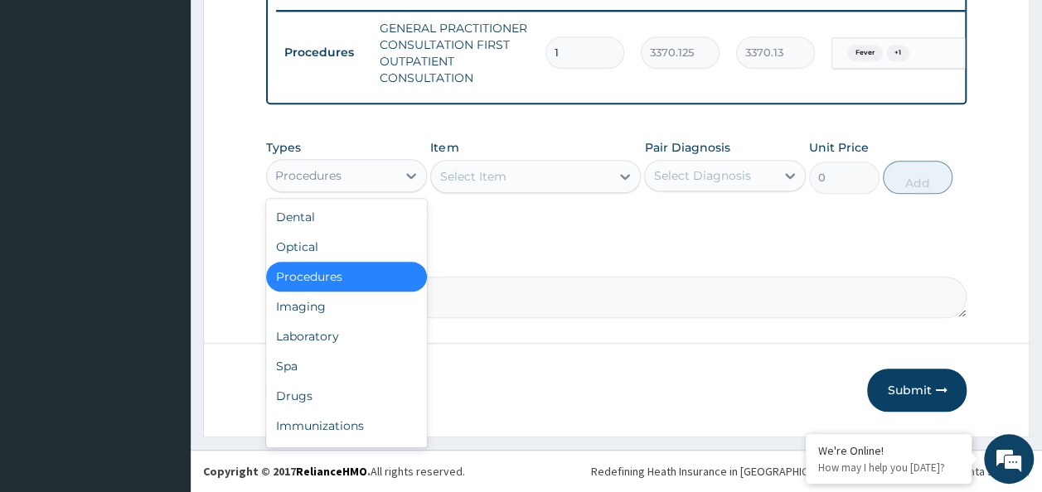
click at [324, 342] on div "Laboratory" at bounding box center [347, 337] width 162 height 30
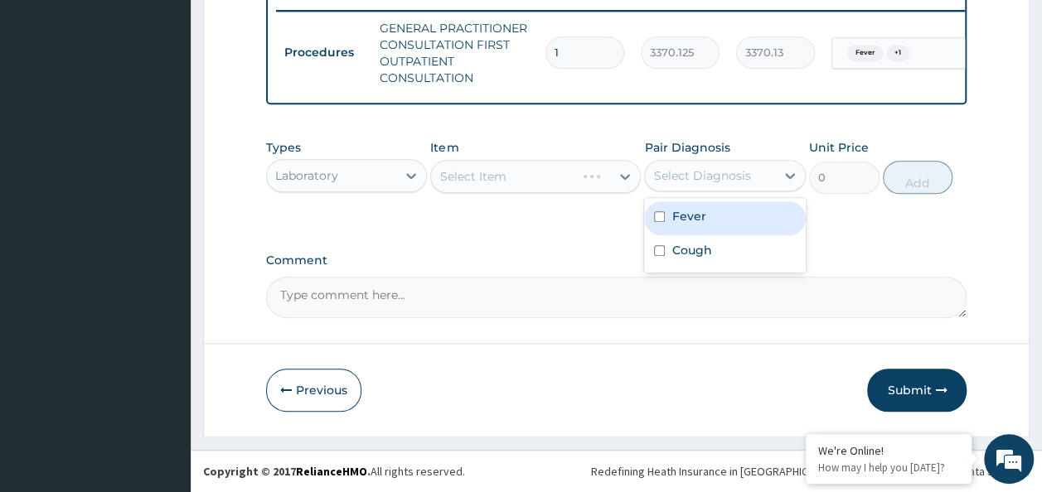
click at [678, 221] on label "Fever" at bounding box center [689, 216] width 34 height 17
checkbox input "true"
click at [662, 252] on input "checkbox" at bounding box center [659, 250] width 11 height 11
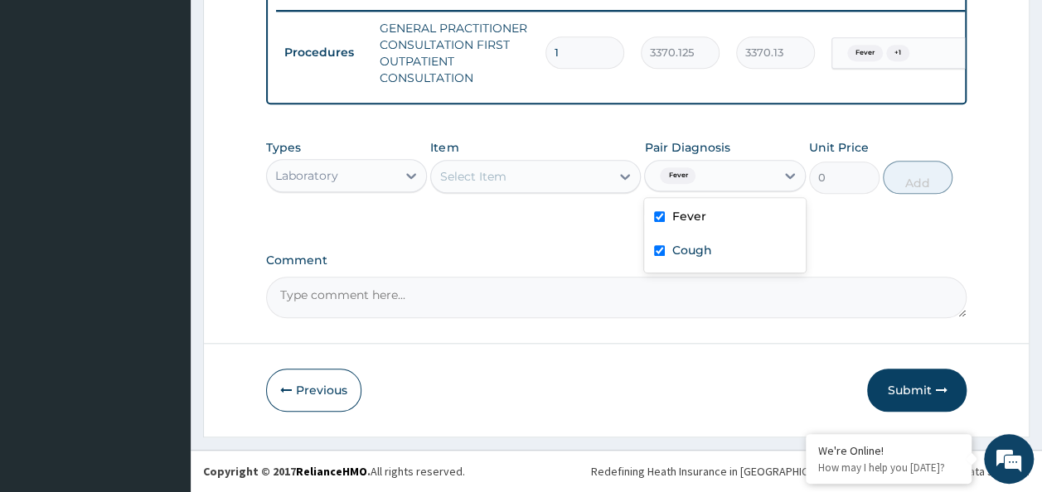
checkbox input "true"
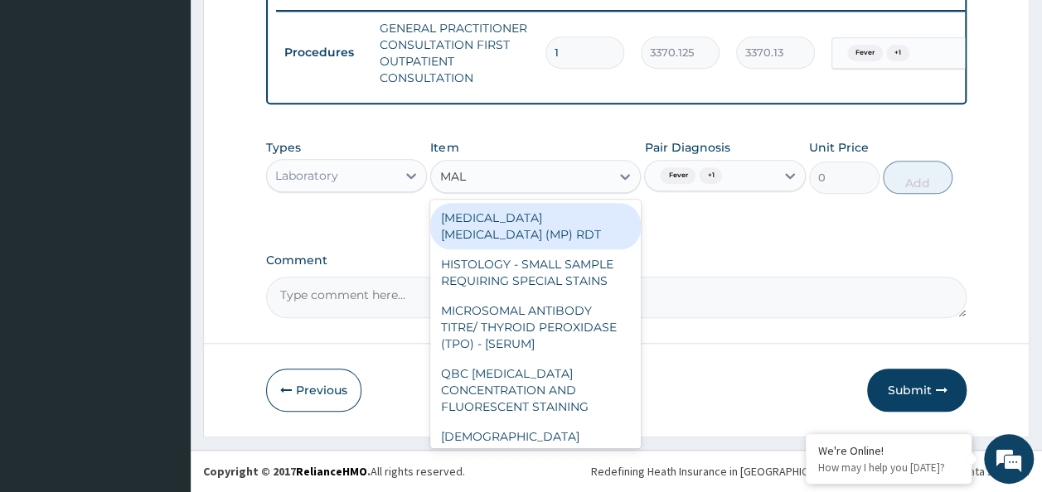
type input "MALA"
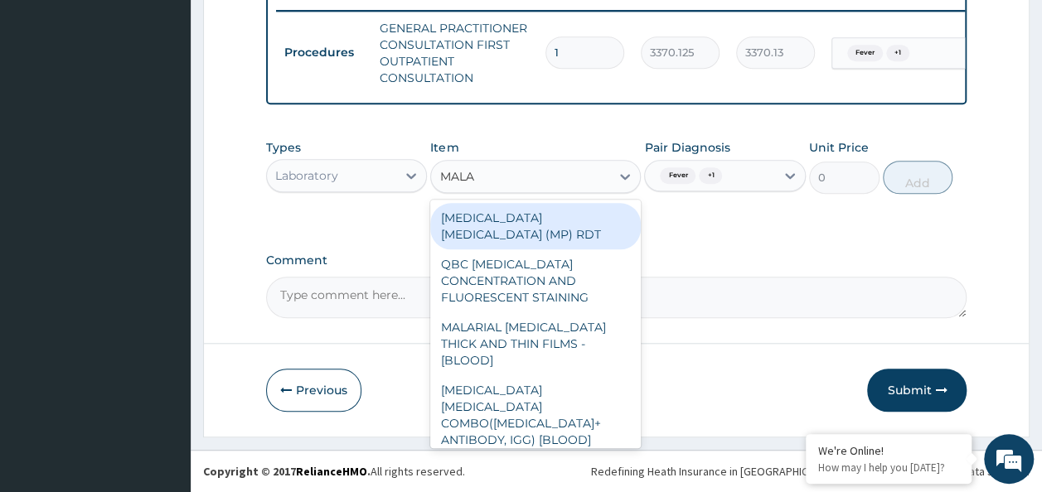
click at [599, 226] on div "[MEDICAL_DATA] [MEDICAL_DATA] (MP) RDT" at bounding box center [535, 226] width 211 height 46
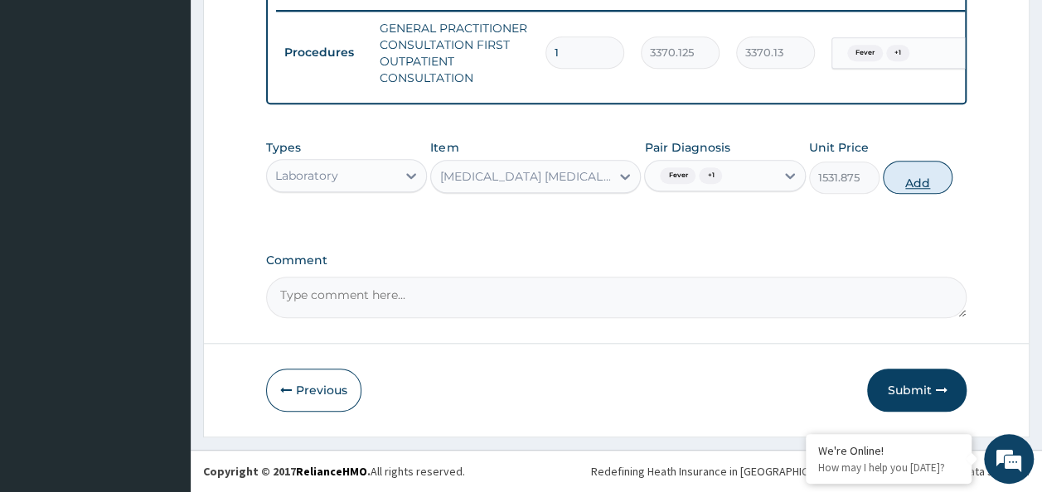
click at [925, 184] on button "Add" at bounding box center [918, 177] width 70 height 33
type input "0"
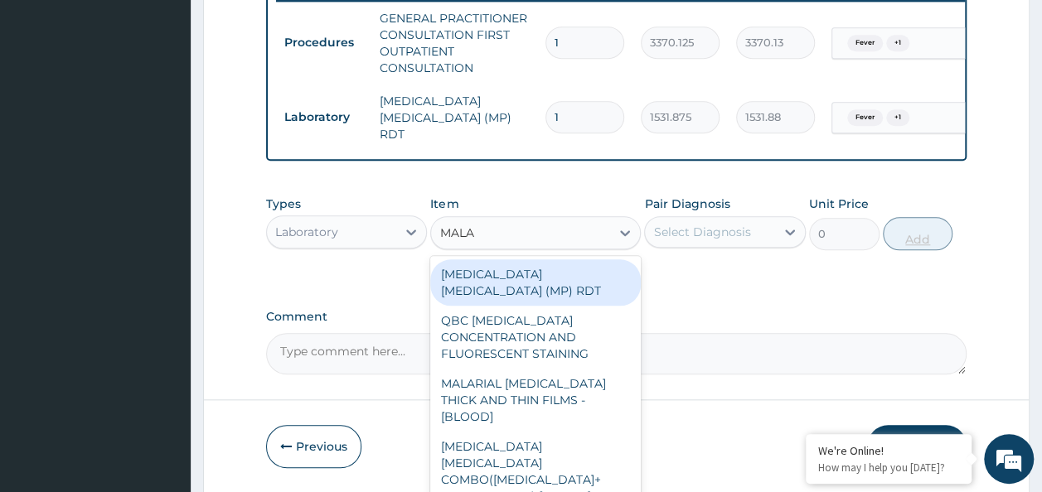
type input "MALAR"
click at [584, 373] on div "MALARIAL [MEDICAL_DATA] THICK AND THIN FILMS - [BLOOD]" at bounding box center [535, 400] width 211 height 63
type input "1531.875"
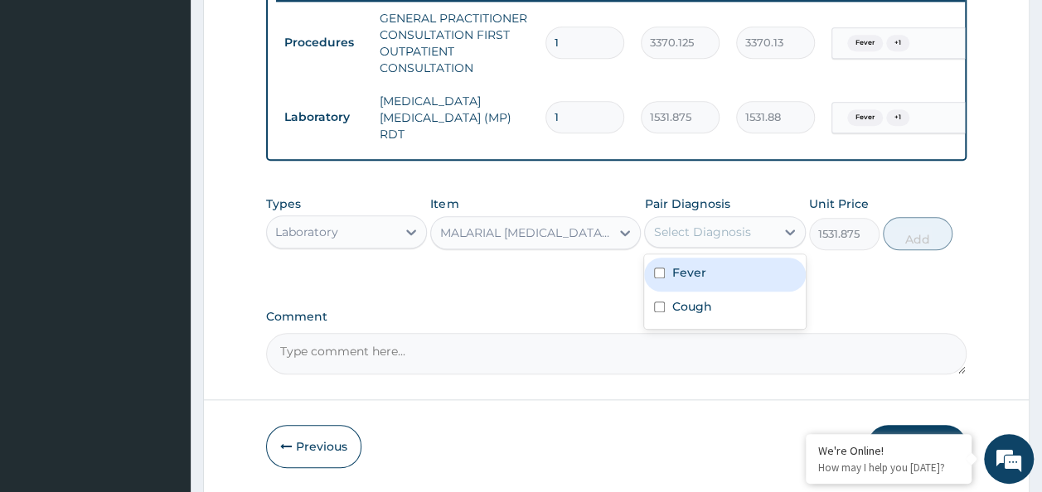
click at [659, 275] on input "checkbox" at bounding box center [659, 273] width 11 height 11
checkbox input "true"
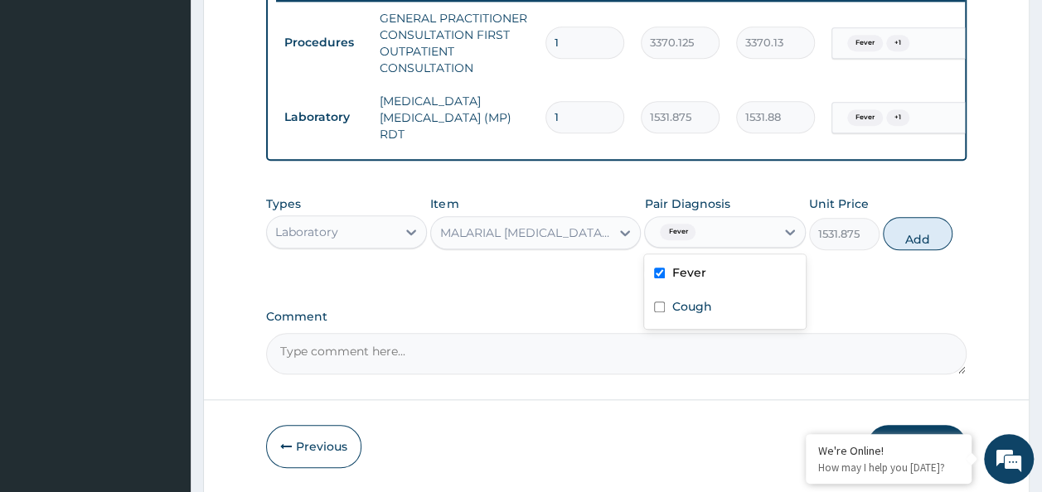
click at [663, 313] on input "checkbox" at bounding box center [659, 307] width 11 height 11
checkbox input "true"
click at [925, 242] on button "Add" at bounding box center [918, 233] width 70 height 33
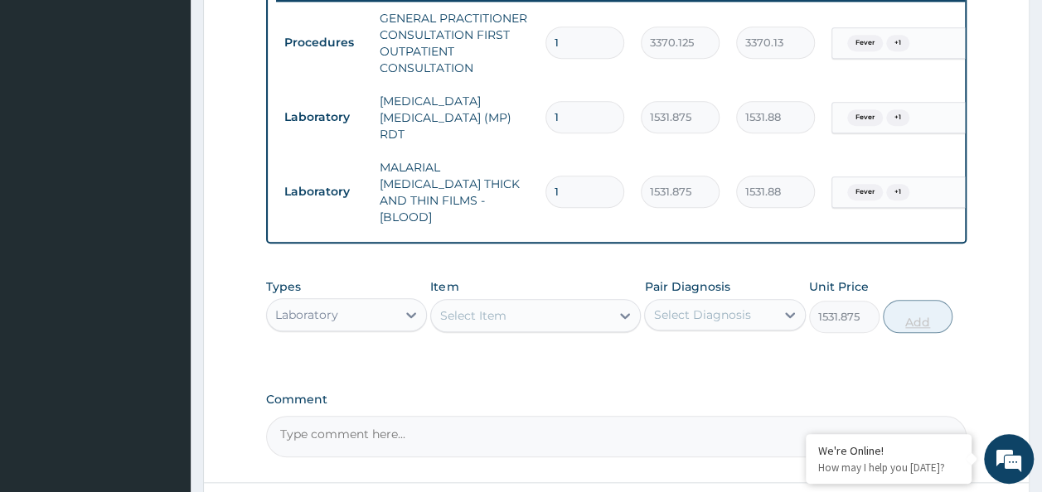
type input "0"
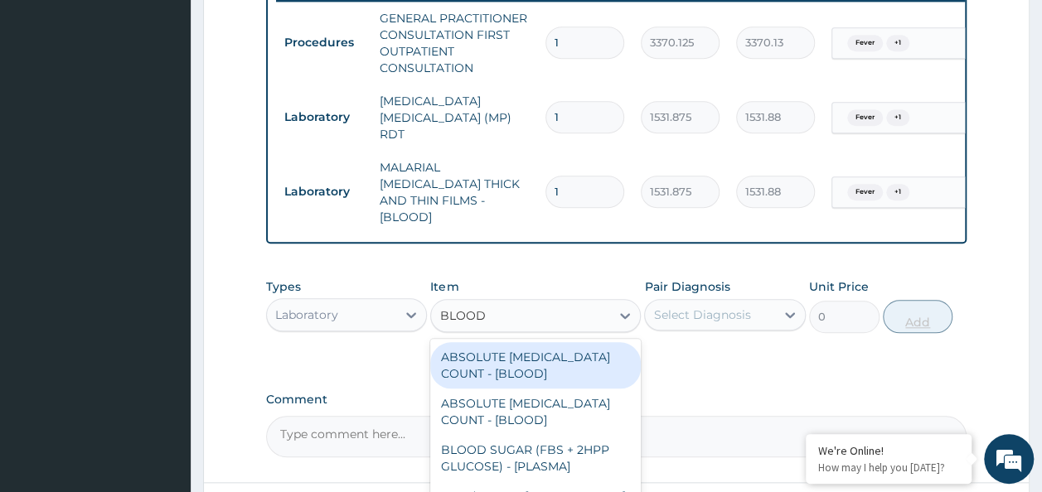
type input "BLOOD C"
click at [560, 385] on div "FBC CBC-[MEDICAL_DATA] (HAEMOGRAM) - [BLOOD]" at bounding box center [535, 365] width 211 height 46
type input "4085"
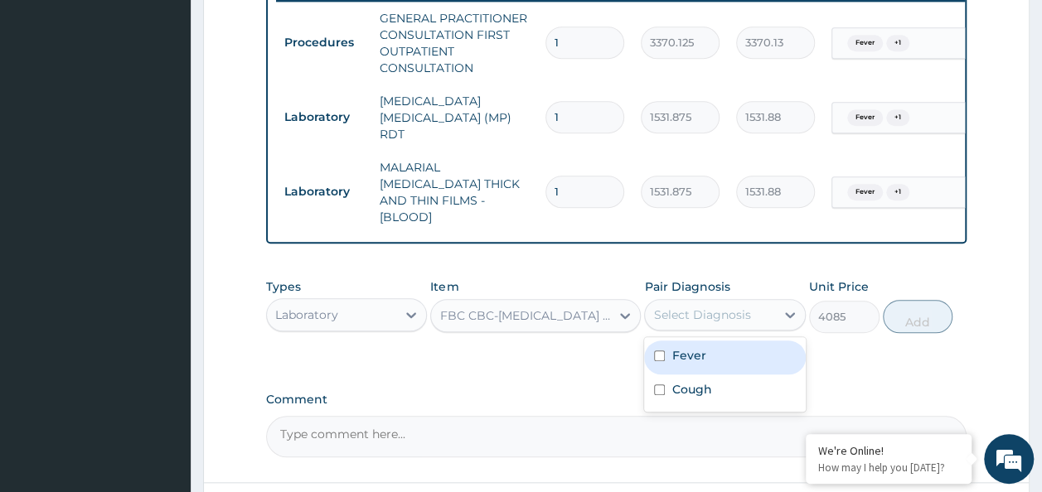
click at [657, 351] on input "checkbox" at bounding box center [659, 356] width 11 height 11
checkbox input "true"
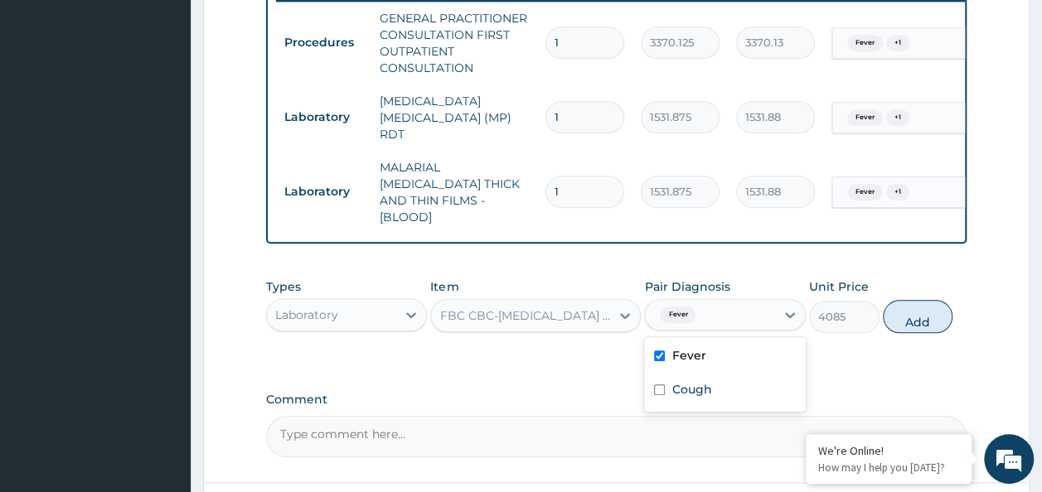
click at [662, 385] on input "checkbox" at bounding box center [659, 390] width 11 height 11
checkbox input "true"
click at [919, 313] on button "Add" at bounding box center [918, 316] width 70 height 33
type input "0"
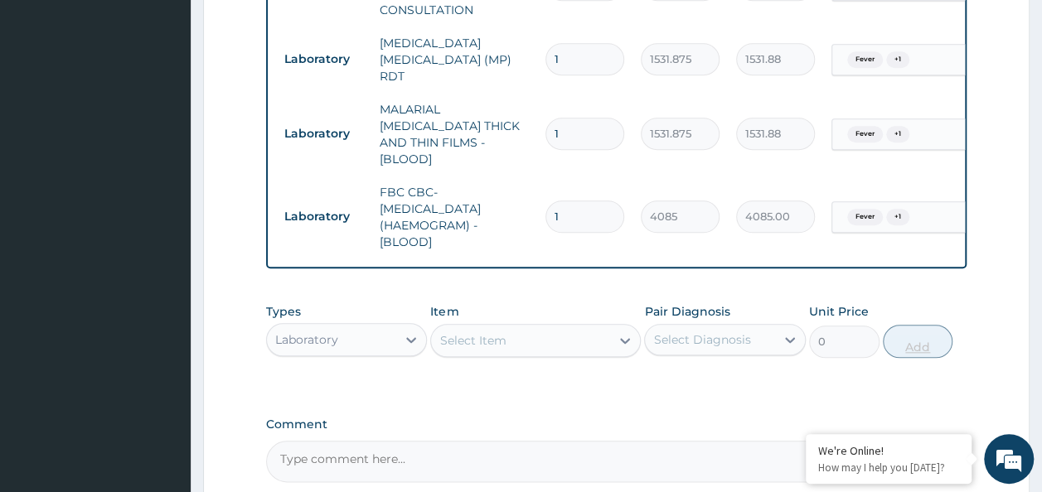
scroll to position [866, 0]
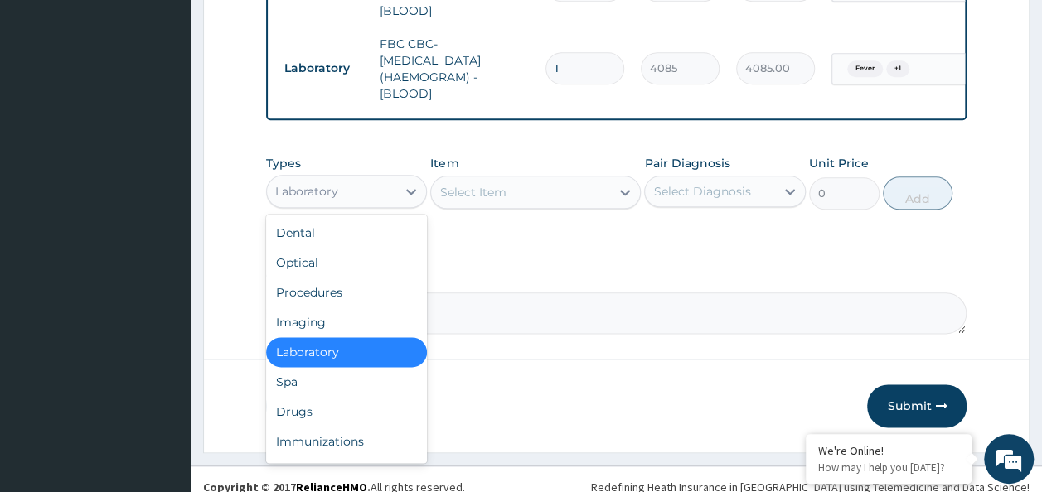
click at [308, 398] on div "Drugs" at bounding box center [347, 412] width 162 height 30
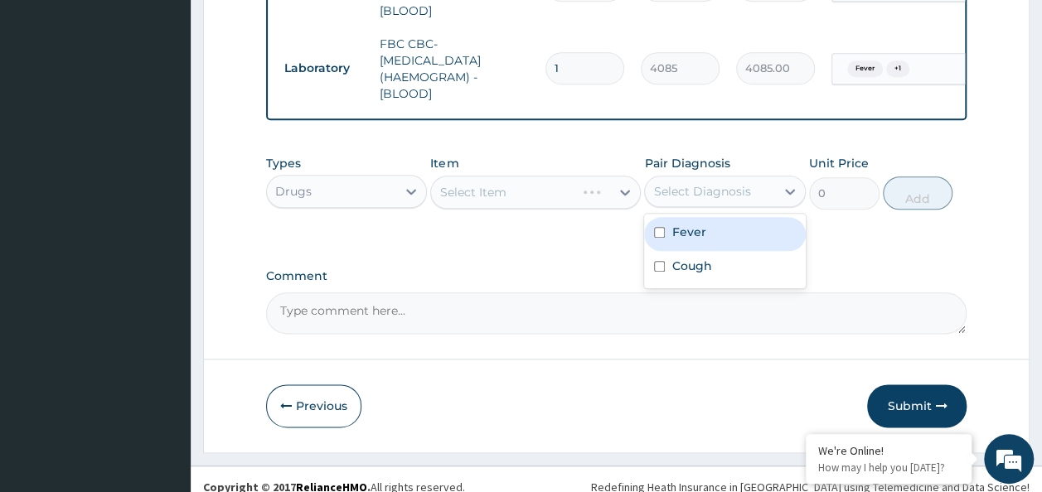
click at [661, 227] on input "checkbox" at bounding box center [659, 232] width 11 height 11
checkbox input "true"
click at [660, 261] on input "checkbox" at bounding box center [659, 266] width 11 height 11
checkbox input "true"
click at [537, 179] on div "Select Item" at bounding box center [535, 192] width 211 height 33
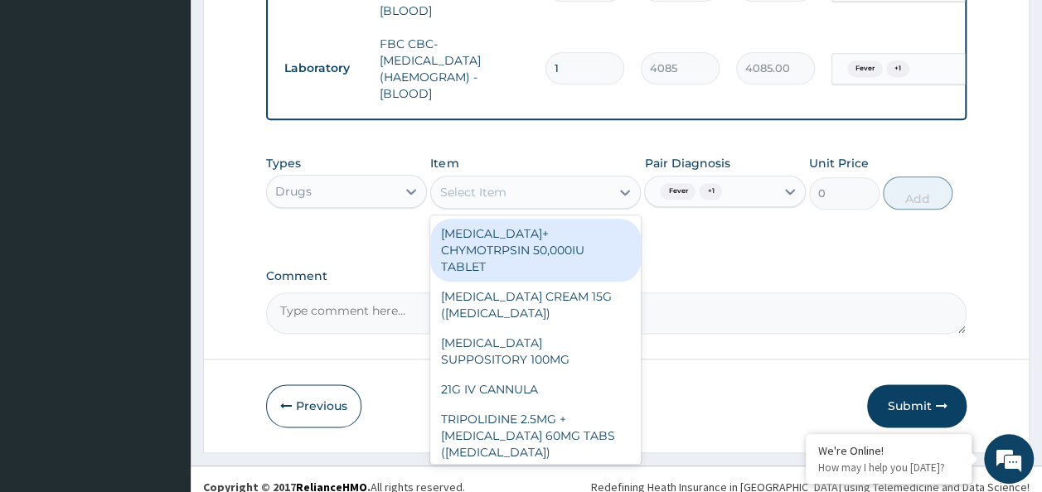
click at [490, 184] on div "Select Item" at bounding box center [472, 192] width 66 height 17
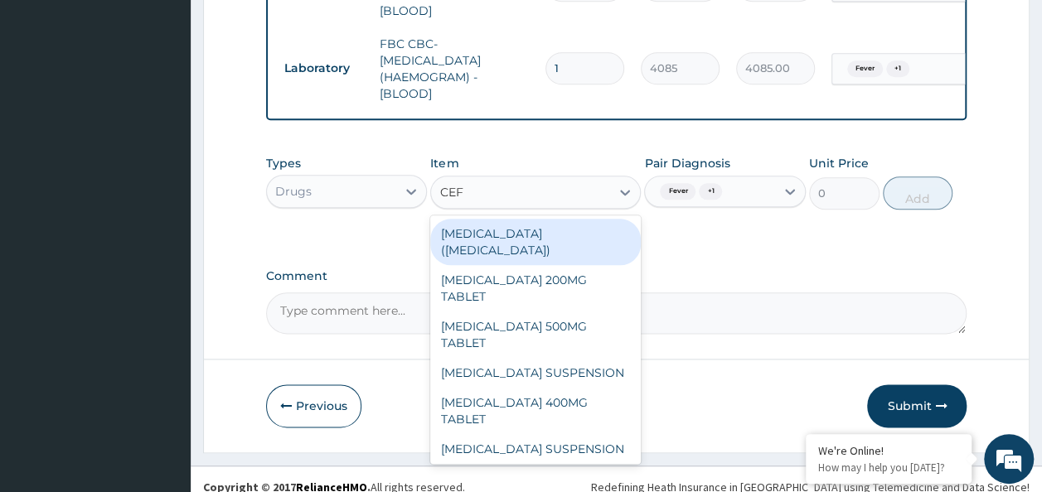
type input "CEFU"
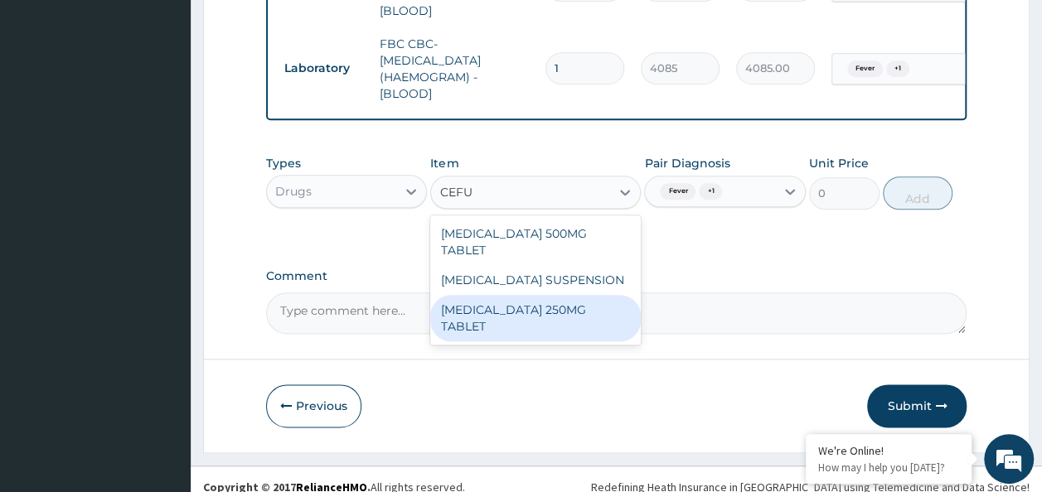
click at [521, 295] on div "[MEDICAL_DATA] 250MG TABLET" at bounding box center [535, 318] width 211 height 46
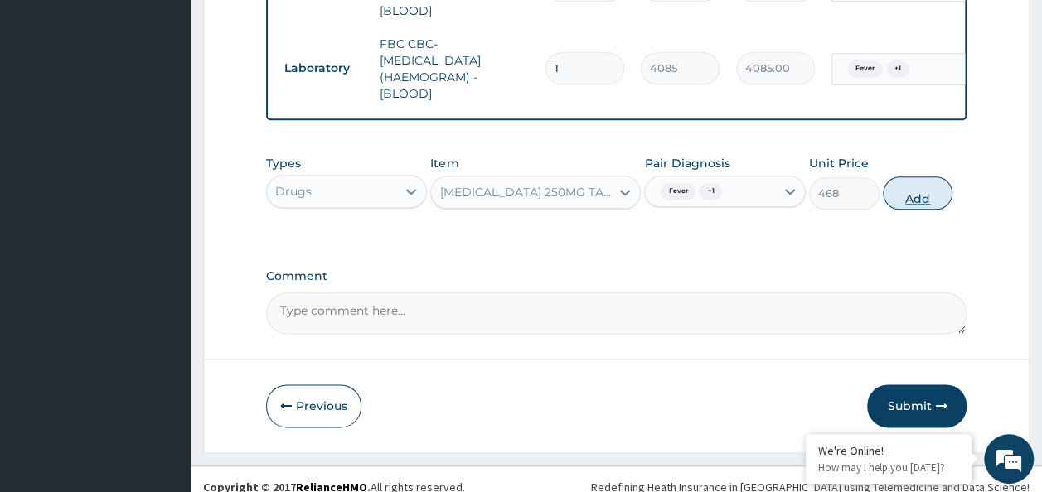
click at [929, 177] on button "Add" at bounding box center [918, 193] width 70 height 33
type input "0"
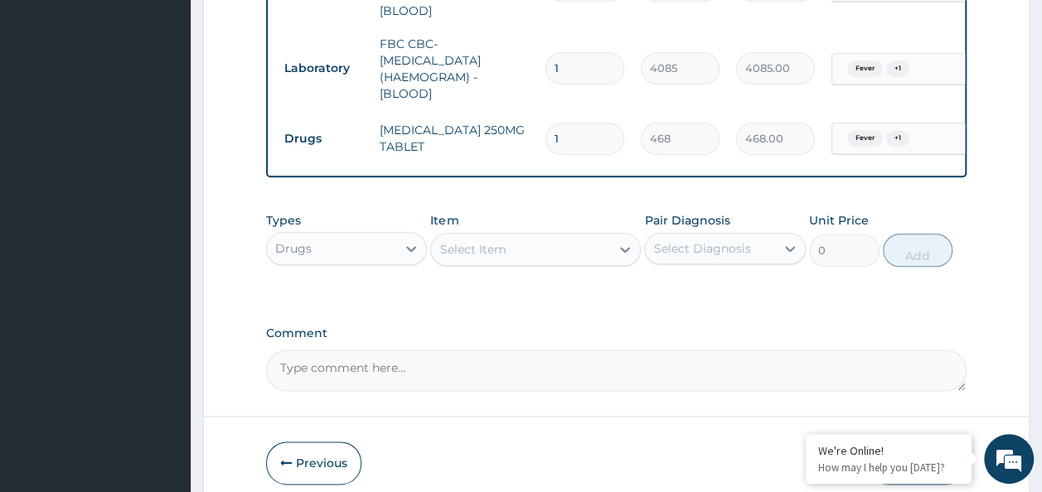
click at [915, 130] on input "text" at bounding box center [916, 138] width 2 height 17
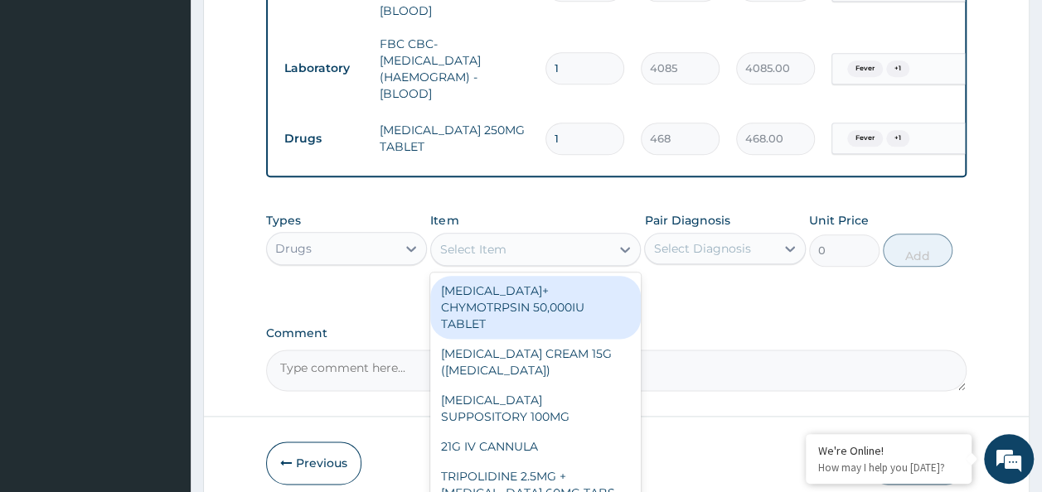
click at [502, 241] on div "Select Item" at bounding box center [472, 249] width 66 height 17
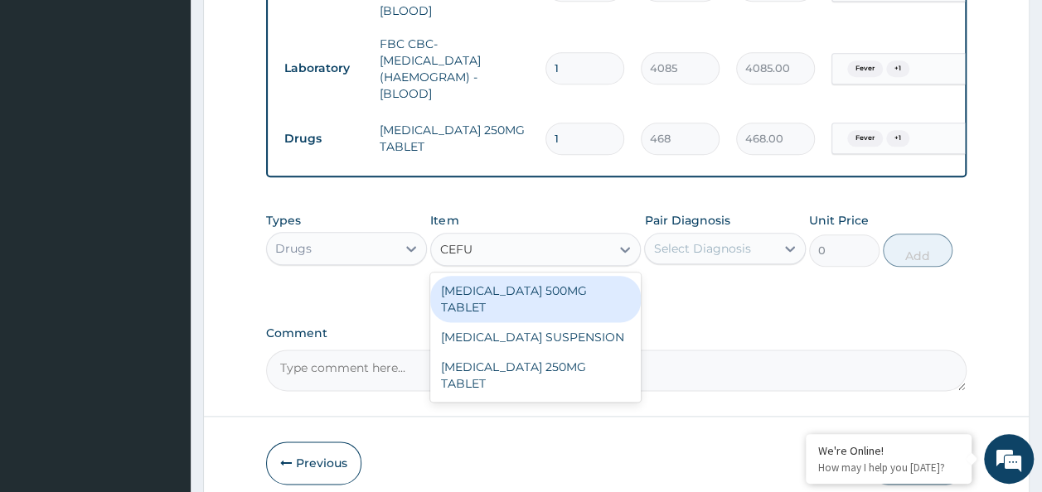
type input "CEFUR"
click at [582, 323] on div "[MEDICAL_DATA] SUSPENSION" at bounding box center [535, 338] width 211 height 30
type input "4784"
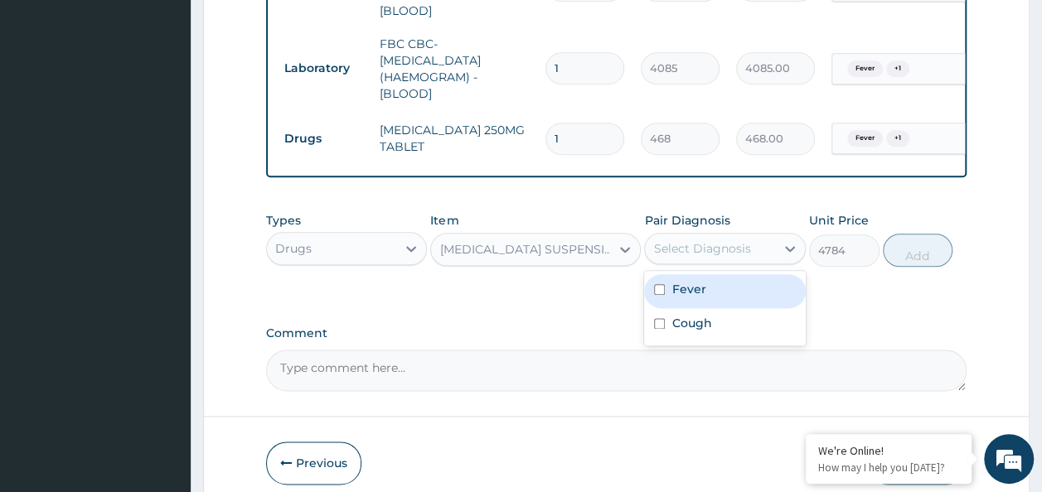
click at [659, 284] on input "checkbox" at bounding box center [659, 289] width 11 height 11
checkbox input "true"
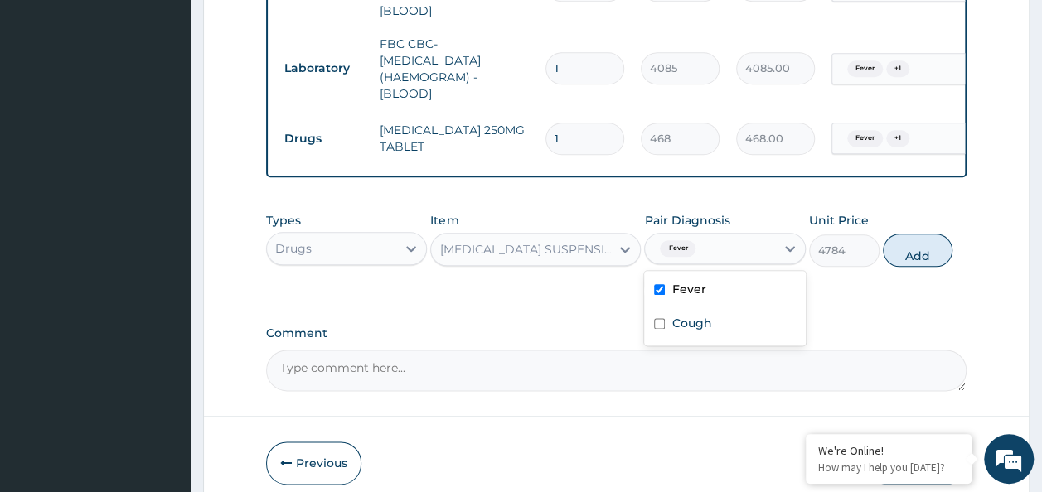
click at [660, 318] on input "checkbox" at bounding box center [659, 323] width 11 height 11
checkbox input "true"
click at [917, 239] on button "Add" at bounding box center [918, 250] width 70 height 33
type input "0"
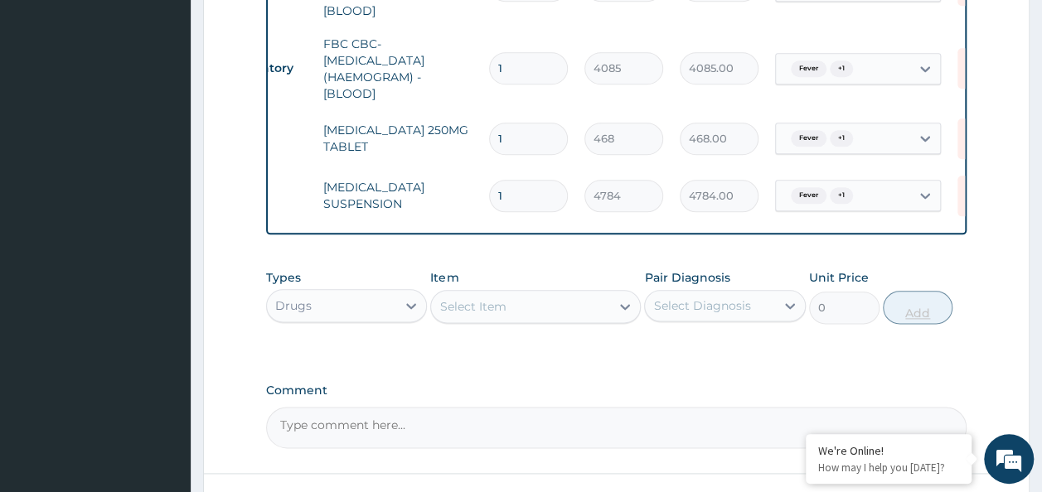
scroll to position [0, 130]
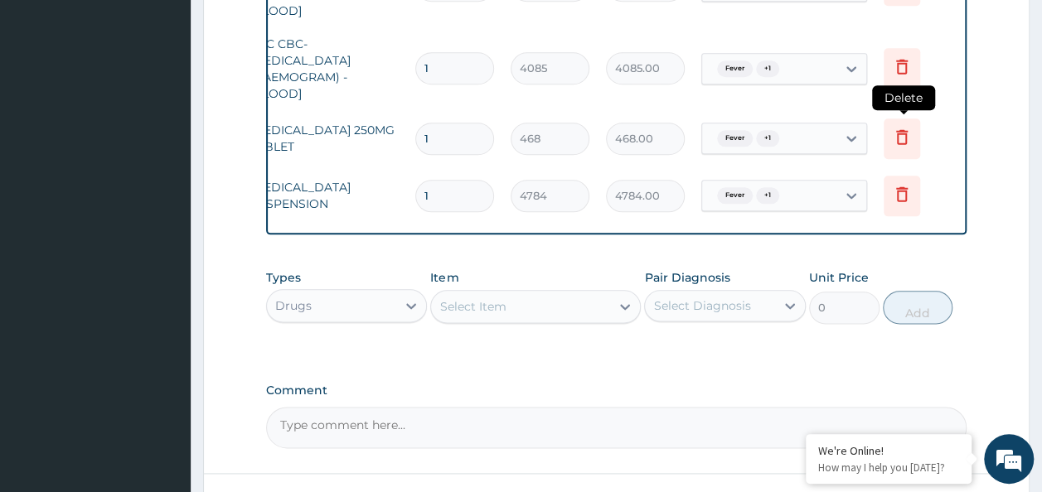
click at [903, 127] on icon at bounding box center [902, 137] width 20 height 20
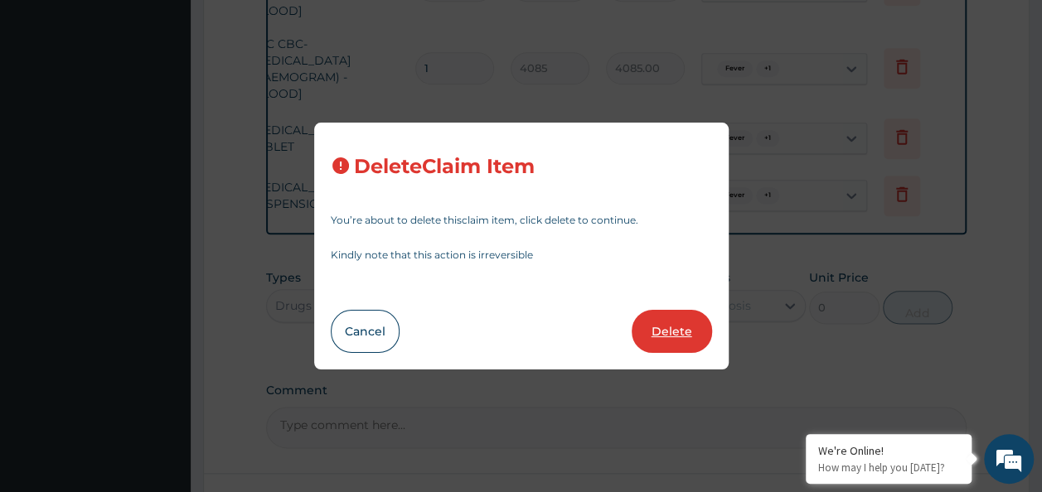
click at [678, 327] on button "Delete" at bounding box center [672, 331] width 80 height 43
type input "4784"
type input "4784.00"
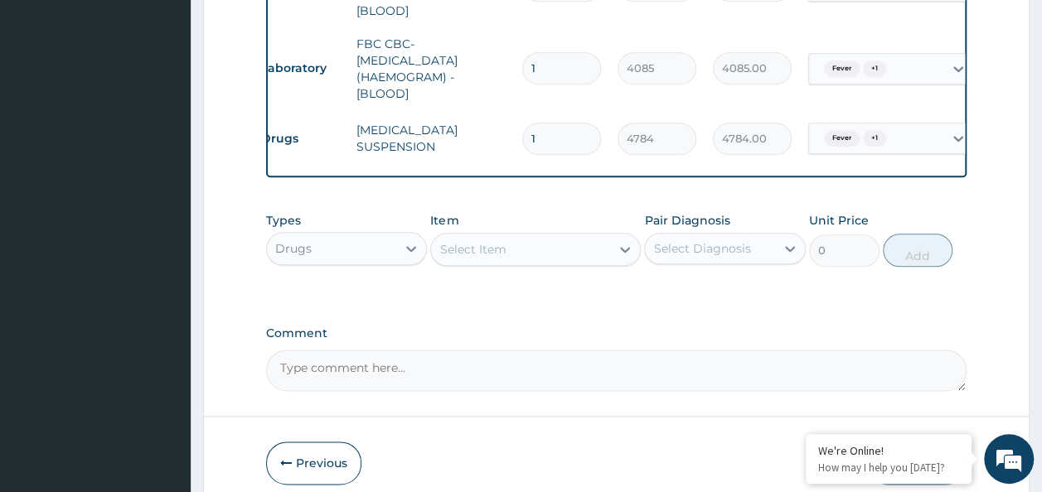
scroll to position [0, 0]
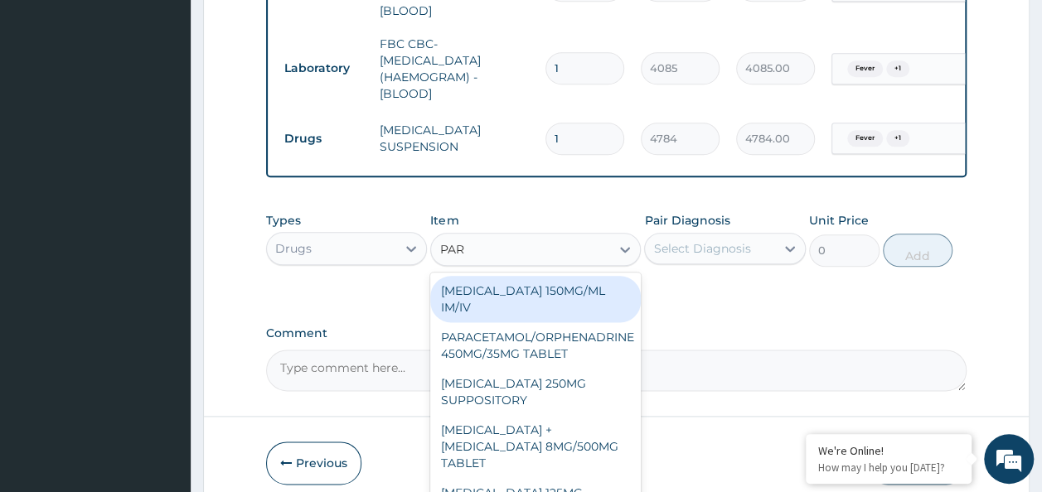
type input "PARA"
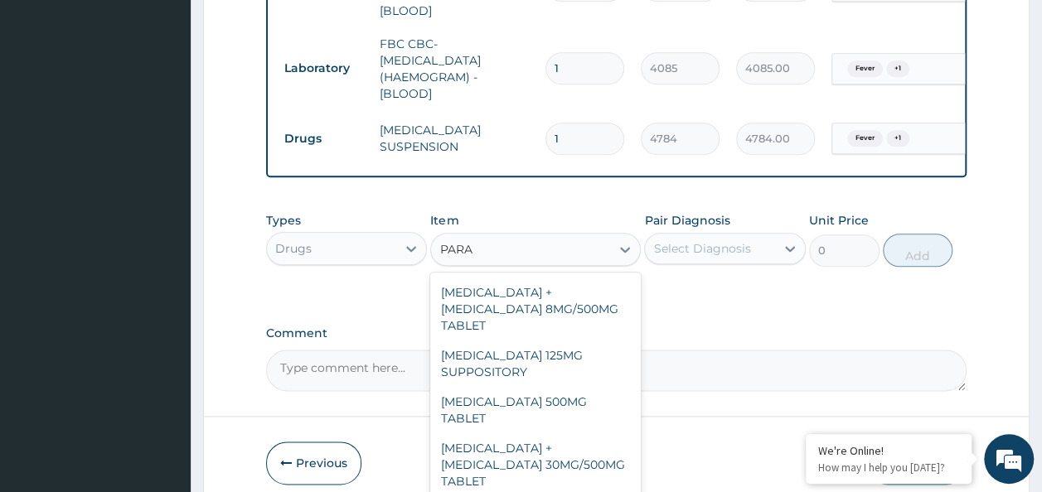
scroll to position [136, 0]
click at [586, 342] on div "[MEDICAL_DATA] 125MG SUPPOSITORY" at bounding box center [535, 365] width 211 height 46
type input "558"
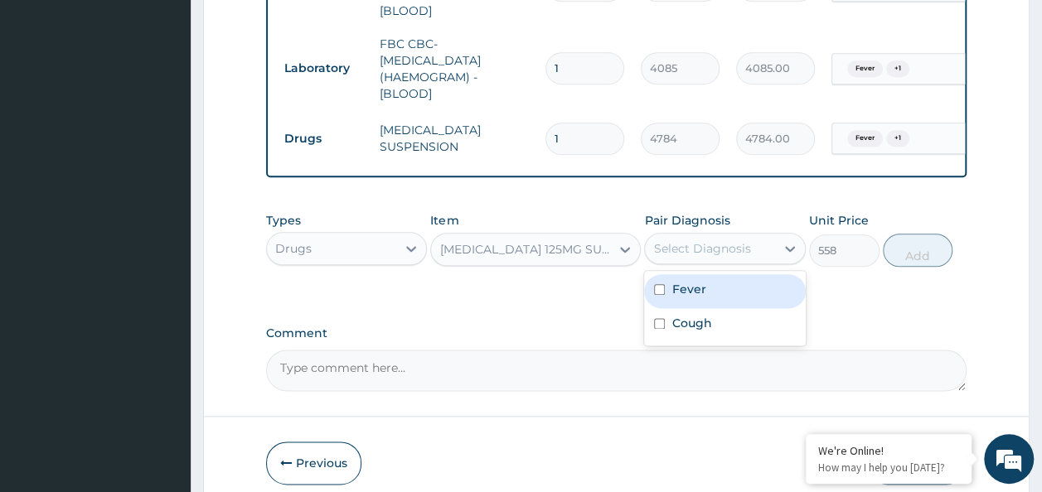
click at [659, 284] on input "checkbox" at bounding box center [659, 289] width 11 height 11
checkbox input "true"
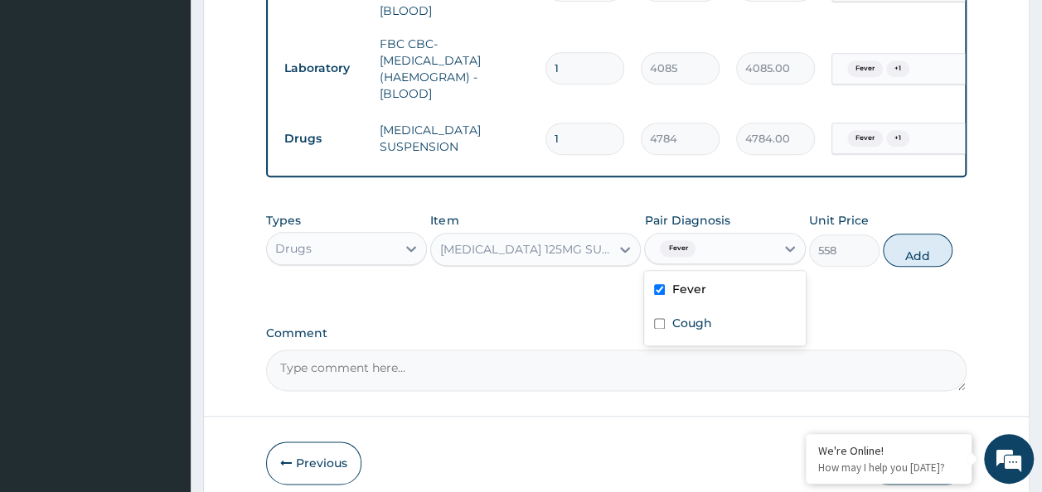
click at [662, 318] on input "checkbox" at bounding box center [659, 323] width 11 height 11
checkbox input "true"
click at [917, 243] on button "Add" at bounding box center [918, 250] width 70 height 33
type input "0"
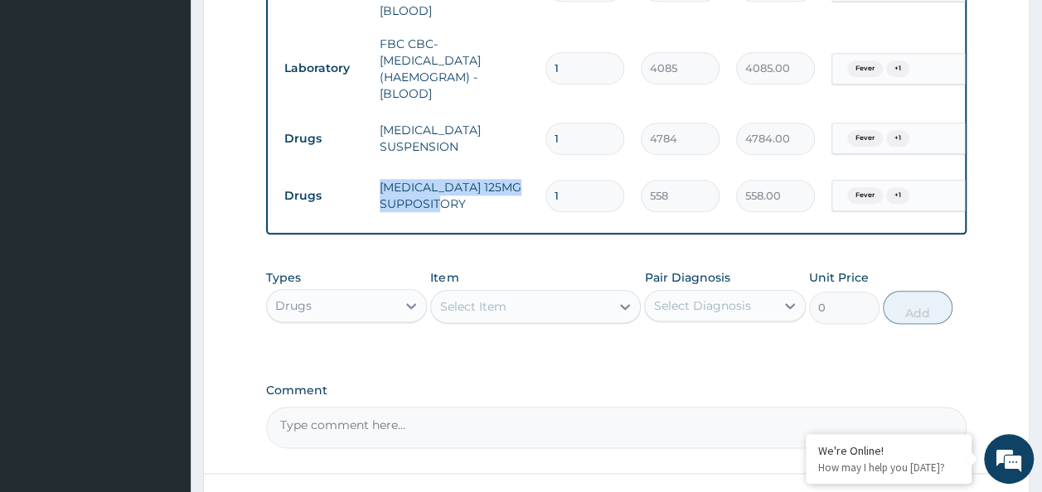
drag, startPoint x: 470, startPoint y: 172, endPoint x: 381, endPoint y: 154, distance: 91.4
click at [381, 171] on td "[MEDICAL_DATA] 125MG SUPPOSITORY" at bounding box center [454, 196] width 166 height 50
copy td "[MEDICAL_DATA] 125MG SUPPOSITORY"
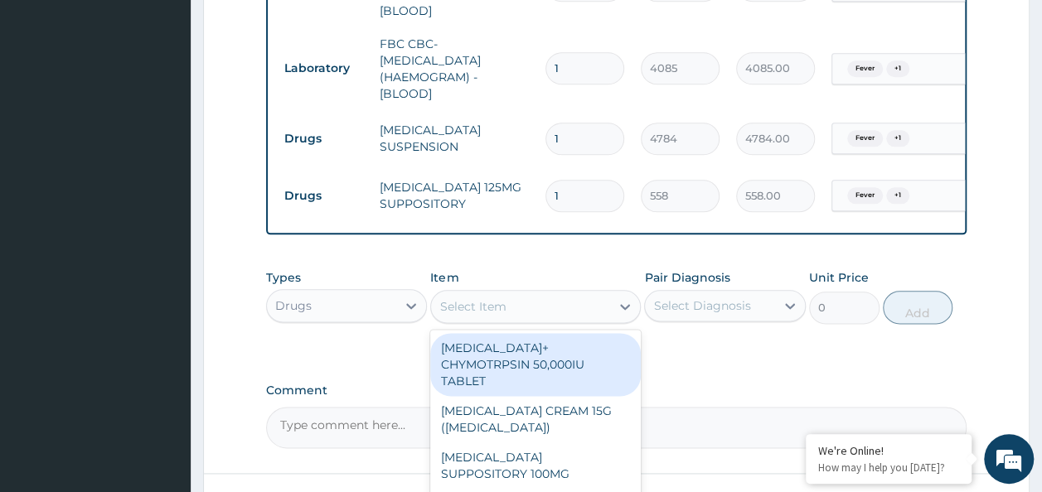
click at [507, 293] on div "Select Item" at bounding box center [520, 306] width 179 height 27
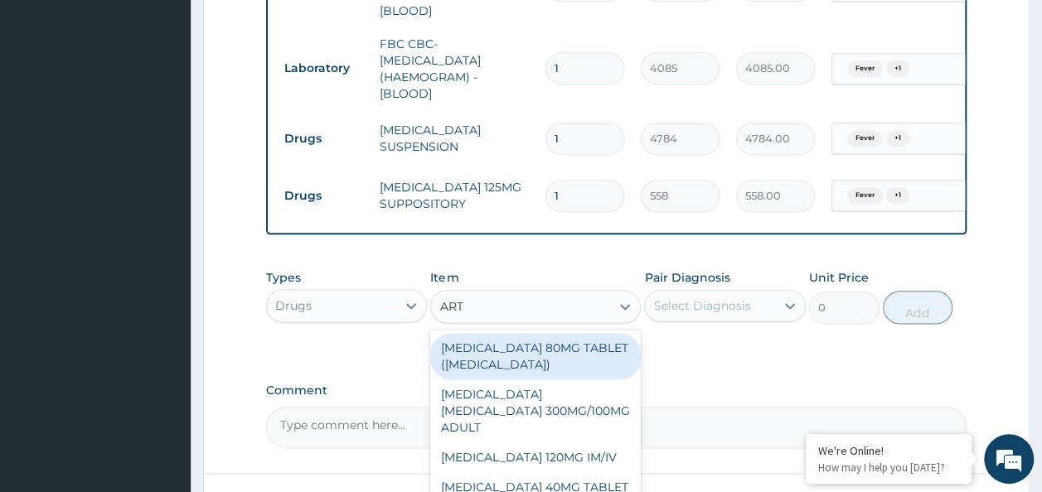
type input "ARTE"
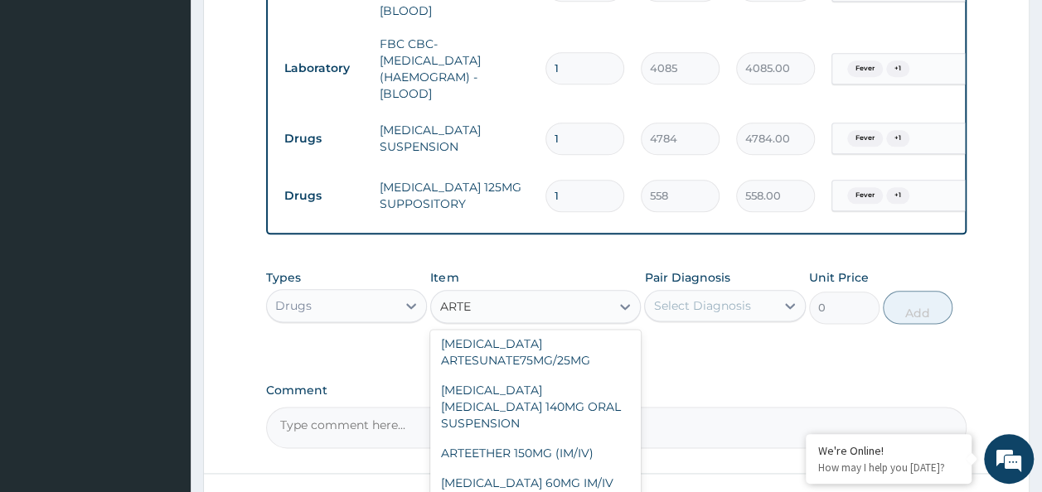
scroll to position [311, 0]
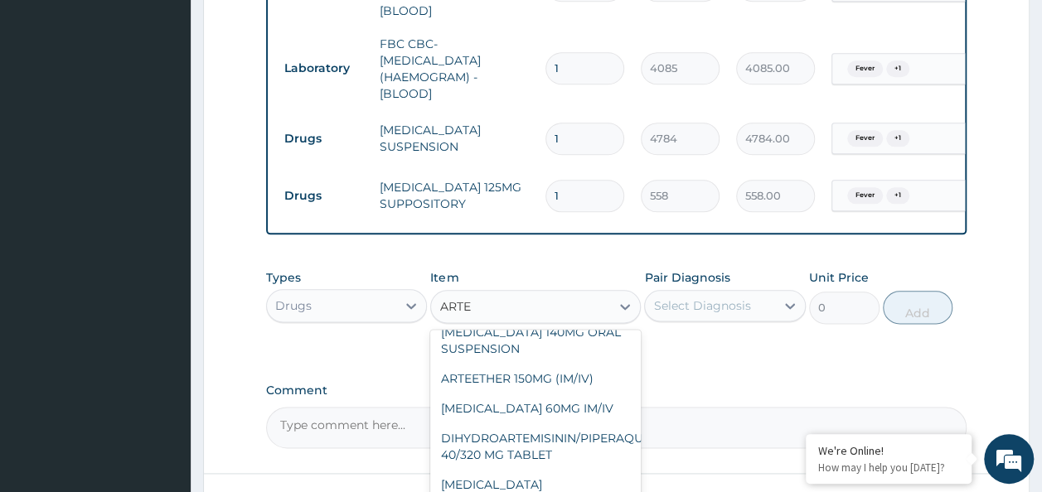
type input "100"
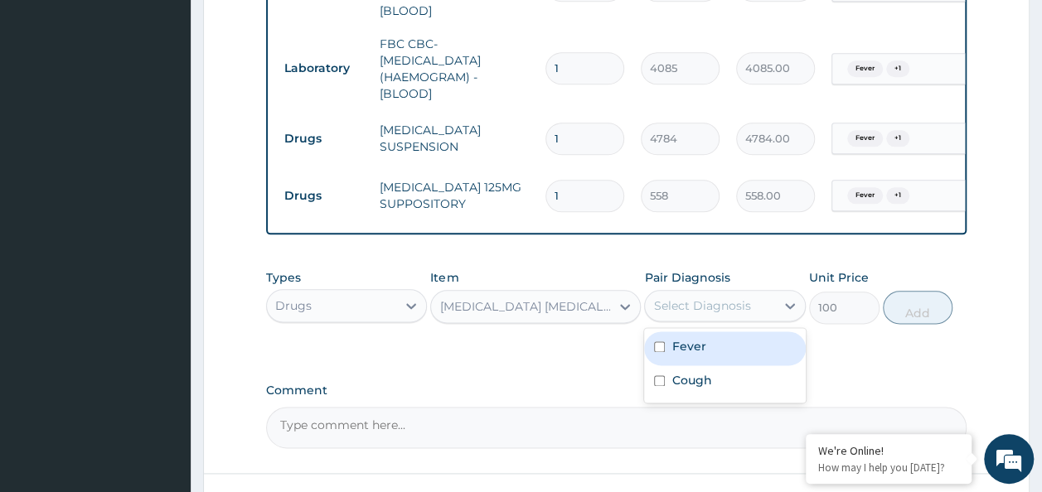
click at [659, 342] on input "checkbox" at bounding box center [659, 347] width 11 height 11
checkbox input "true"
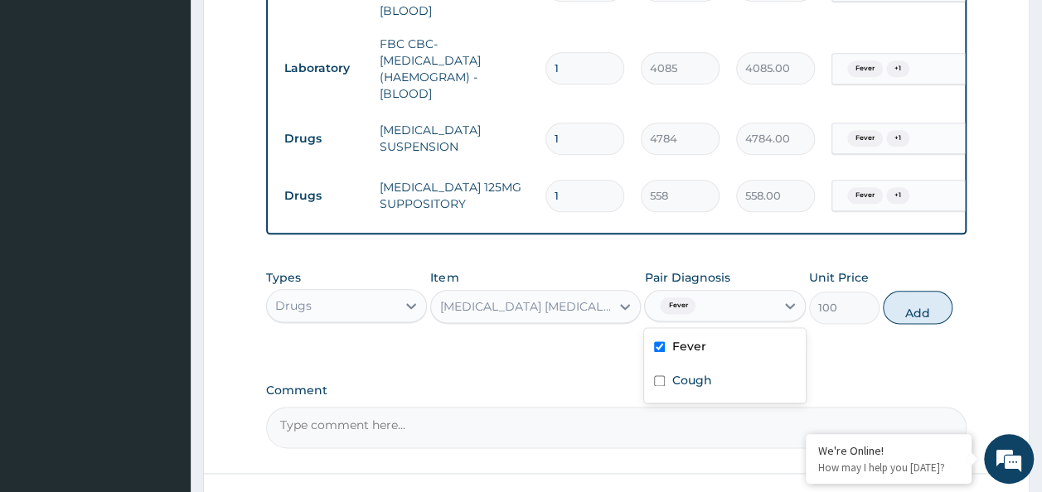
click at [660, 376] on input "checkbox" at bounding box center [659, 381] width 11 height 11
checkbox input "true"
click at [926, 293] on button "Add" at bounding box center [918, 307] width 70 height 33
type input "0"
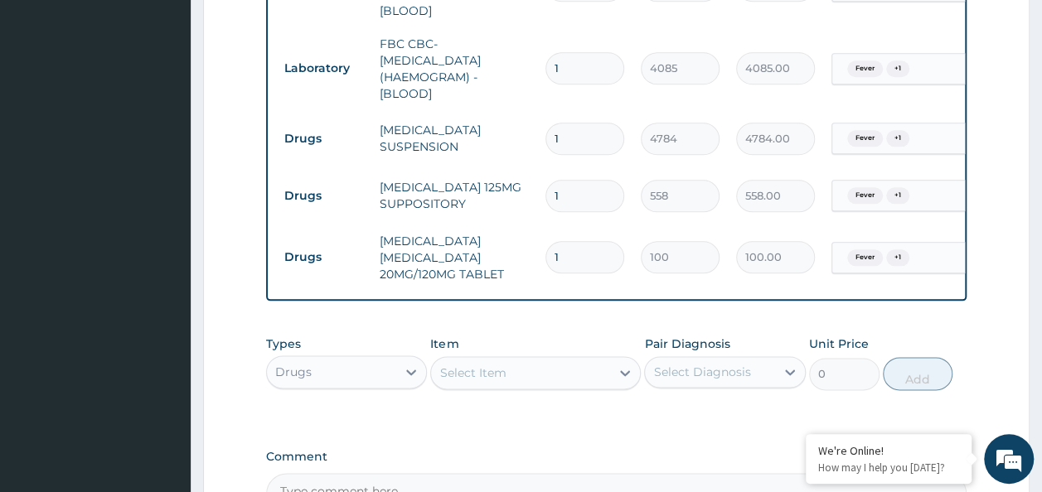
type input "0.00"
type input "6"
type input "600.00"
type input "6"
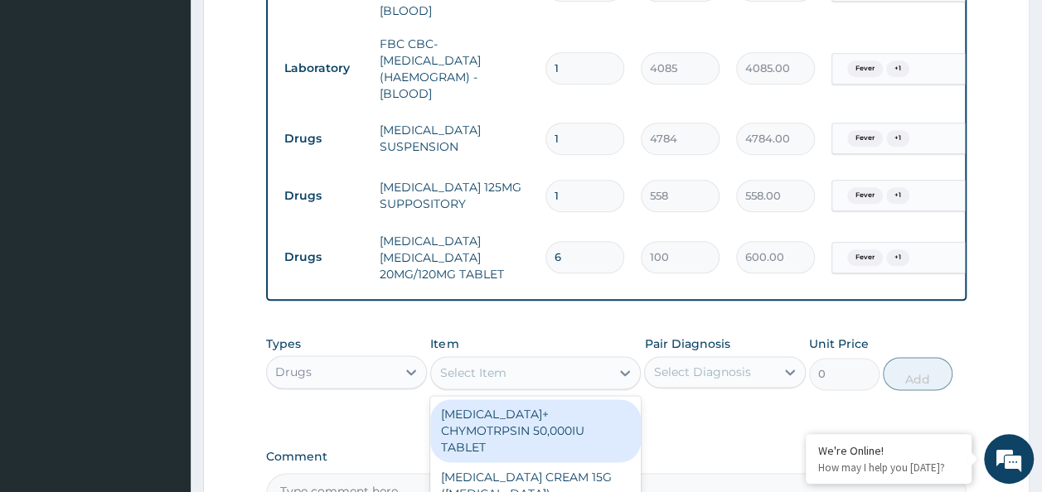
click at [511, 360] on div "Select Item" at bounding box center [520, 373] width 179 height 27
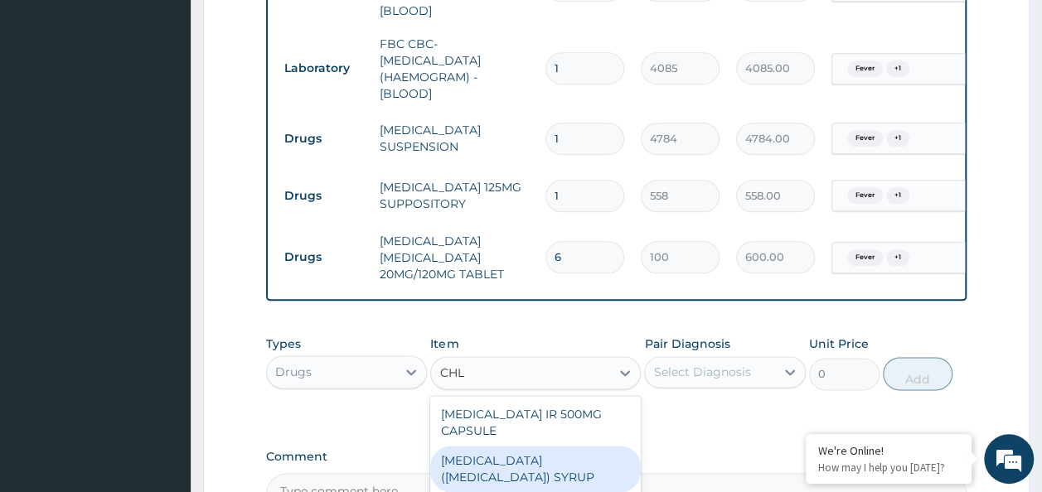
type input "CHL"
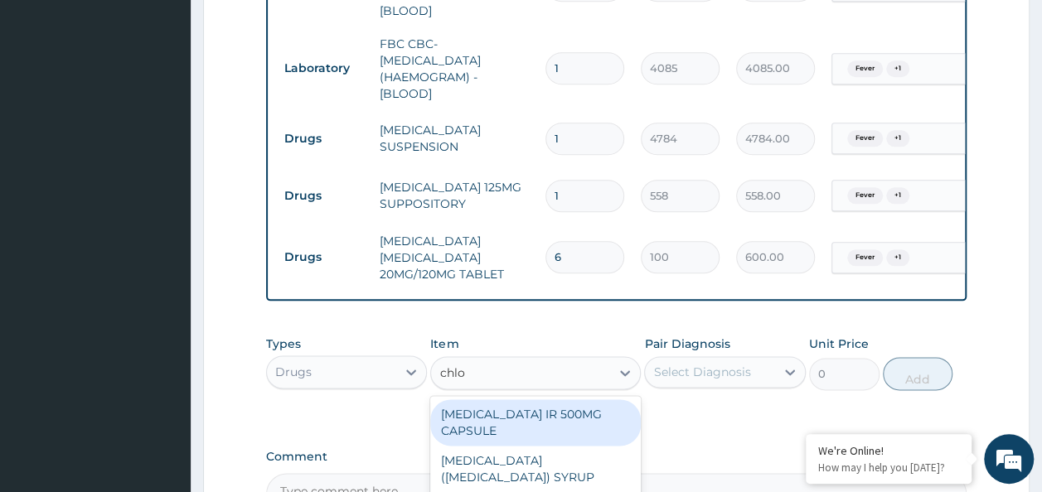
type input "chlor"
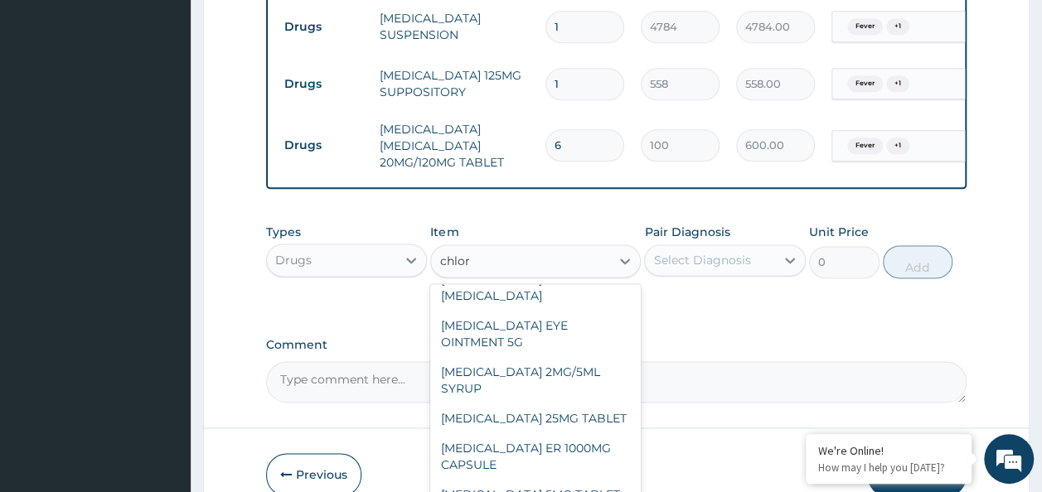
scroll to position [259, 0]
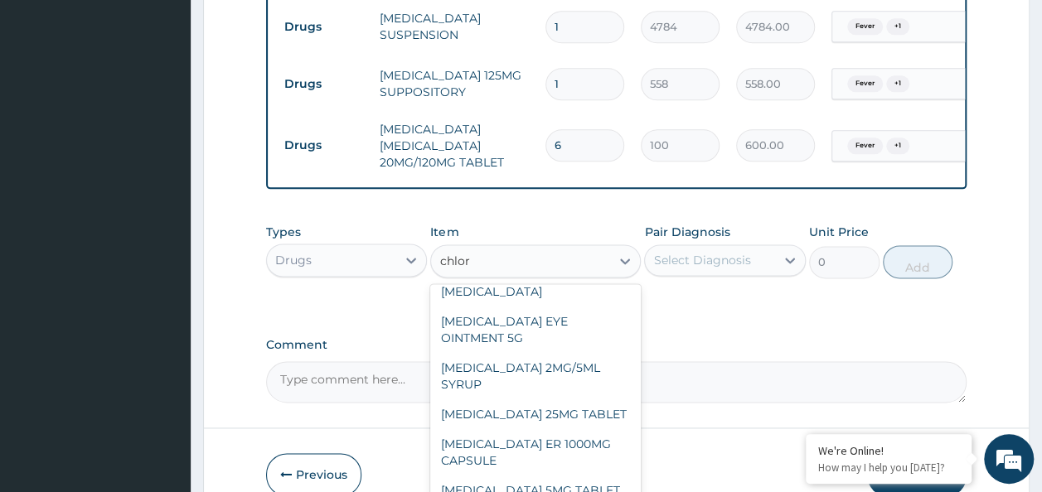
click at [552, 395] on div "[MEDICAL_DATA] 2MG/5ML SYRUP" at bounding box center [535, 376] width 211 height 46
type input "900"
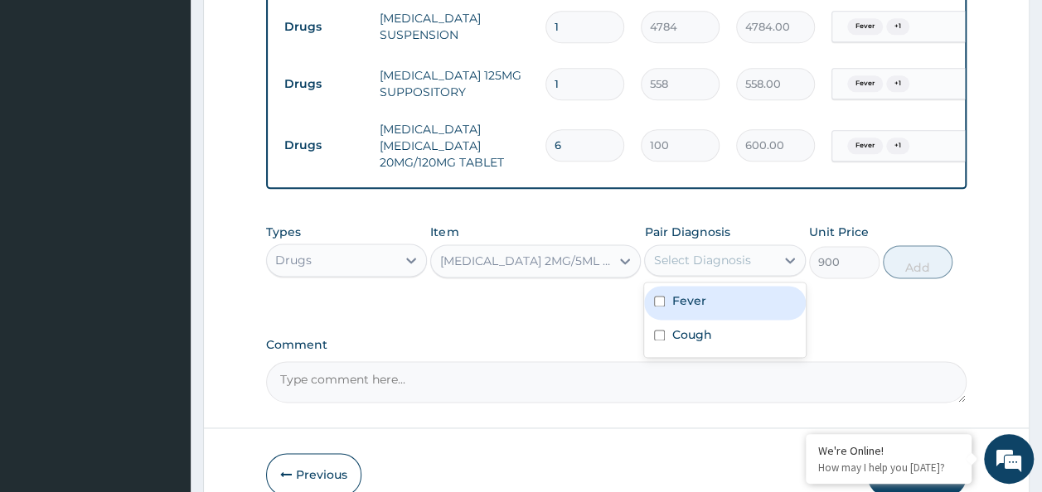
click at [659, 296] on input "checkbox" at bounding box center [659, 301] width 11 height 11
checkbox input "true"
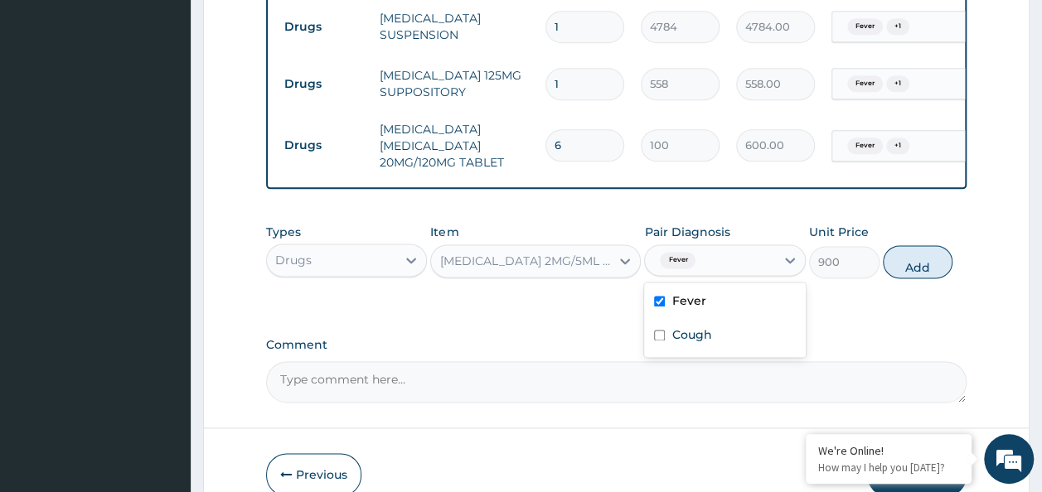
click at [661, 330] on input "checkbox" at bounding box center [659, 335] width 11 height 11
checkbox input "true"
click at [935, 251] on button "Add" at bounding box center [918, 261] width 70 height 33
type input "0"
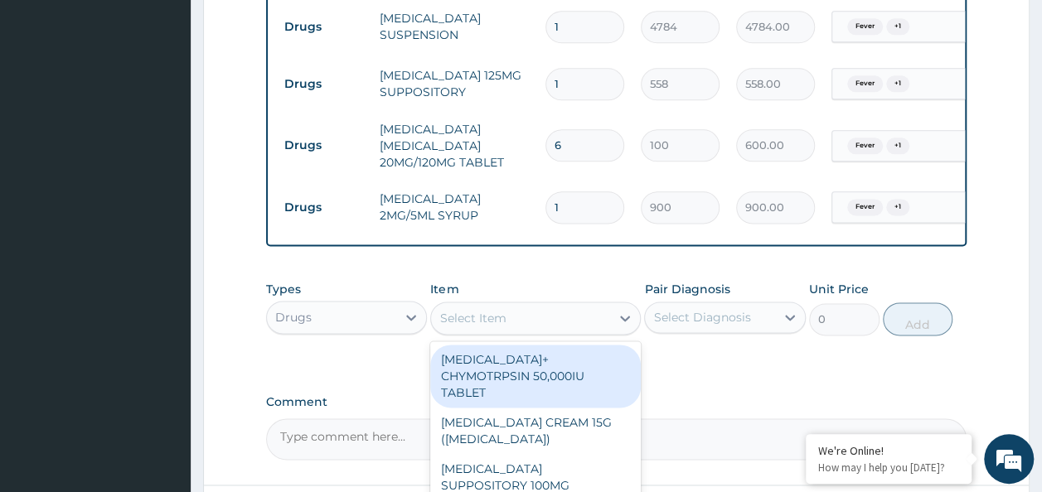
click at [528, 305] on div "Select Item" at bounding box center [520, 318] width 179 height 27
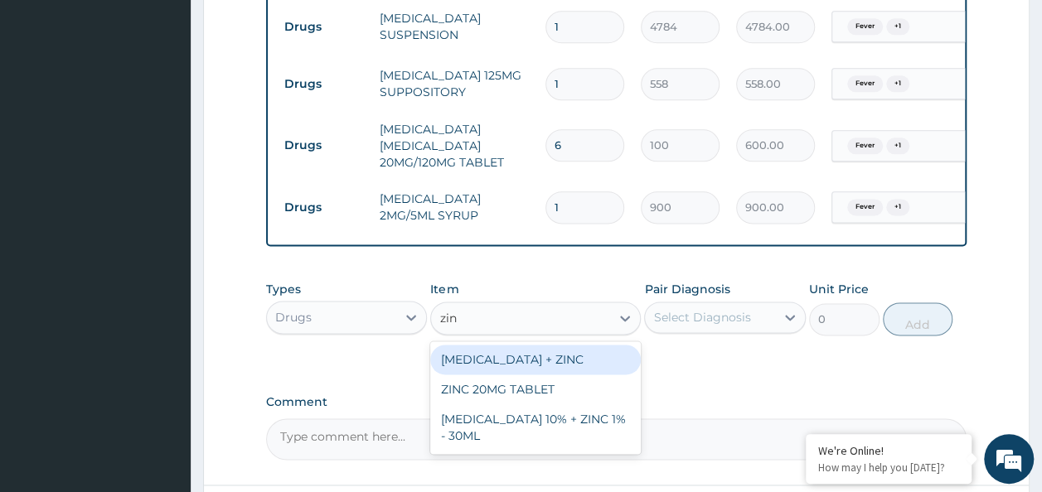
type input "zinc"
click at [546, 397] on div "ZINC 20MG TABLET" at bounding box center [535, 390] width 211 height 30
type input "50"
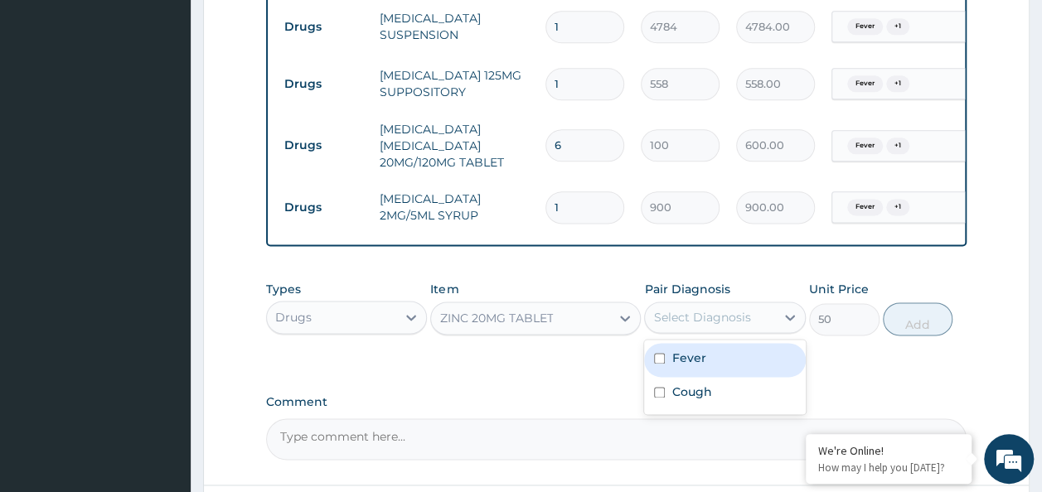
click at [659, 353] on input "checkbox" at bounding box center [659, 358] width 11 height 11
checkbox input "true"
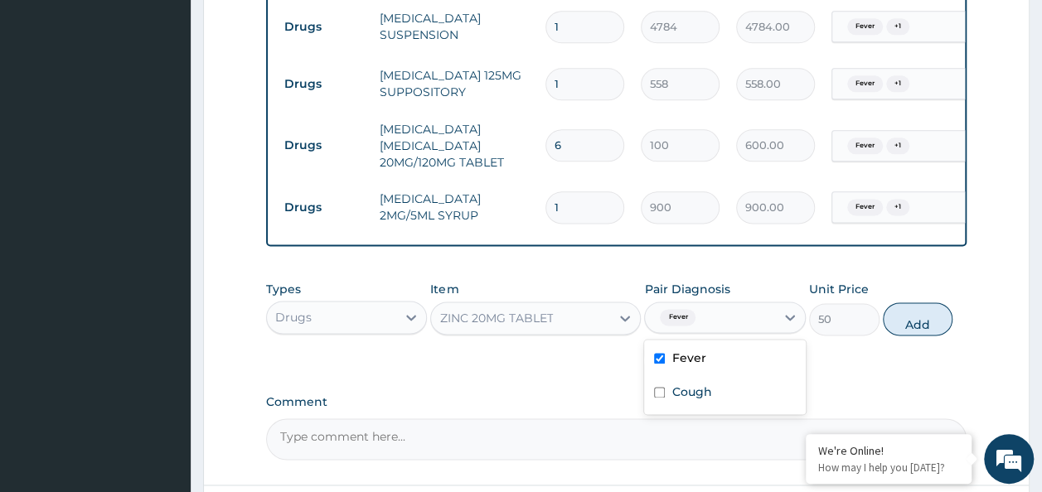
click at [663, 387] on input "checkbox" at bounding box center [659, 392] width 11 height 11
checkbox input "true"
click at [927, 314] on button "Add" at bounding box center [918, 319] width 70 height 33
type input "0"
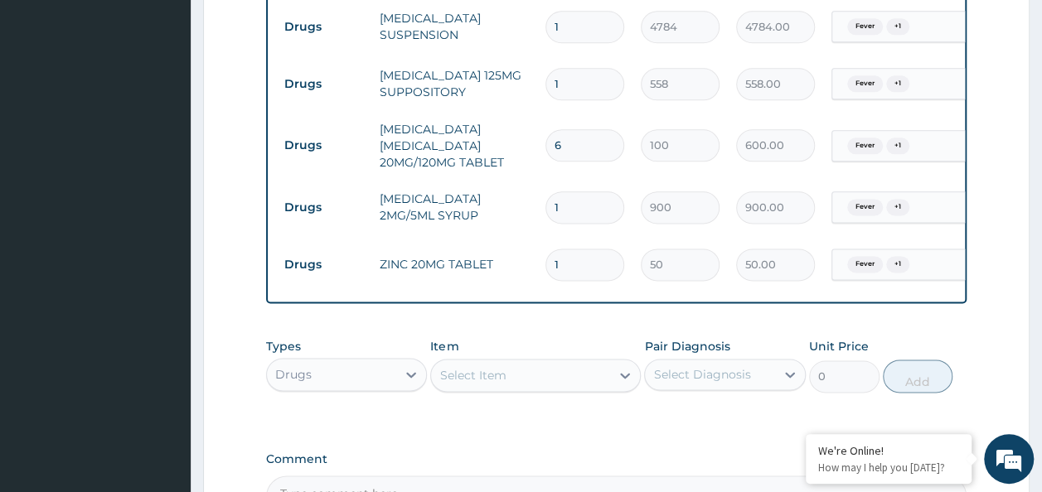
type input "0.00"
type input "5"
type input "250.00"
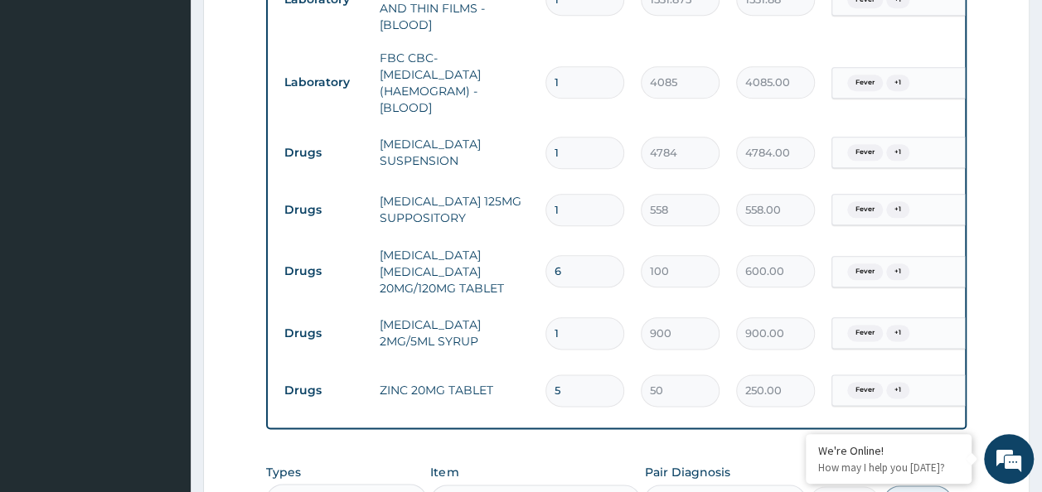
scroll to position [851, 0]
type input "5"
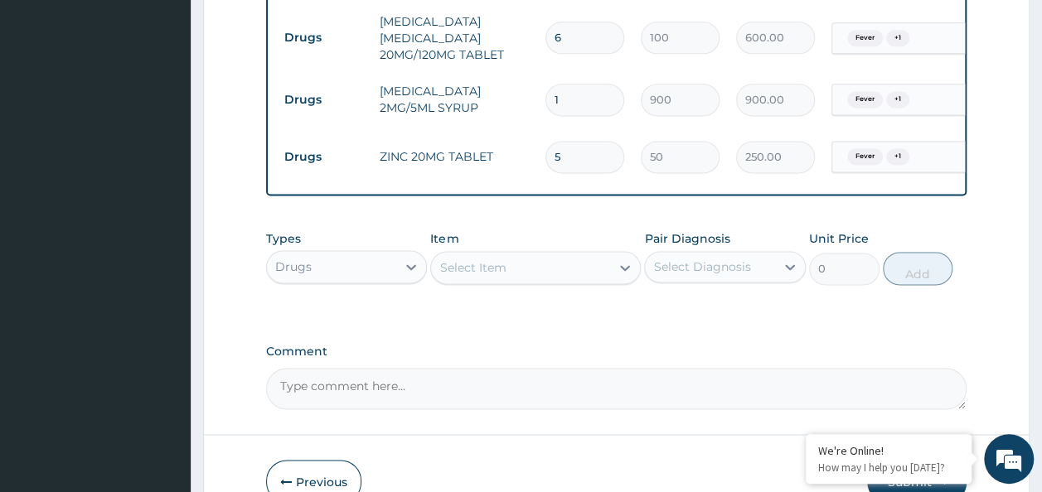
scroll to position [1162, 0]
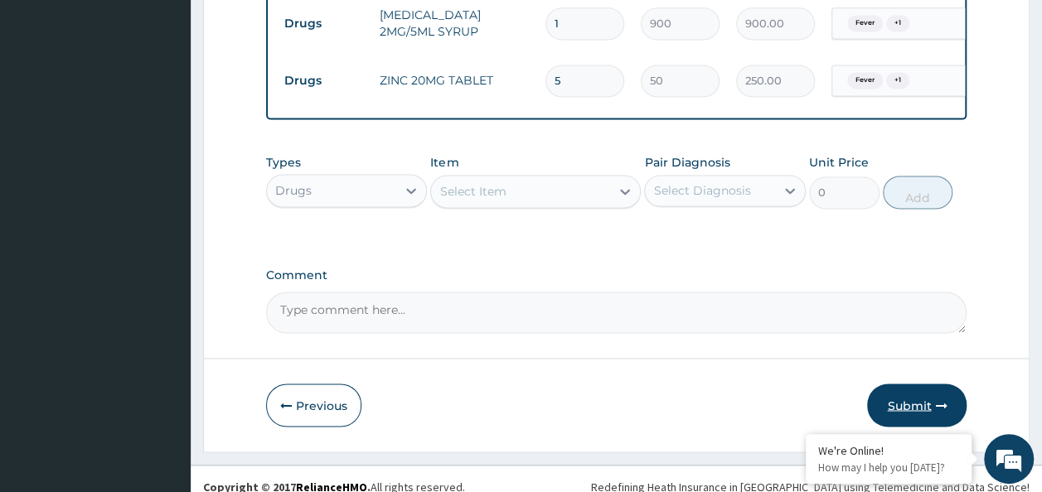
click at [929, 392] on button "Submit" at bounding box center [916, 405] width 99 height 43
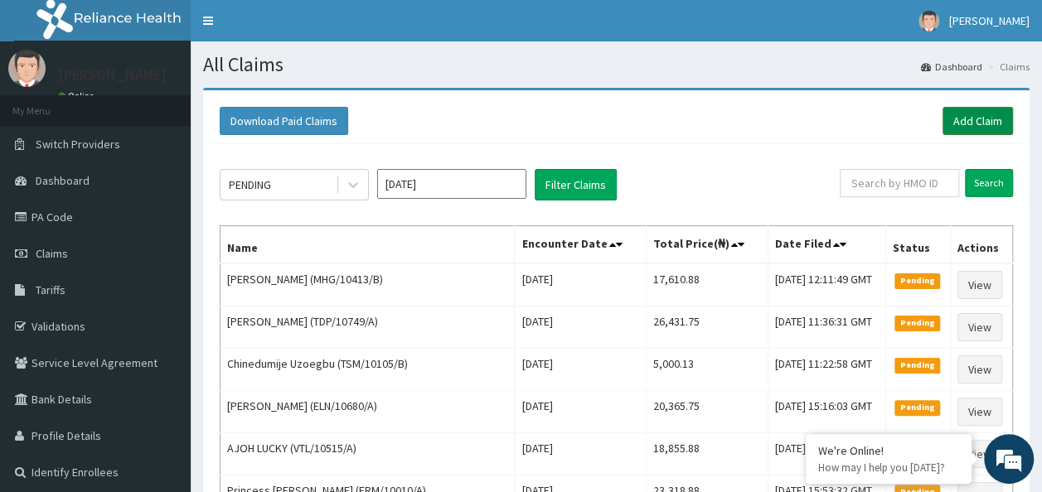
click at [963, 119] on link "Add Claim" at bounding box center [978, 121] width 70 height 28
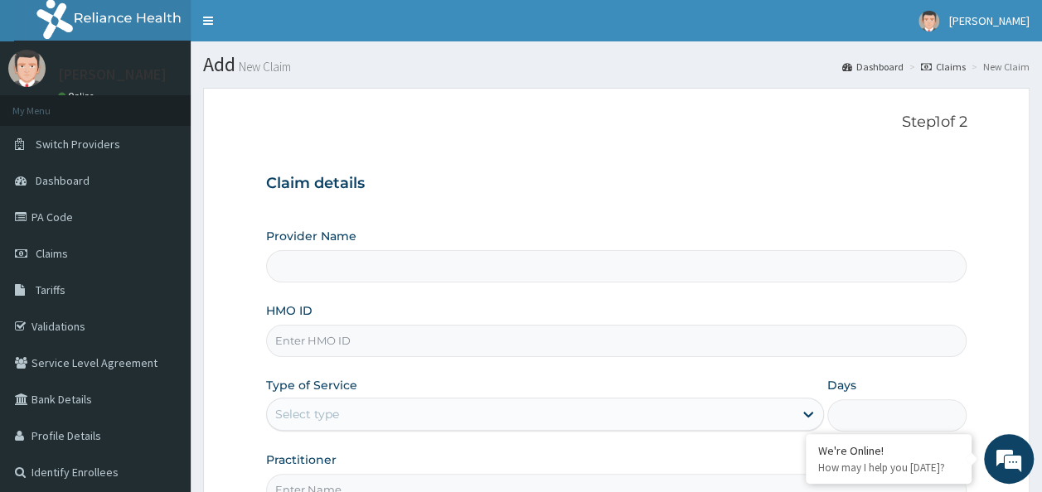
type input "Reliance Family Clinics (RFC) - Ajah"
click at [405, 339] on input "HMO ID" at bounding box center [616, 341] width 701 height 32
paste input "LGL/10131/A"
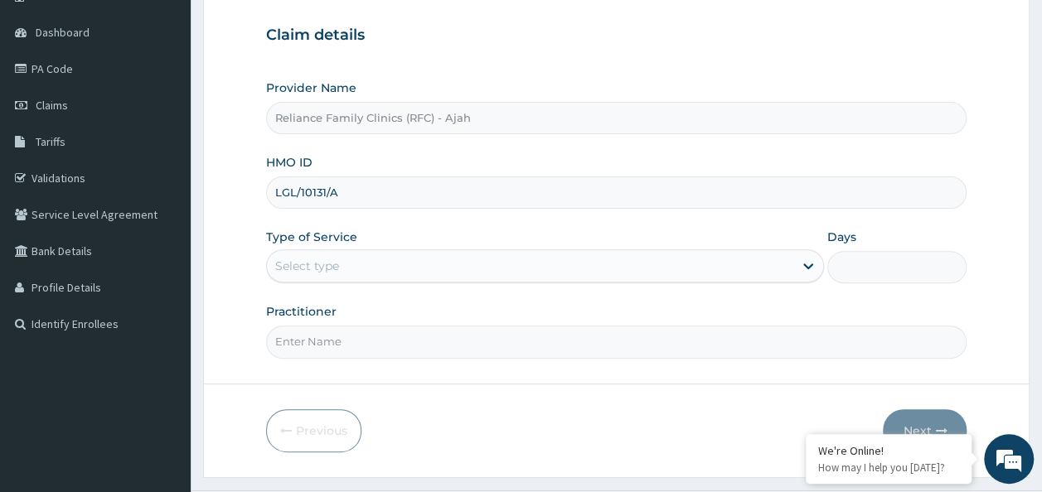
scroll to position [186, 0]
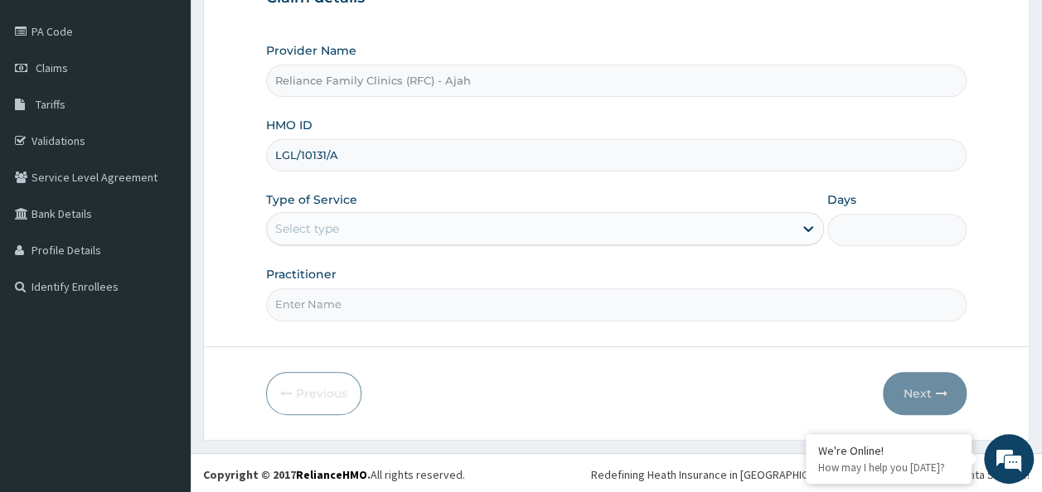
type input "LGL/10131/A"
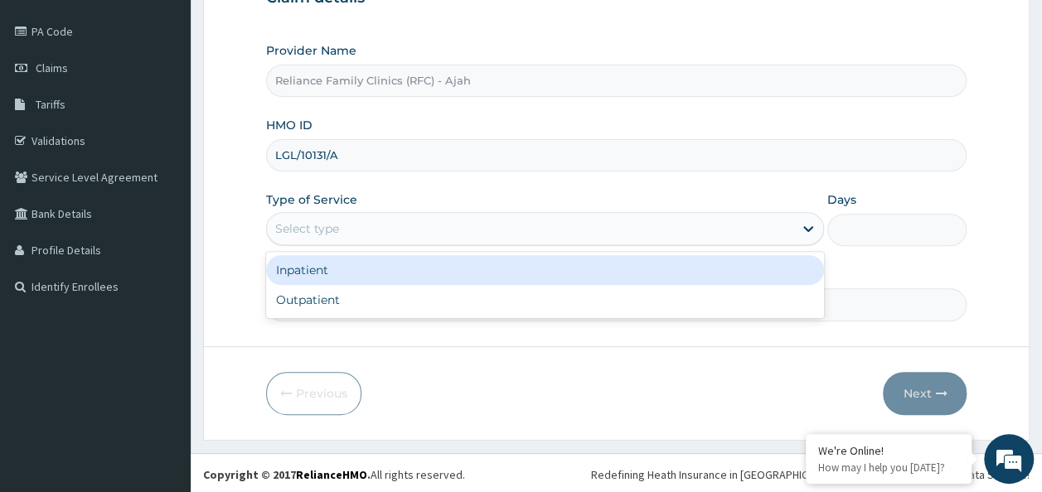
click at [529, 298] on div "Outpatient" at bounding box center [545, 300] width 558 height 30
type input "1"
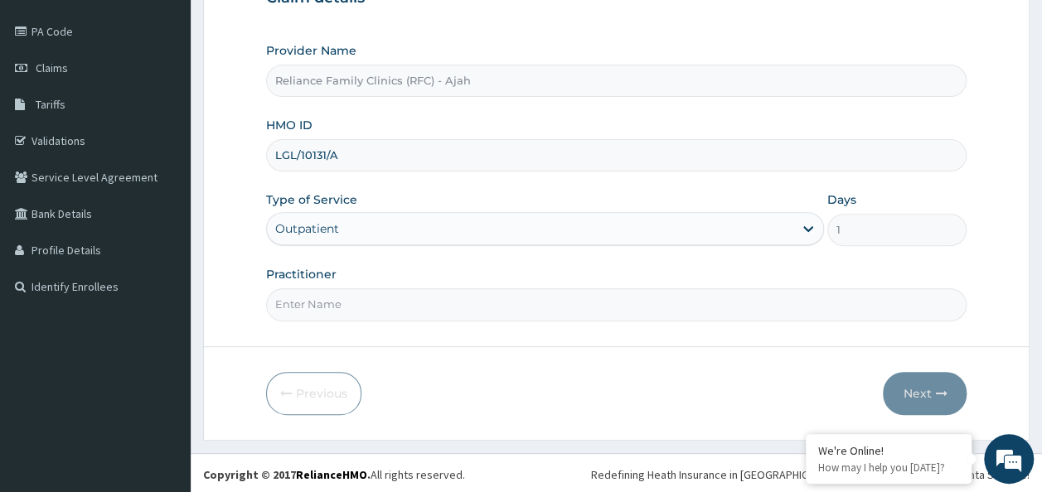
click at [417, 298] on input "Practitioner" at bounding box center [616, 305] width 701 height 32
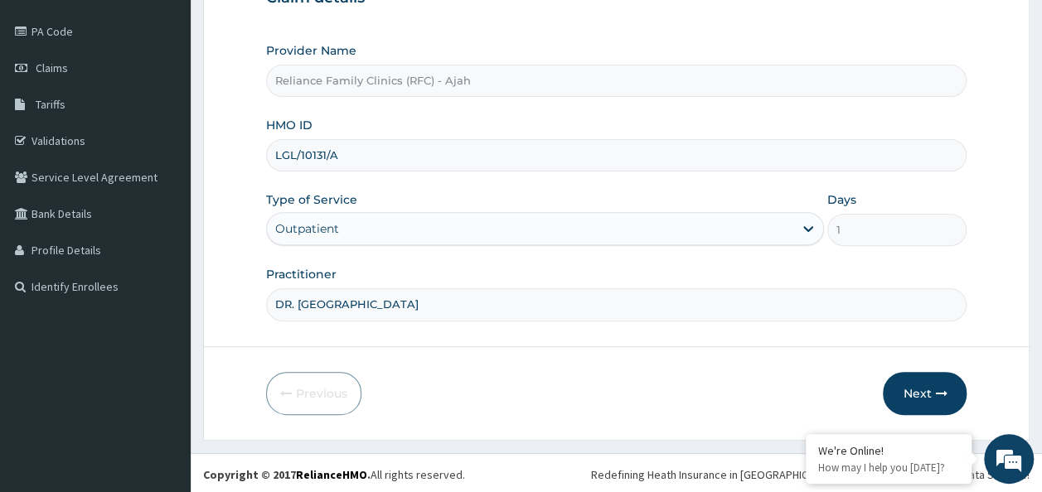
type input "DR. LOCUM"
click at [940, 395] on icon "button" at bounding box center [941, 394] width 12 height 12
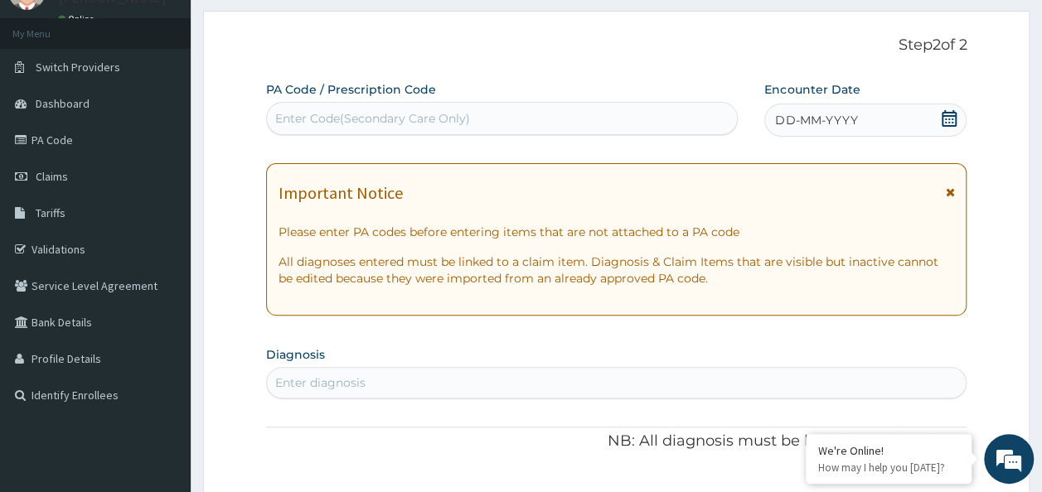
scroll to position [65, 0]
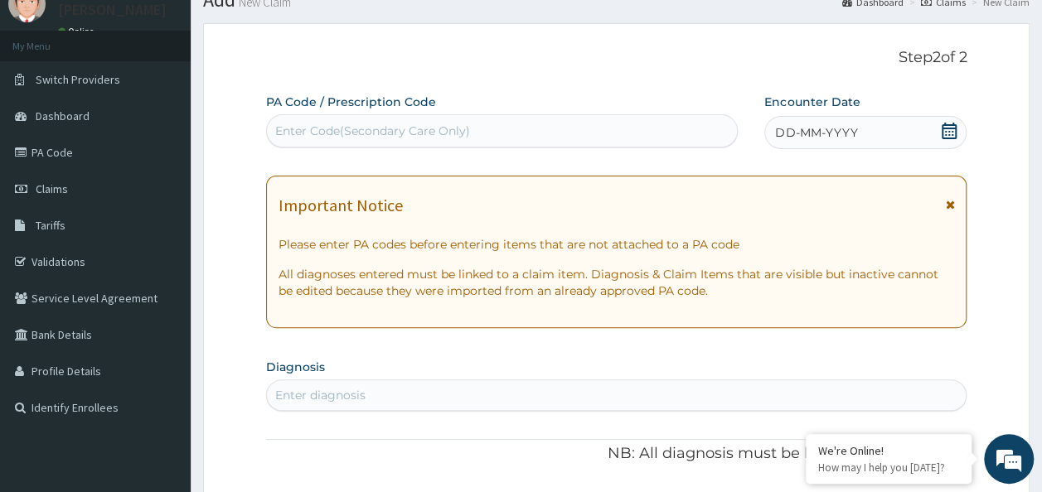
click at [809, 134] on span "DD-MM-YYYY" at bounding box center [816, 132] width 82 height 17
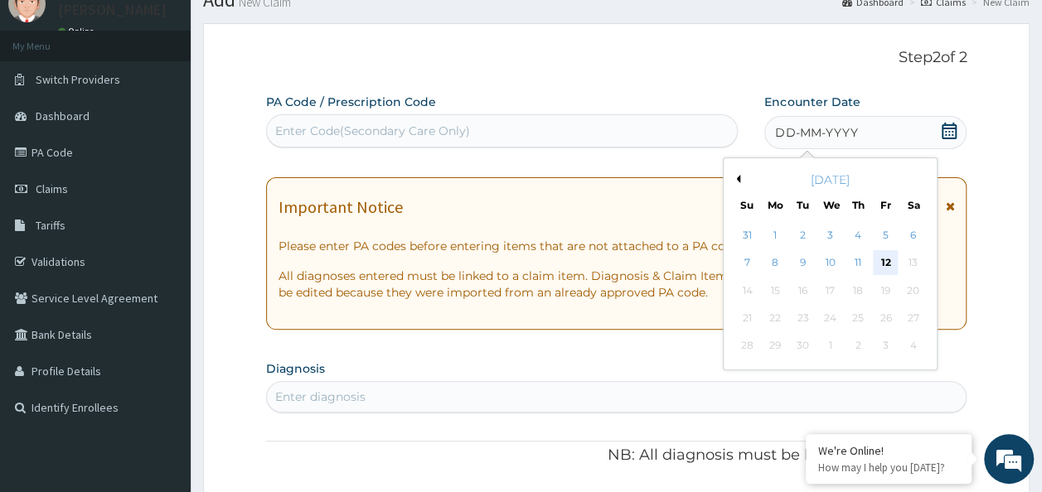
click at [885, 261] on div "12" at bounding box center [885, 263] width 25 height 25
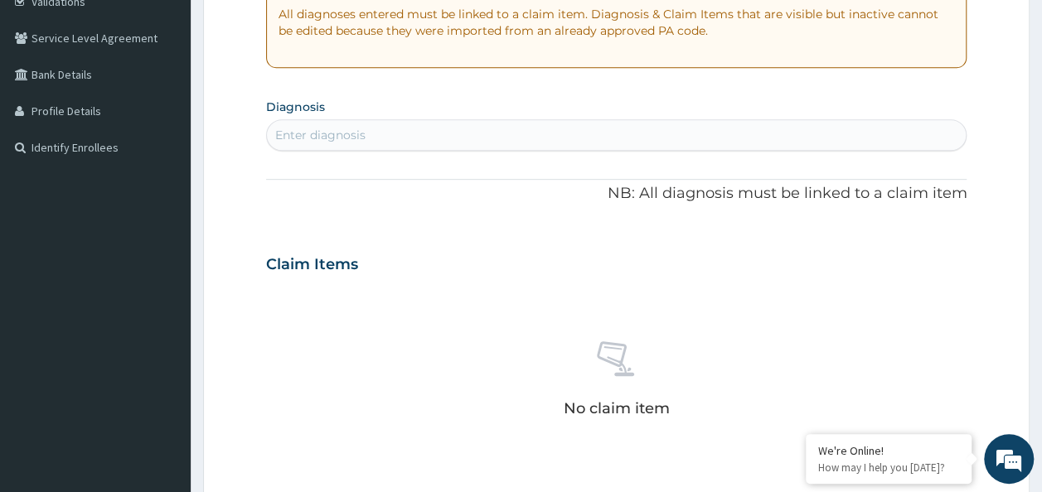
scroll to position [325, 0]
type input "FOLLOW UP"
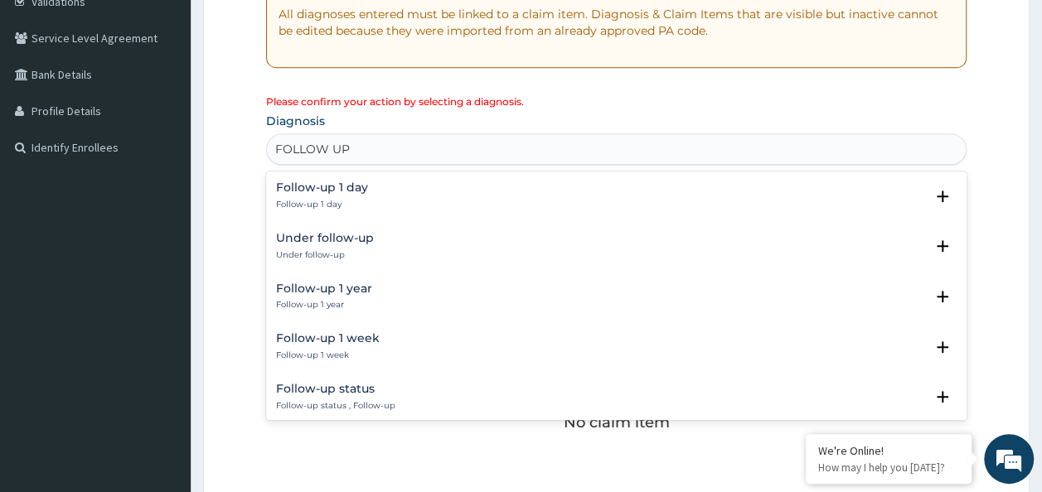
click at [342, 199] on p "Follow-up 1 day" at bounding box center [322, 205] width 92 height 12
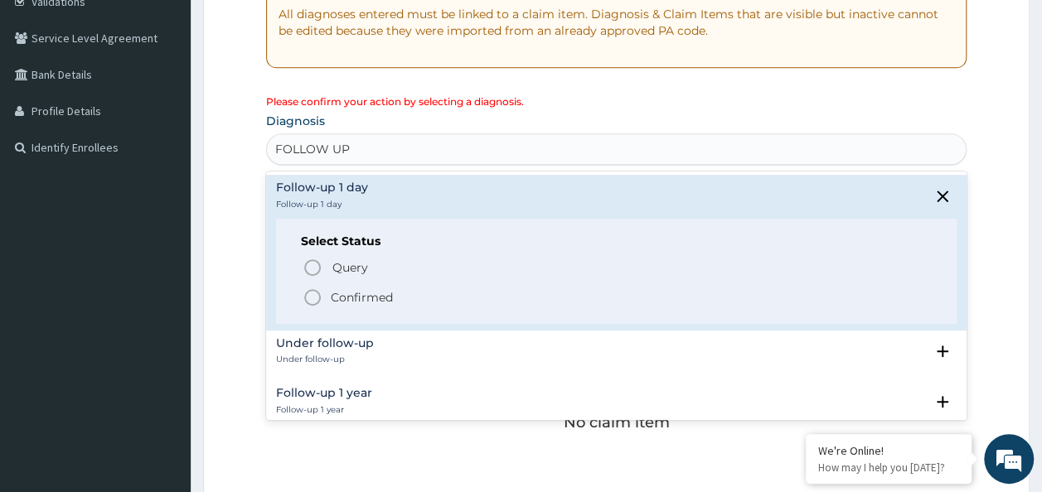
click at [339, 296] on p "Confirmed" at bounding box center [362, 297] width 62 height 17
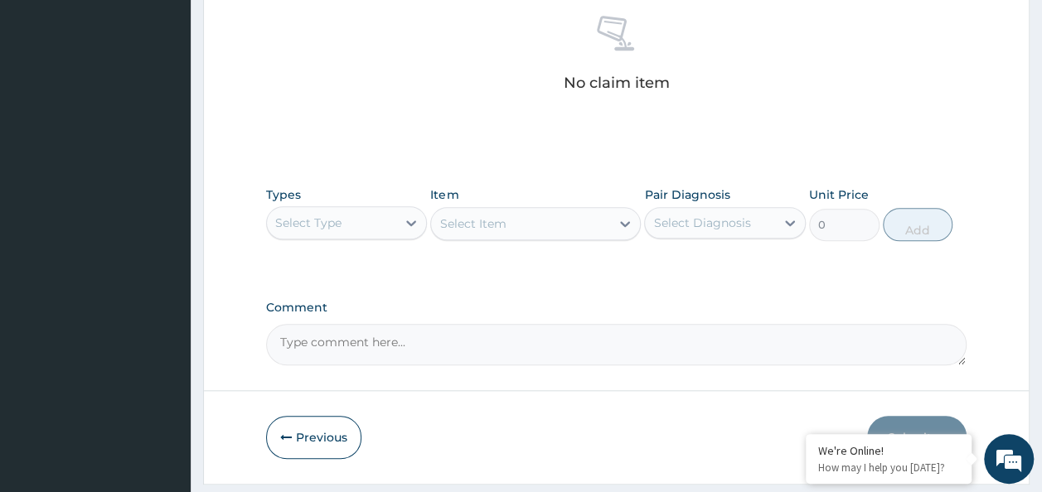
scroll to position [700, 0]
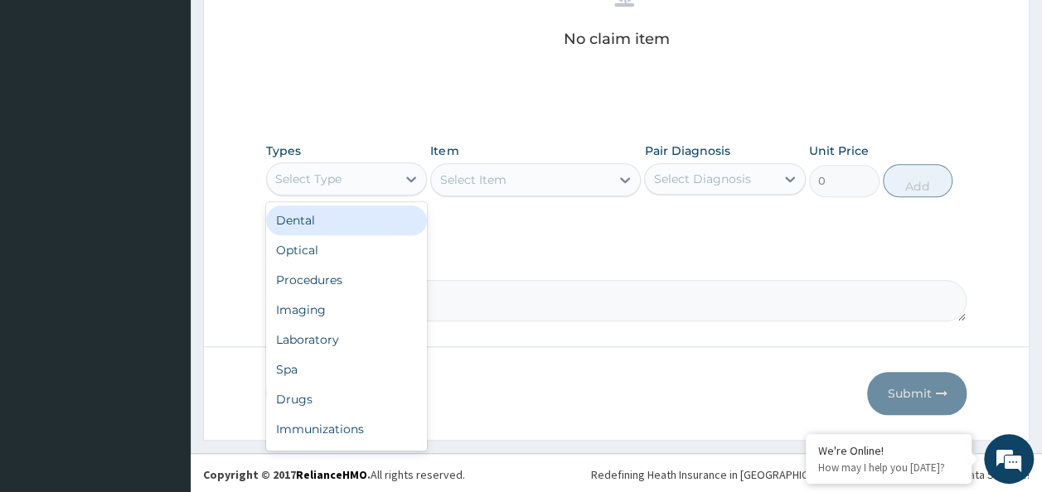
click at [332, 281] on div "Procedures" at bounding box center [347, 280] width 162 height 30
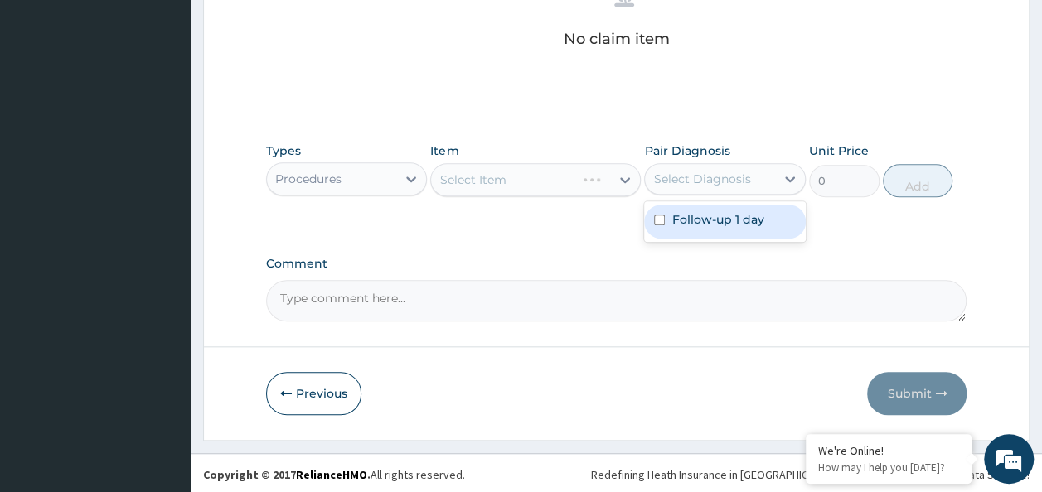
click at [683, 218] on label "Follow-up 1 day" at bounding box center [718, 219] width 92 height 17
checkbox input "true"
click at [545, 179] on div "Select Item" at bounding box center [535, 179] width 211 height 33
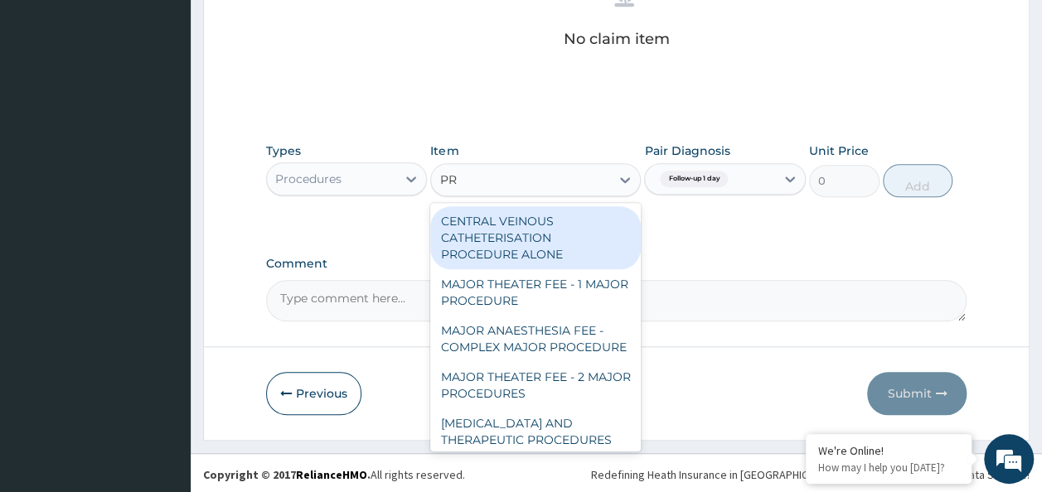
type input "P"
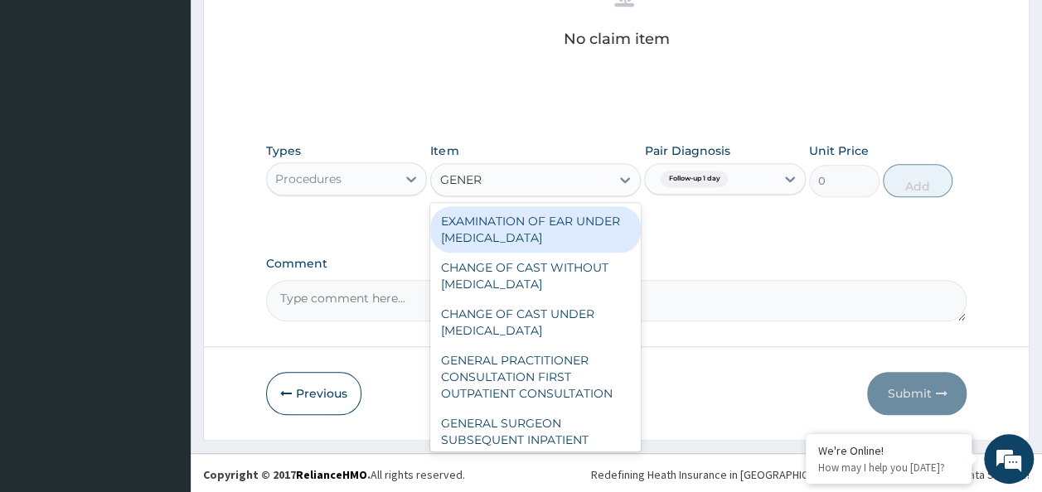
type input "GENERA"
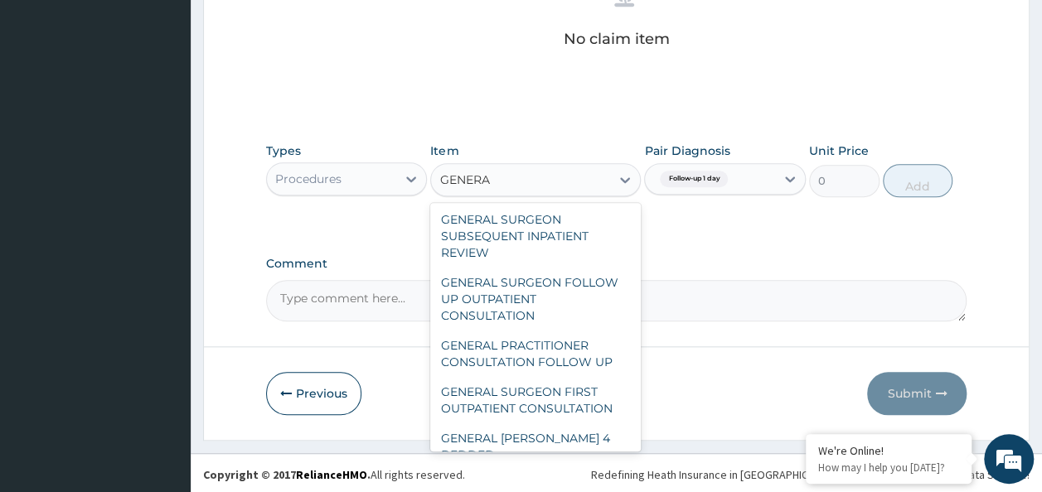
scroll to position [272, 0]
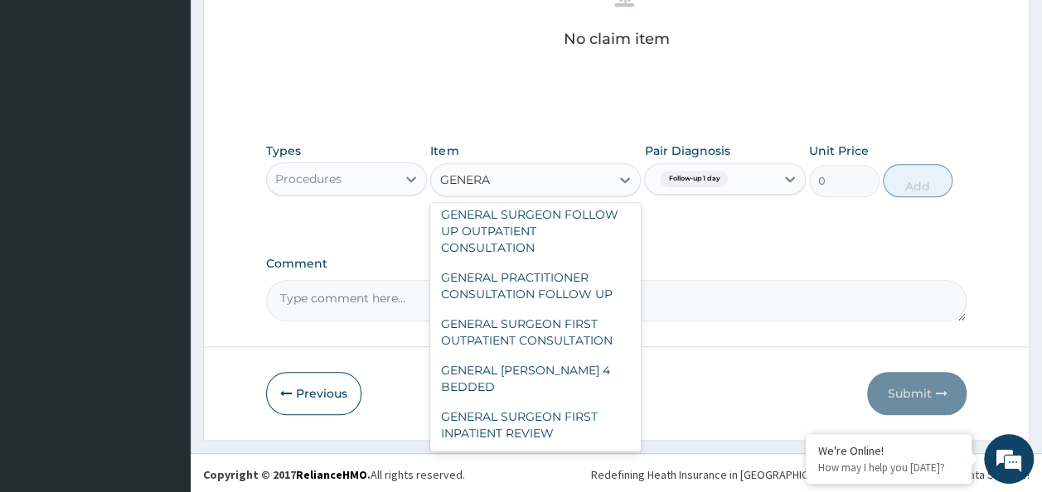
click at [575, 308] on div "GENERAL PRACTITIONER CONSULTATION FOLLOW UP" at bounding box center [535, 286] width 211 height 46
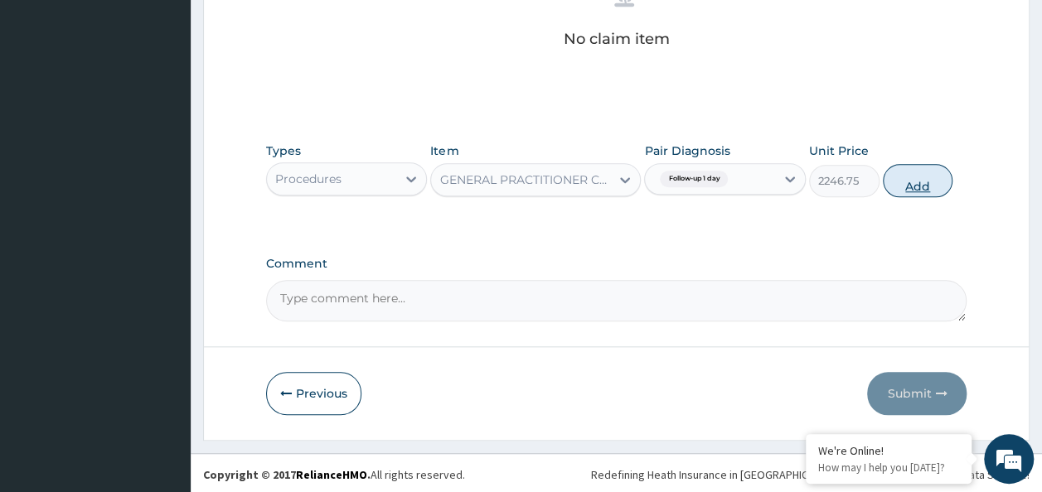
click at [925, 188] on button "Add" at bounding box center [918, 180] width 70 height 33
type input "0"
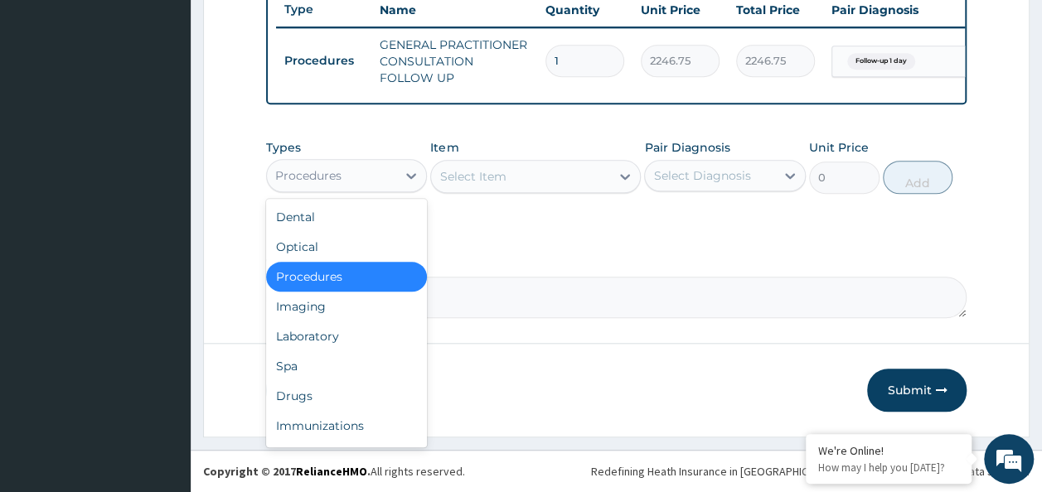
click at [307, 395] on div "Drugs" at bounding box center [347, 396] width 162 height 30
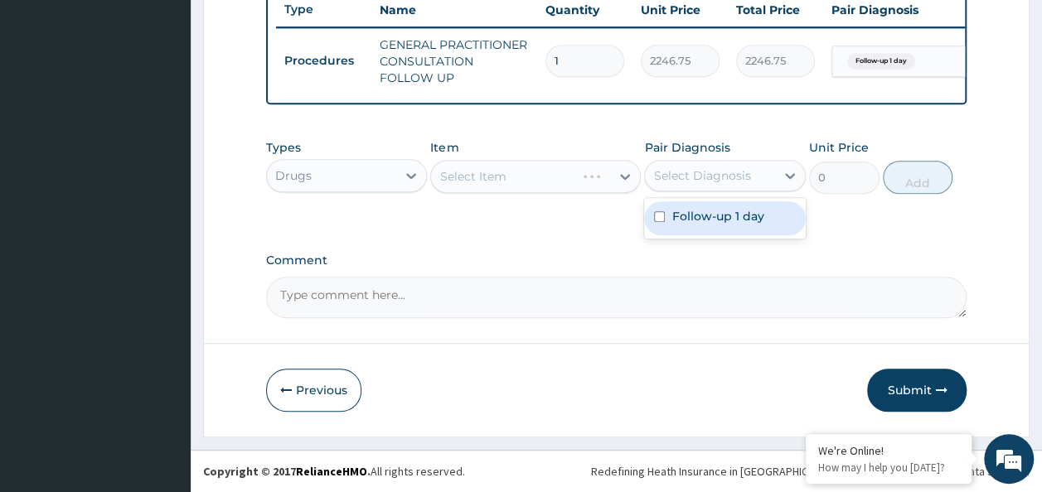
click at [660, 218] on input "checkbox" at bounding box center [659, 216] width 11 height 11
checkbox input "true"
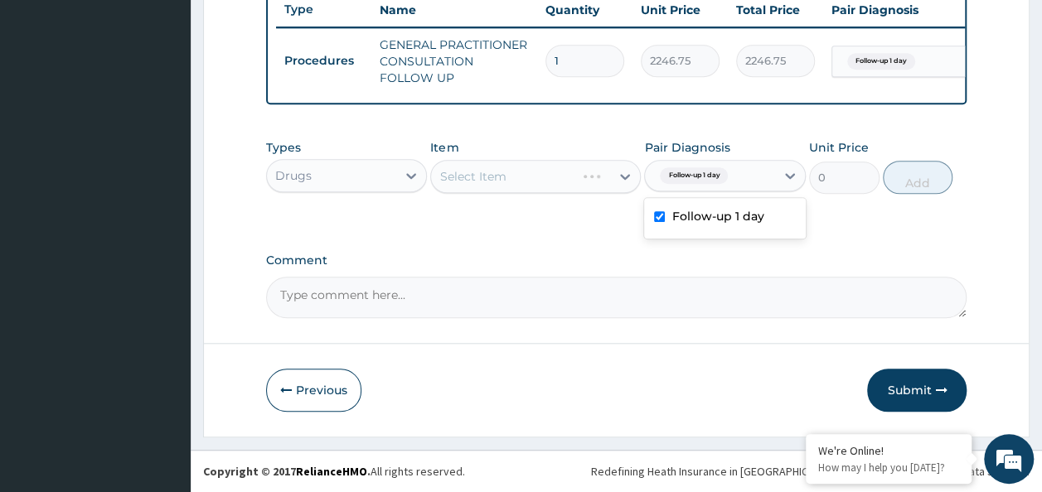
click at [503, 176] on div "Select Item" at bounding box center [535, 176] width 211 height 33
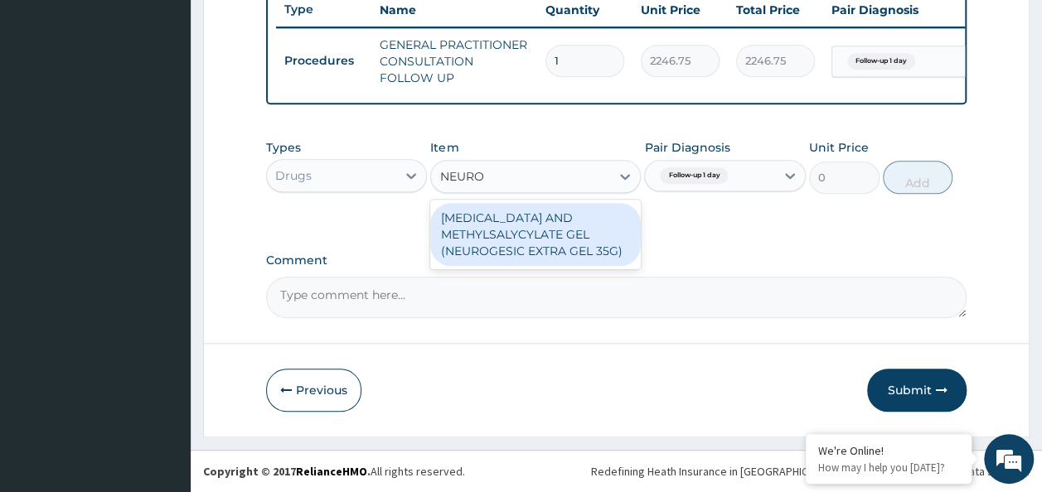
type input "NEURO"
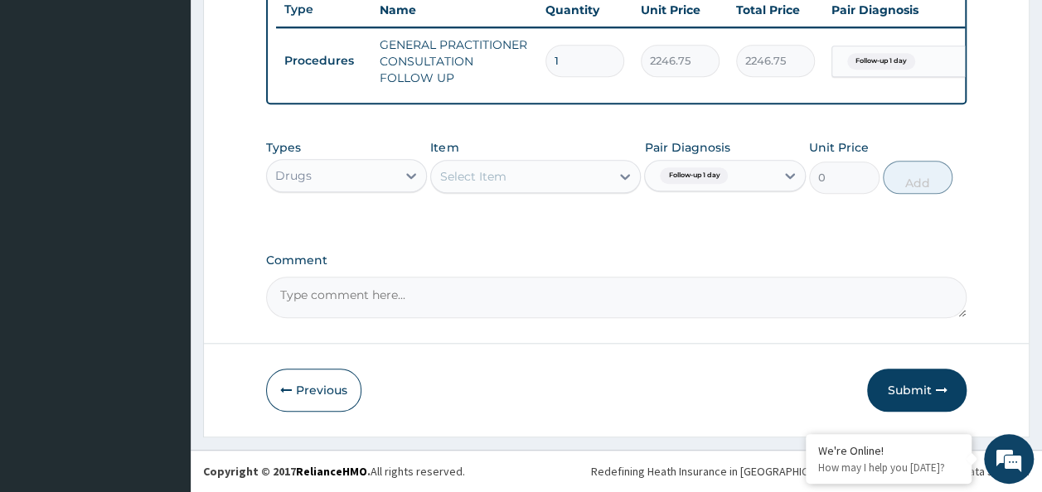
click at [501, 187] on div "Select Item" at bounding box center [520, 176] width 179 height 27
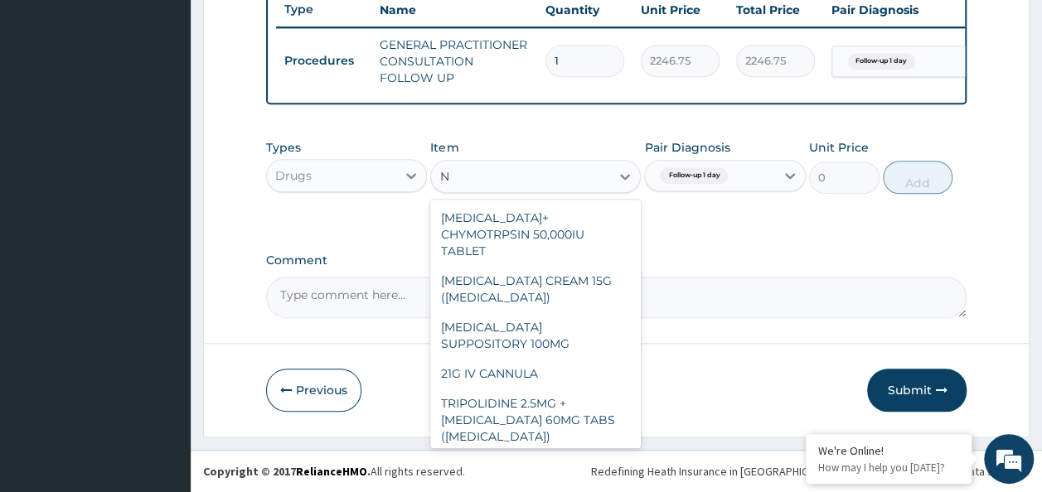
type input "N"
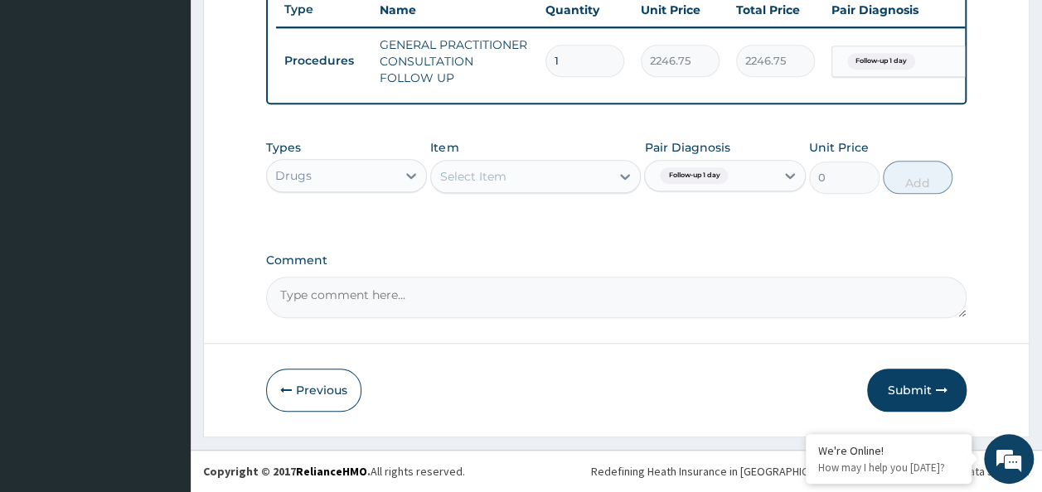
click at [500, 161] on div "Select Item" at bounding box center [535, 176] width 211 height 33
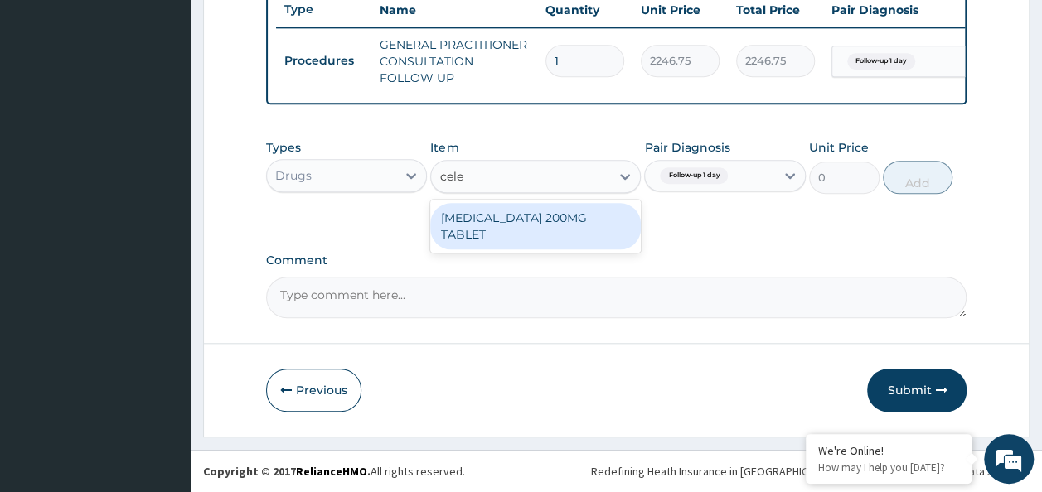
type input "cele"
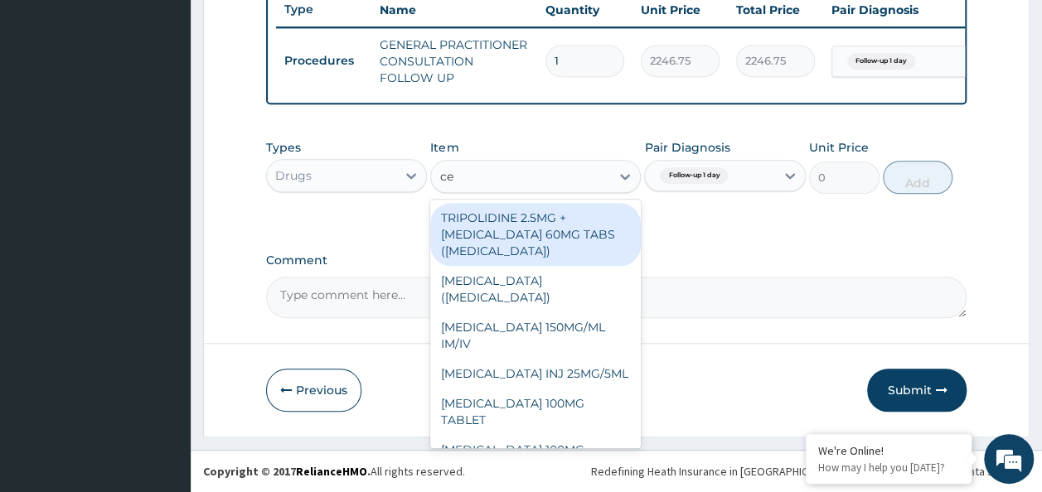
type input "cele"
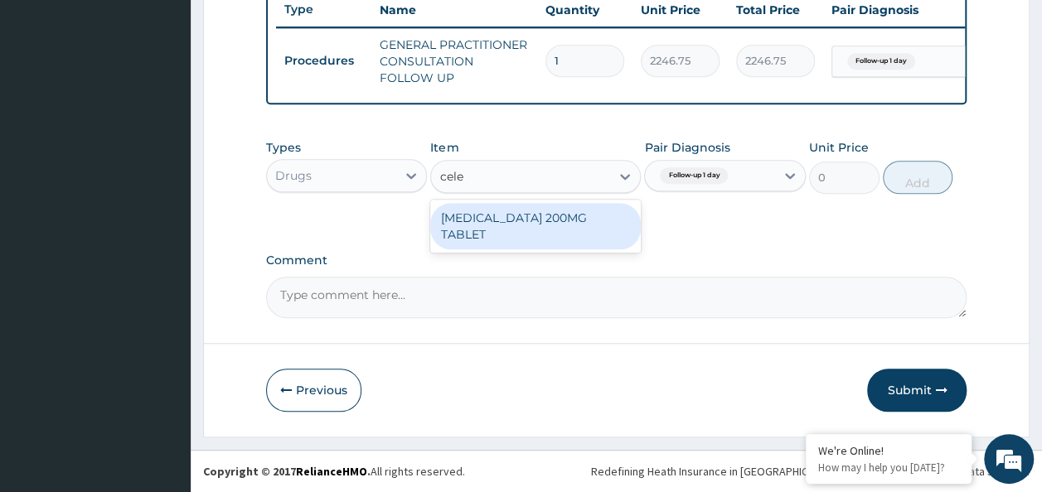
click at [514, 222] on div "CELECOXIB 200MG TABLET" at bounding box center [535, 226] width 211 height 46
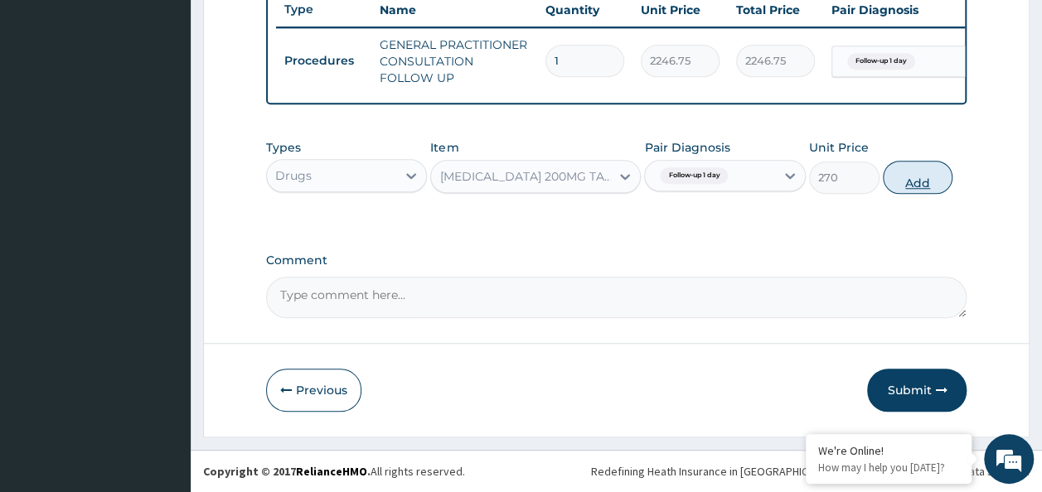
click at [935, 182] on button "Add" at bounding box center [918, 177] width 70 height 33
type input "0"
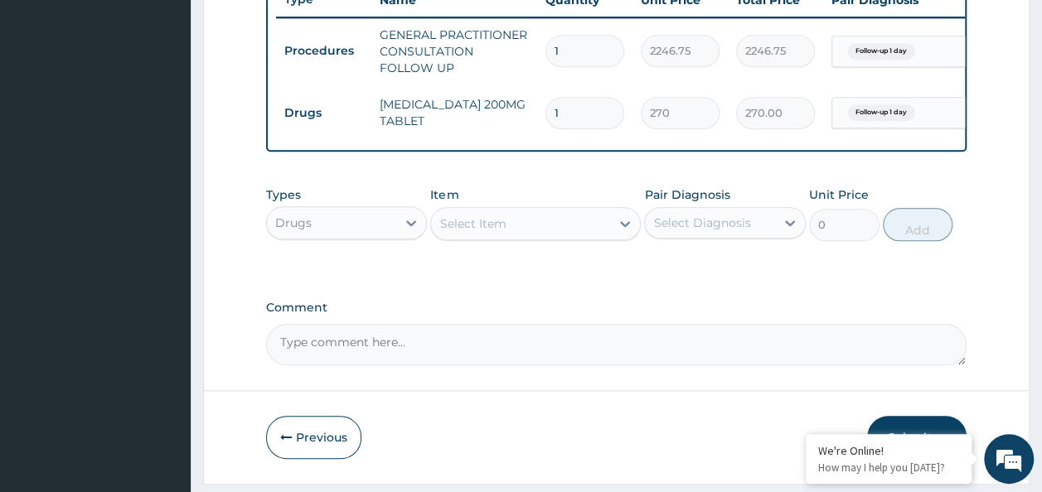
type input "14"
type input "3780.00"
type input "14"
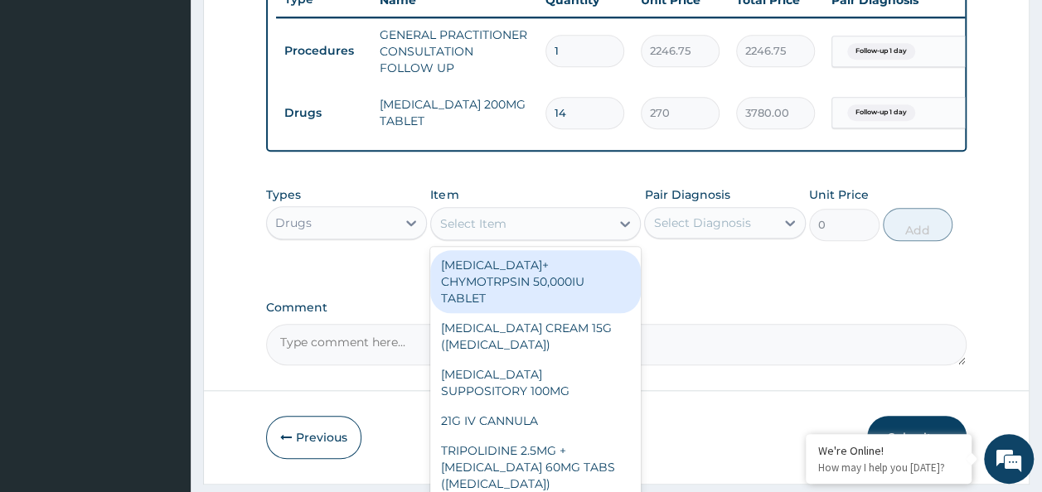
click at [446, 226] on div "Select Item" at bounding box center [472, 224] width 66 height 17
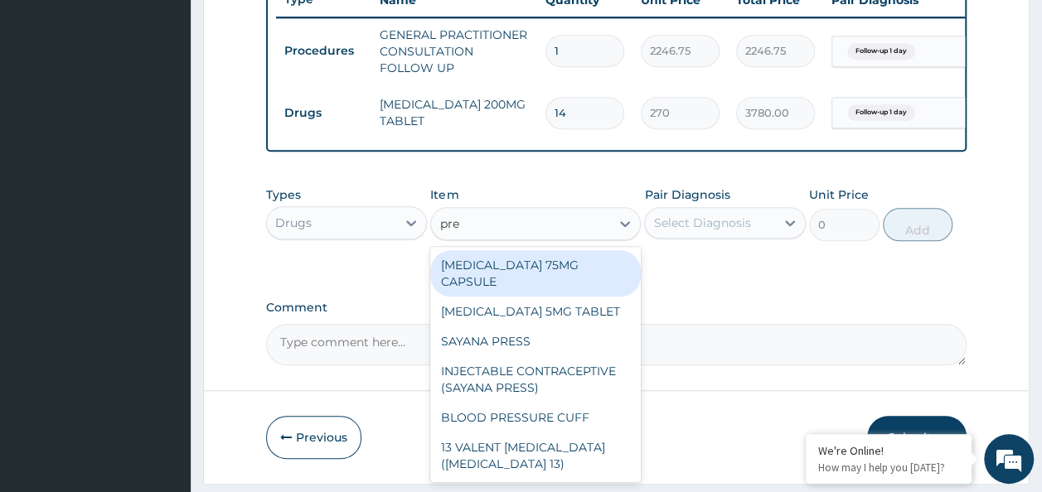
type input "preg"
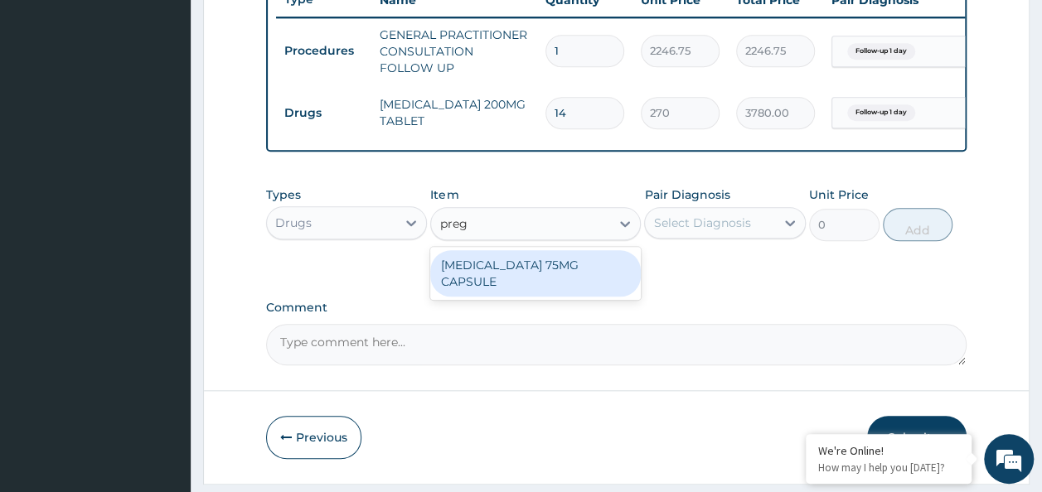
click at [601, 287] on div "PREGABALIN 75MG CAPSULE" at bounding box center [535, 273] width 211 height 46
type input "198"
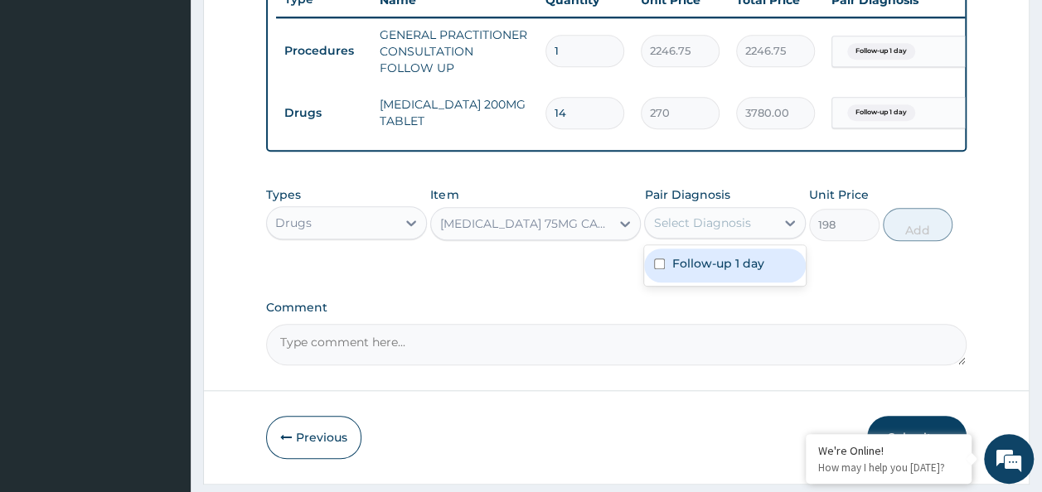
drag, startPoint x: 784, startPoint y: 230, endPoint x: 659, endPoint y: 270, distance: 131.4
click at [659, 239] on div "option Follow-up 1 day, selected. option Follow-up 1 day focused, 1 of 1. 1 res…" at bounding box center [725, 223] width 162 height 32
click at [659, 269] on input "checkbox" at bounding box center [659, 264] width 11 height 11
checkbox input "true"
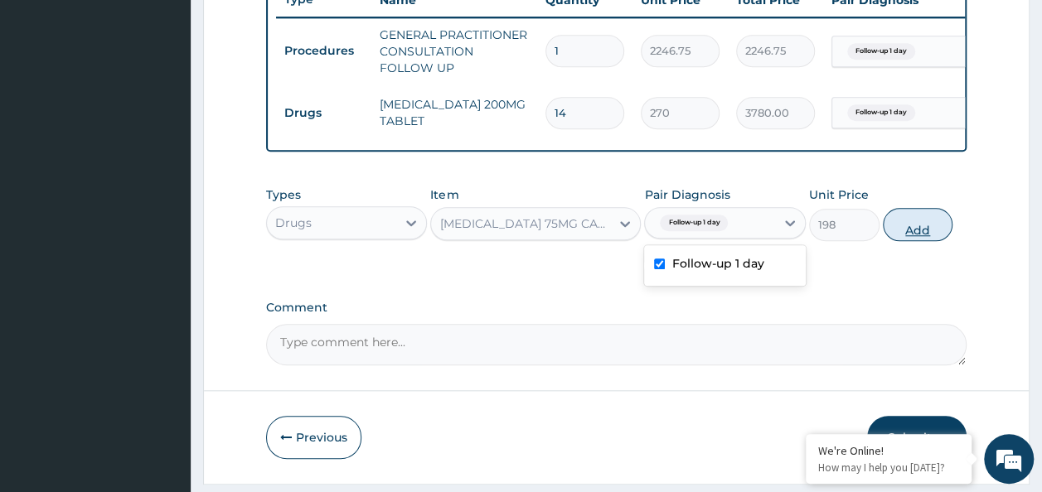
click at [927, 236] on button "Add" at bounding box center [918, 224] width 70 height 33
type input "0"
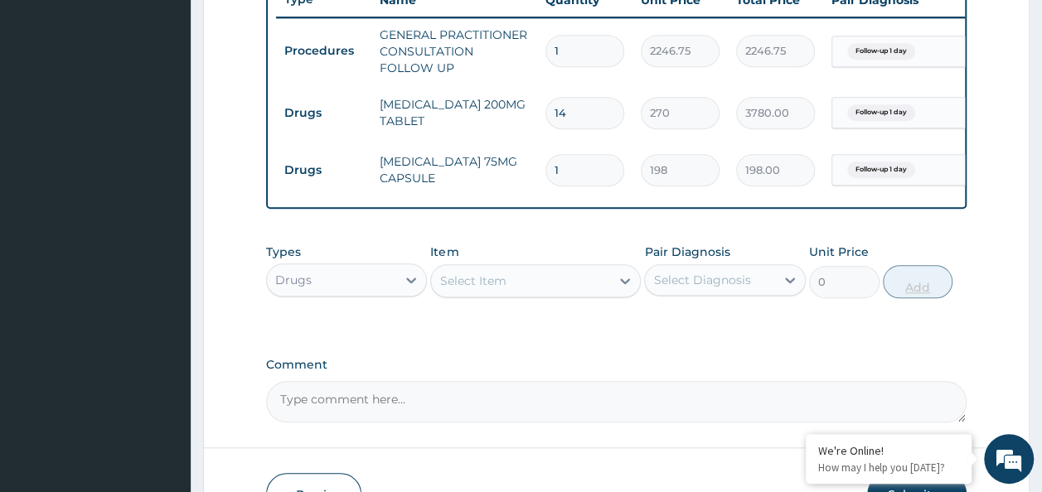
type input "0.00"
type input "7"
type input "1386.00"
type input "7"
drag, startPoint x: 506, startPoint y: 270, endPoint x: 494, endPoint y: 283, distance: 17.0
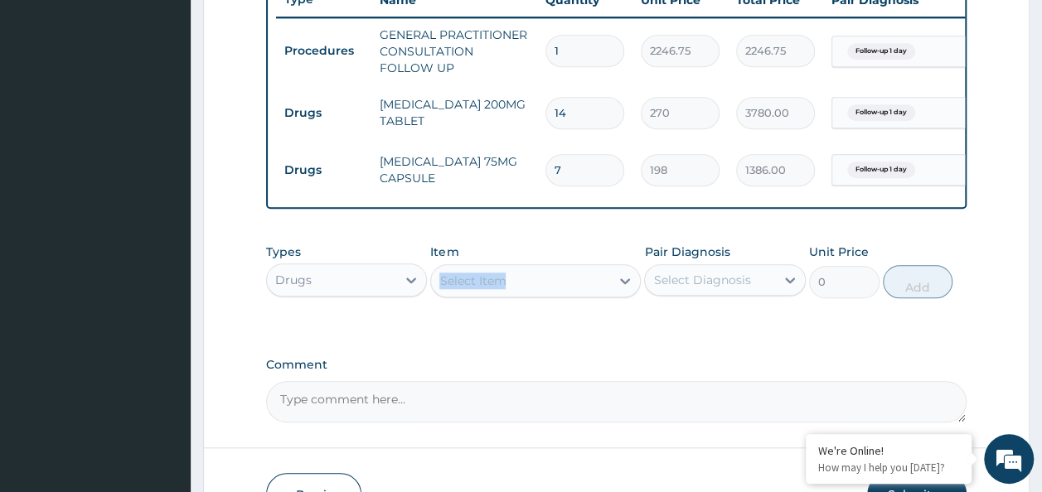
click at [494, 283] on div "Item Select Item" at bounding box center [535, 271] width 211 height 55
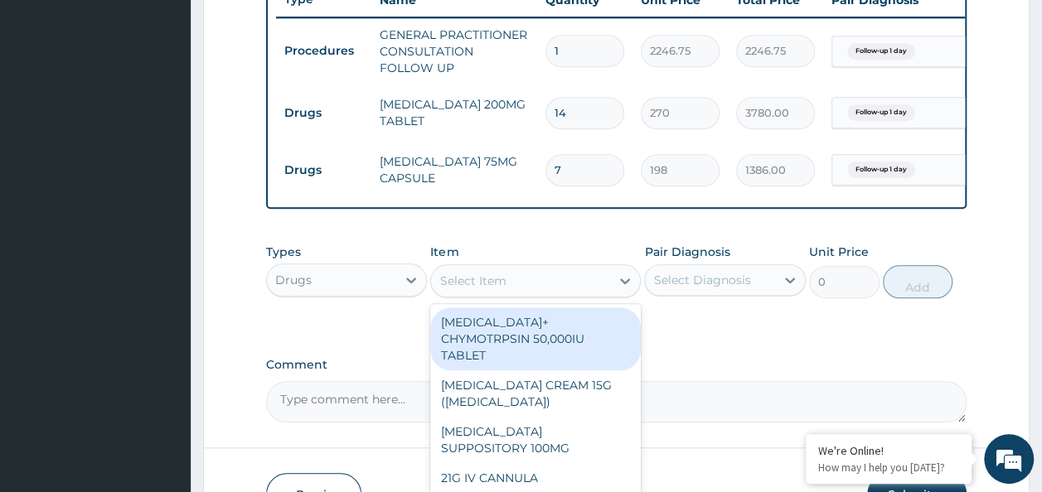
click at [494, 283] on div "Select Item" at bounding box center [520, 281] width 179 height 27
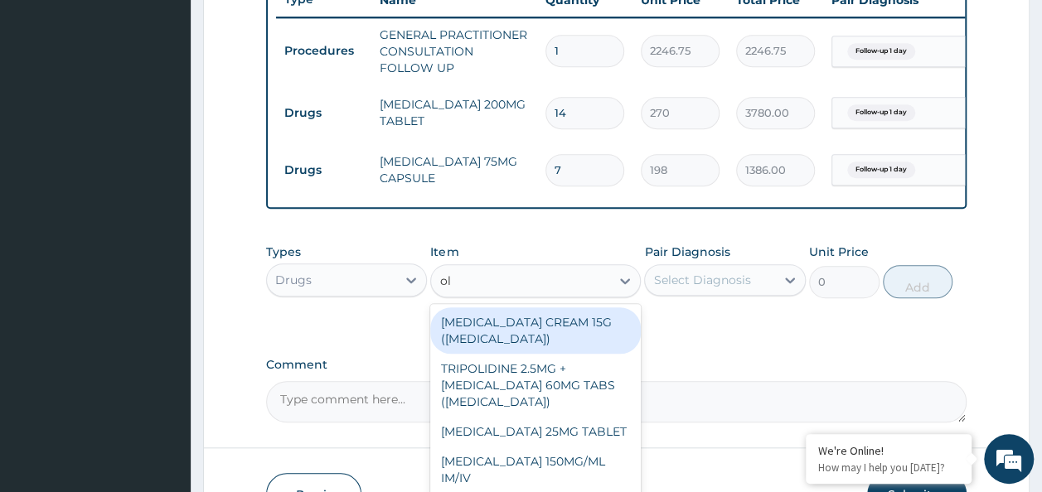
type input "o"
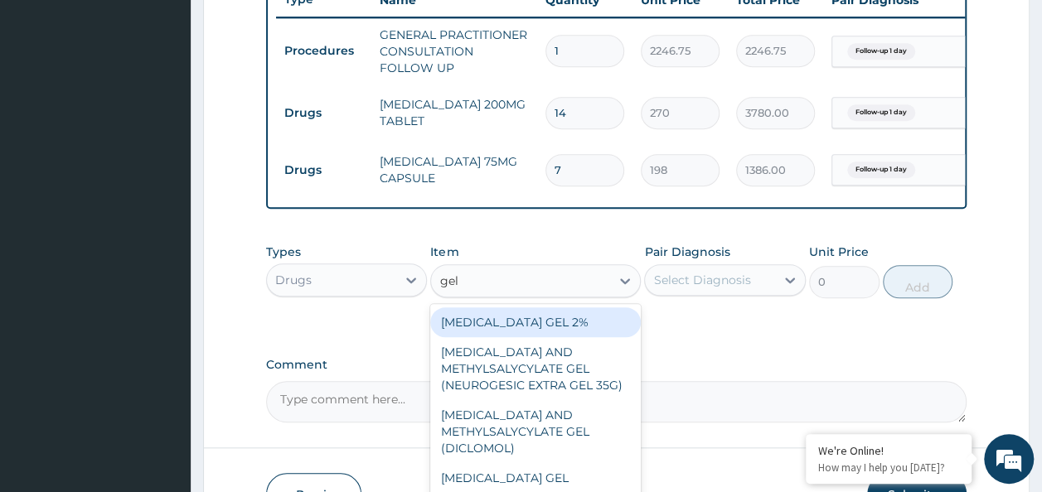
scroll to position [7, 0]
type input "gel"
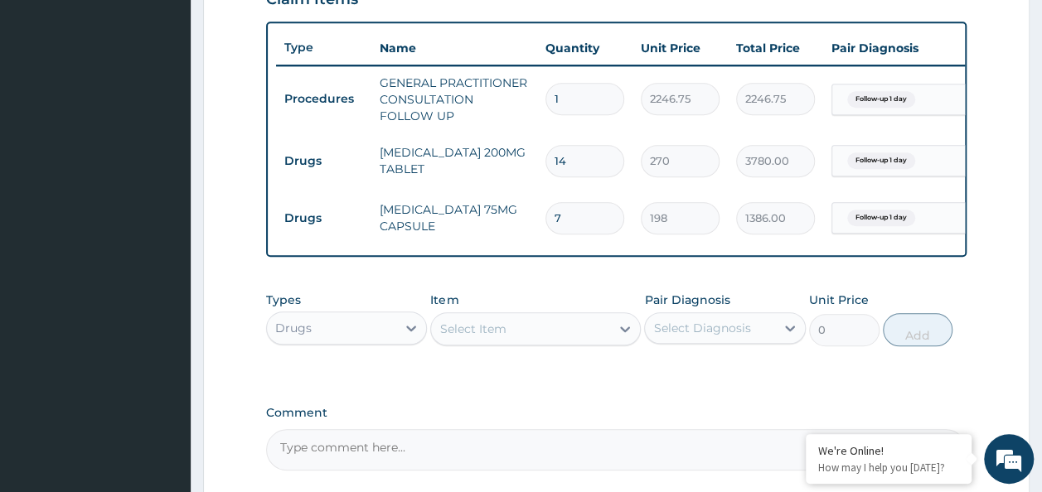
scroll to position [605, 0]
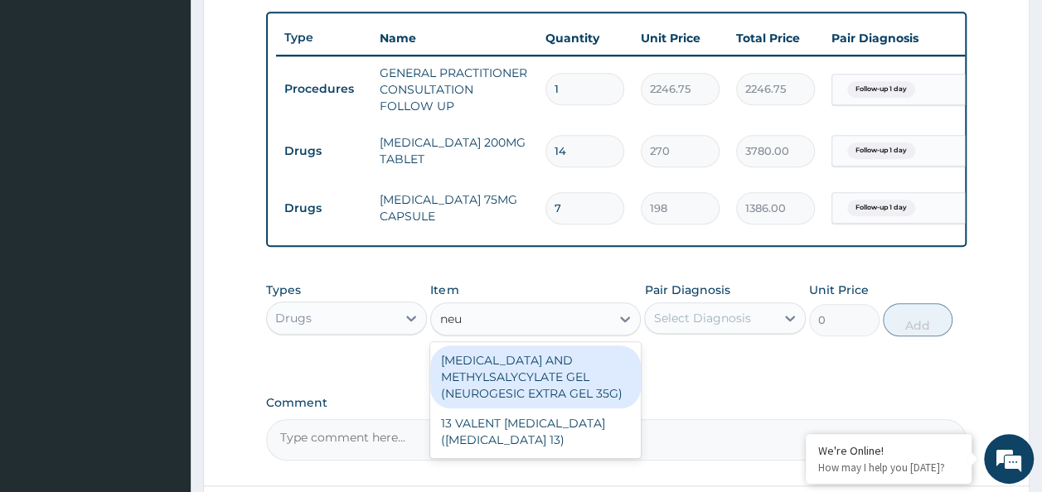
type input "neu"
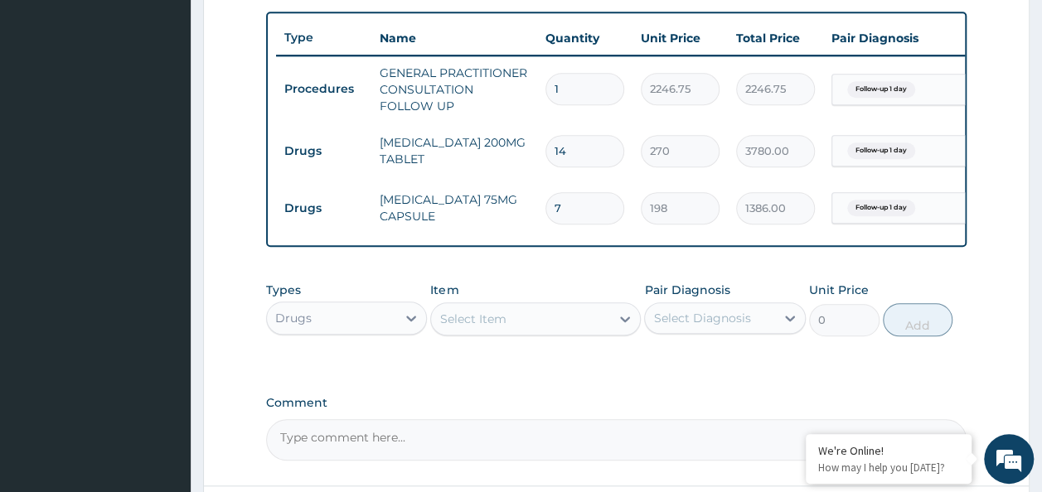
click at [483, 312] on div "Item Select Item" at bounding box center [535, 309] width 211 height 55
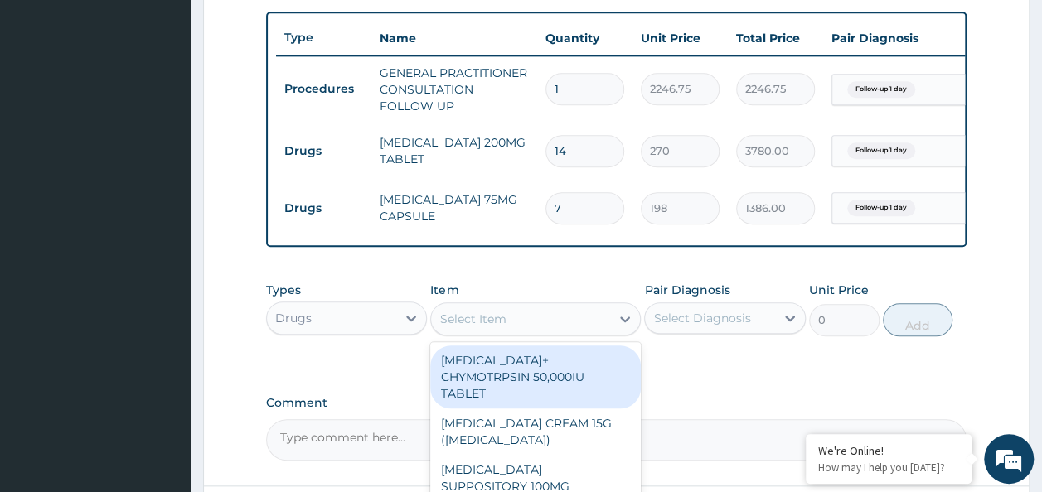
click at [497, 327] on div "Select Item" at bounding box center [472, 319] width 66 height 17
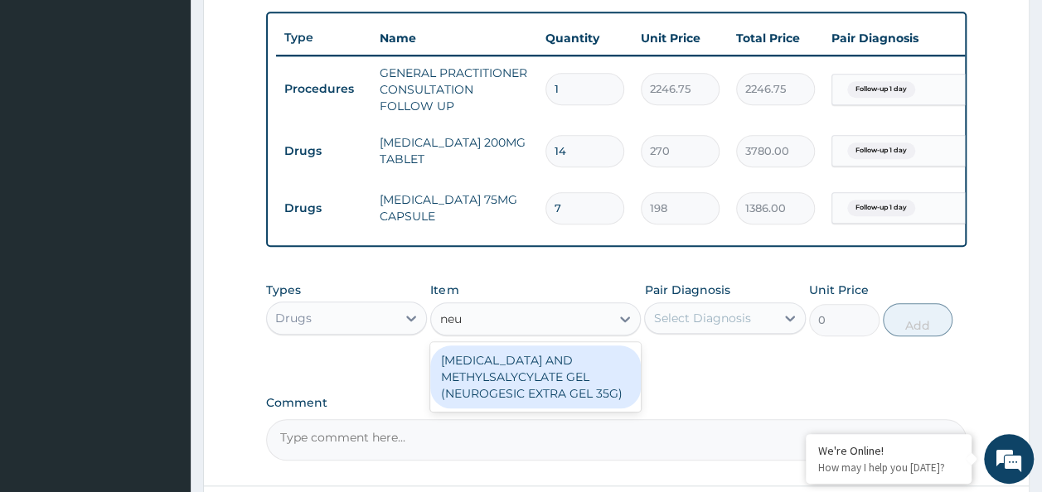
type input "neur"
click at [557, 405] on div "DICLOFENAC AND METHYLSALYCYLATE GEL (NEUROGESIC EXTRA GEL 35G)" at bounding box center [535, 377] width 211 height 63
type input "1956"
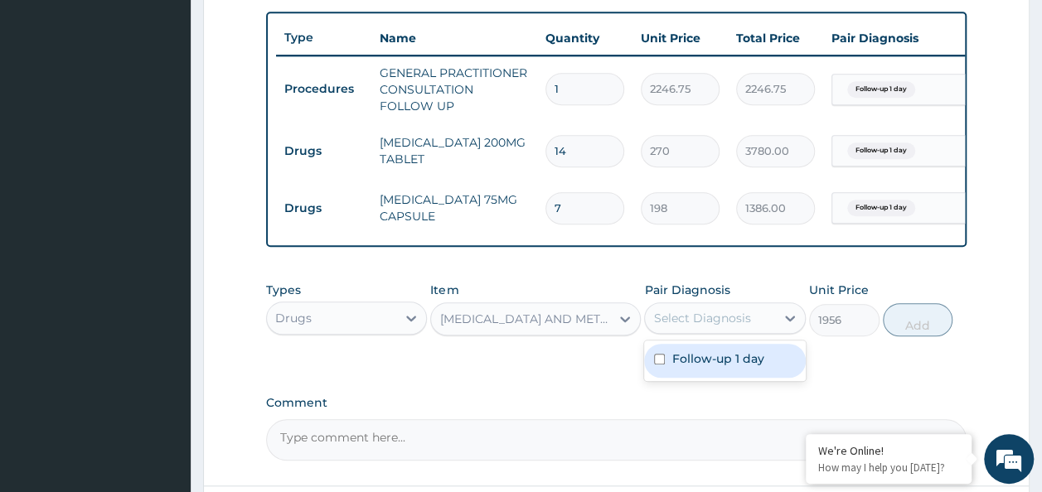
drag, startPoint x: 793, startPoint y: 327, endPoint x: 655, endPoint y: 369, distance: 143.7
click at [655, 334] on div "option Follow-up 1 day, selected. option Follow-up 1 day focused, 1 of 1. 1 res…" at bounding box center [725, 319] width 162 height 32
click at [655, 365] on input "checkbox" at bounding box center [659, 359] width 11 height 11
checkbox input "true"
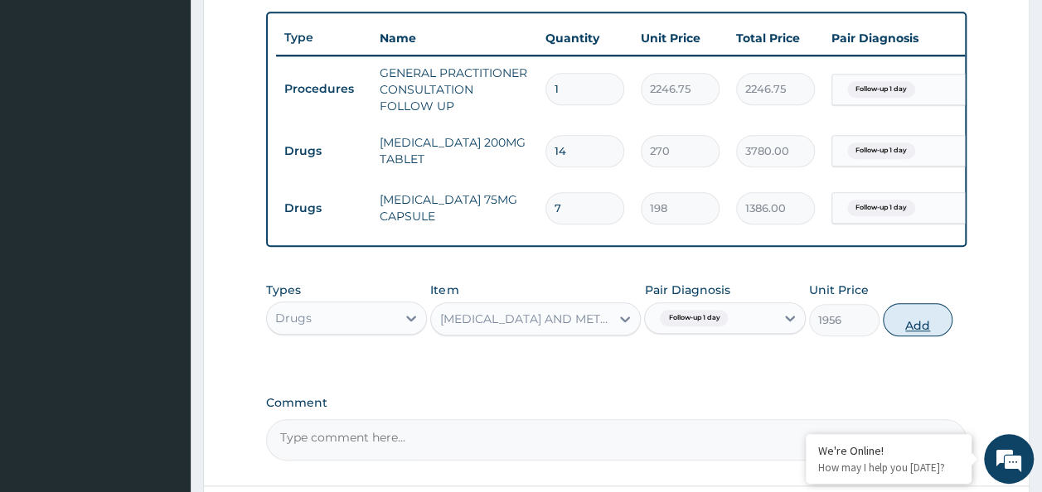
click at [930, 333] on button "Add" at bounding box center [918, 319] width 70 height 33
type input "0"
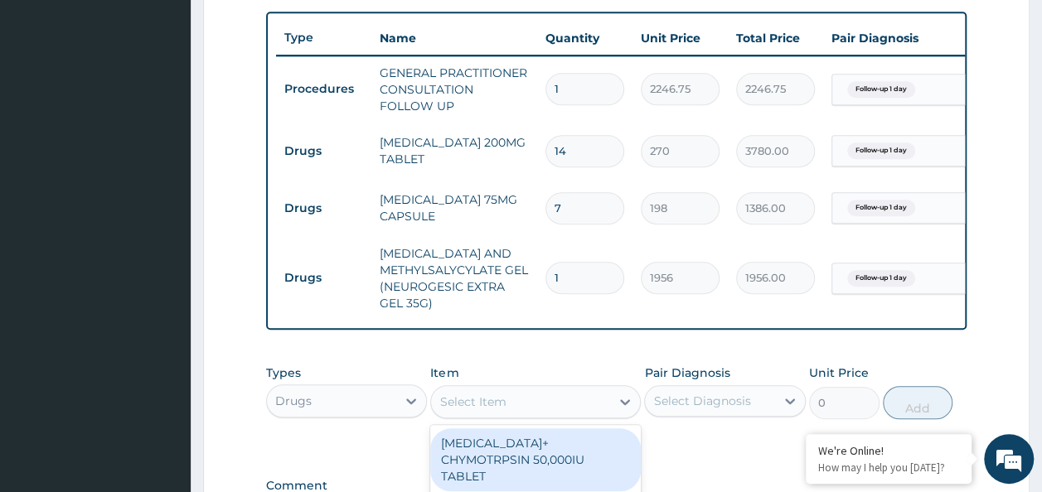
click at [534, 410] on div "Select Item" at bounding box center [520, 402] width 179 height 27
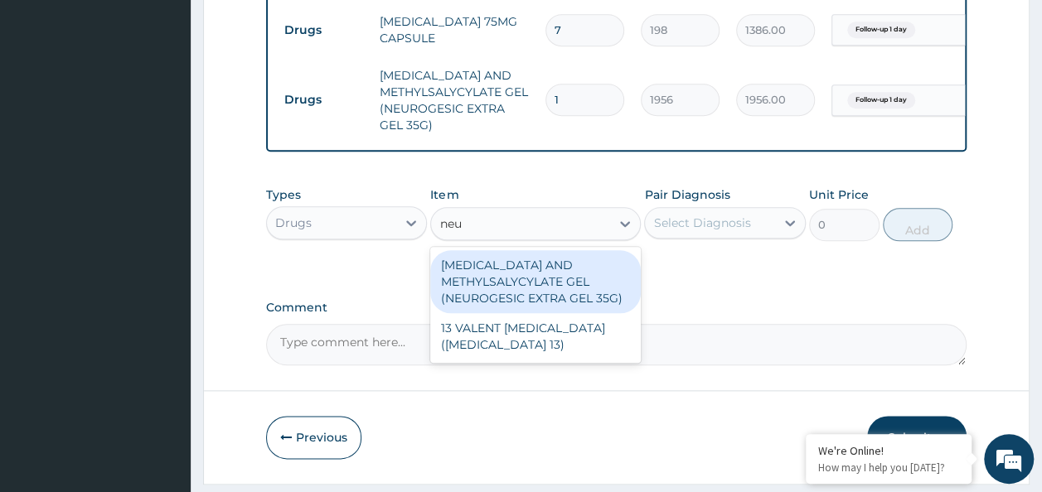
scroll to position [788, 0]
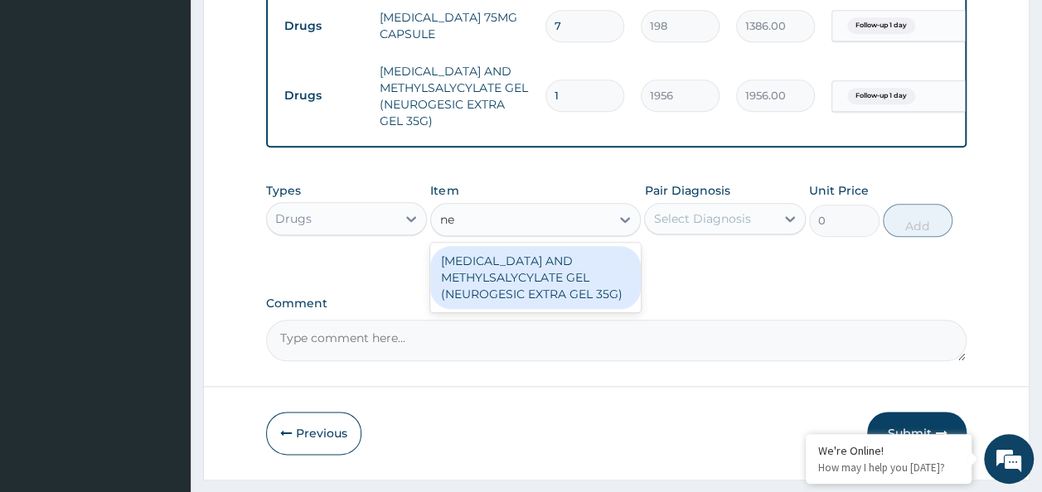
type input "n"
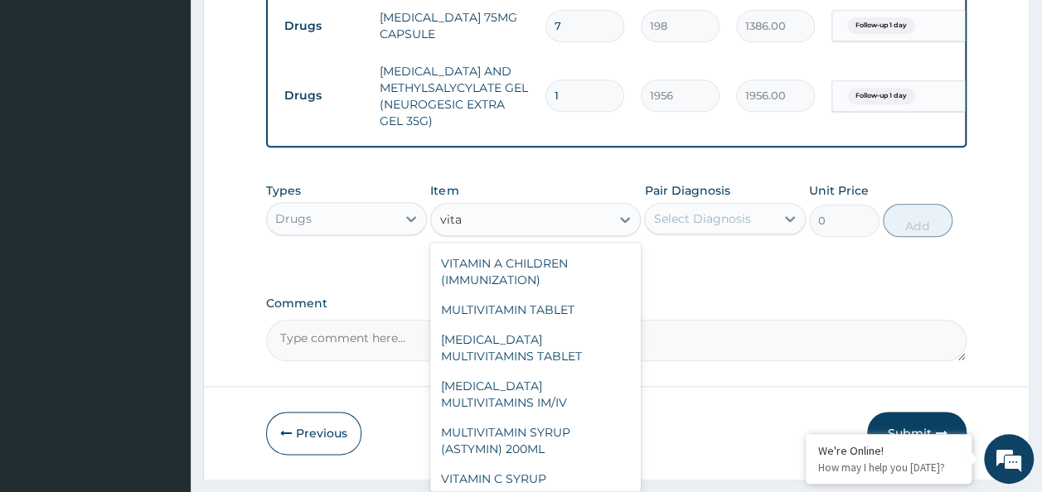
scroll to position [0, 0]
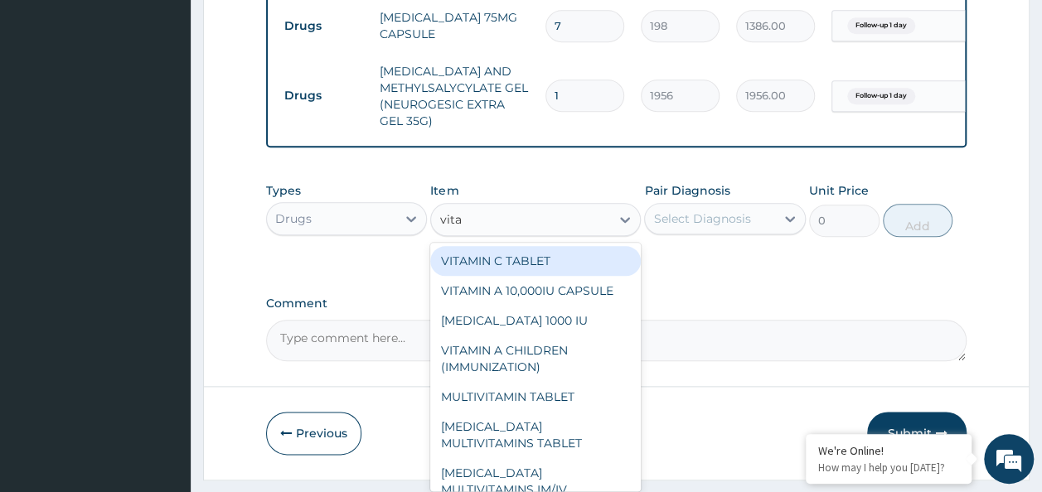
type input "vita"
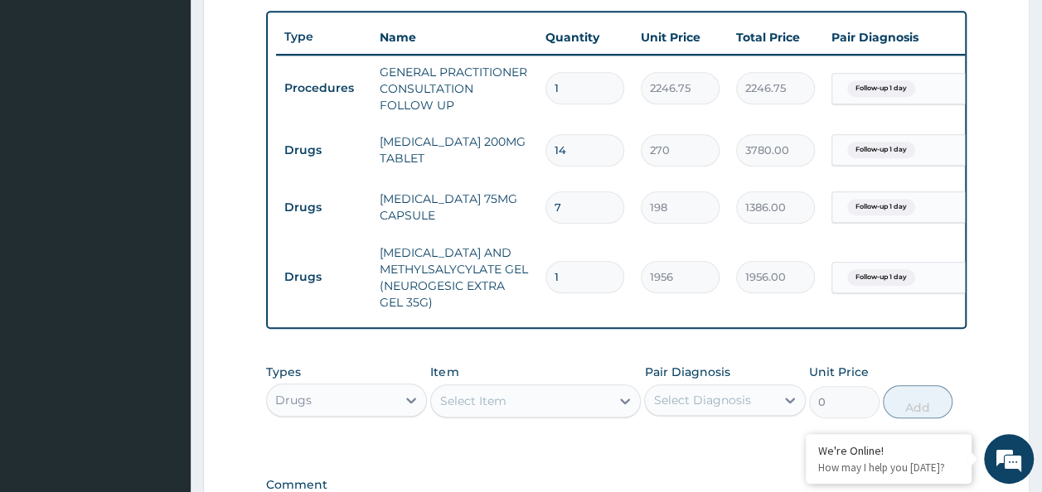
scroll to position [841, 0]
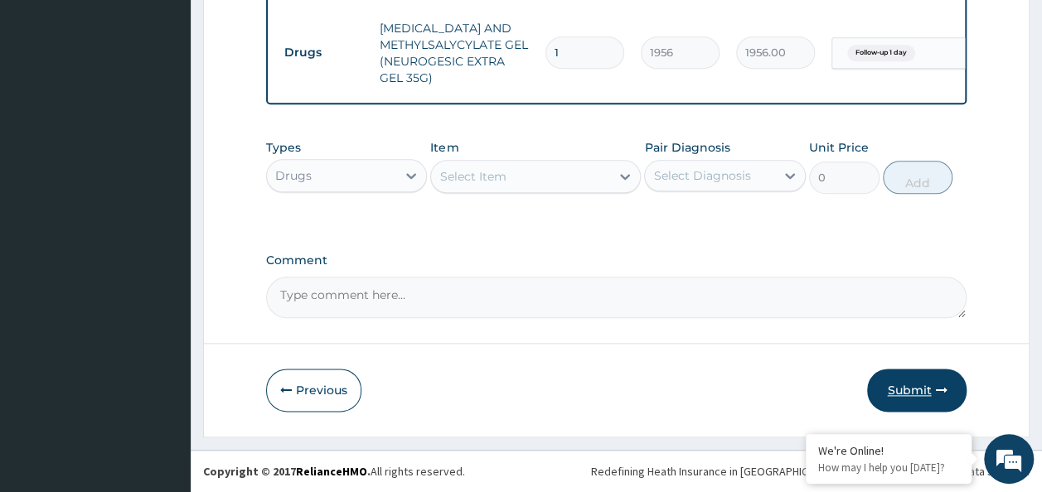
click at [914, 395] on button "Submit" at bounding box center [916, 390] width 99 height 43
